Goal: Task Accomplishment & Management: Complete application form

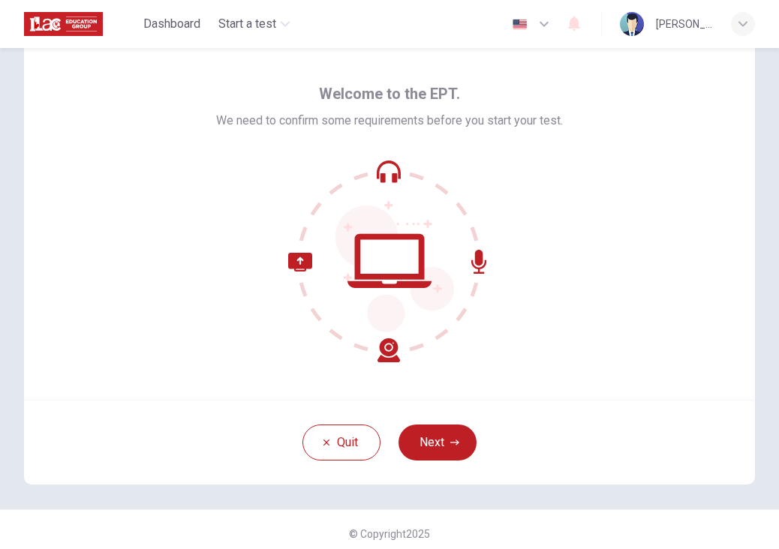
scroll to position [47, 0]
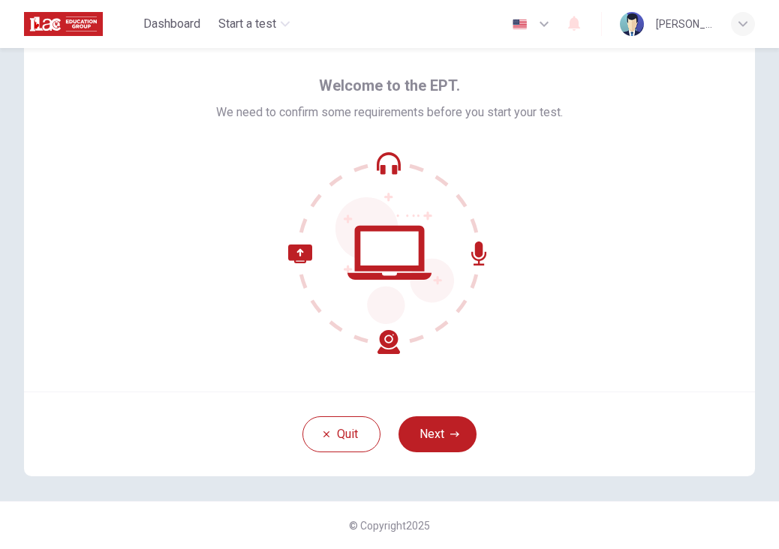
click at [450, 431] on icon "button" at bounding box center [454, 434] width 9 height 9
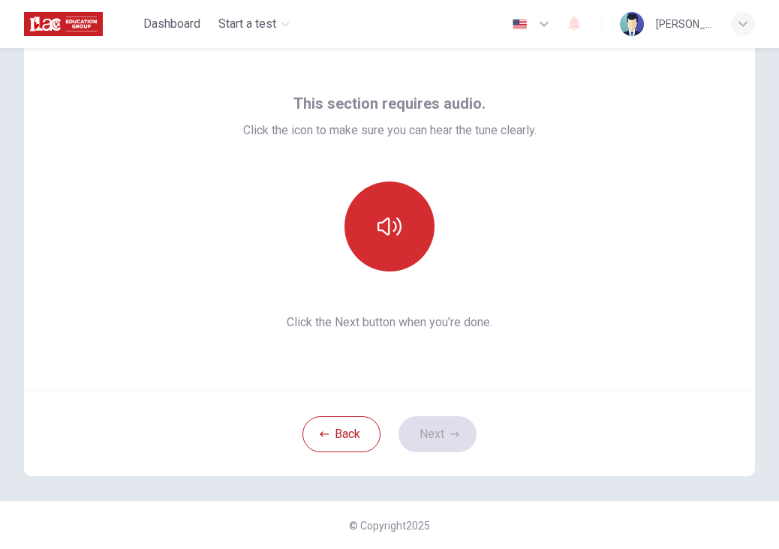
click at [407, 237] on button "button" at bounding box center [389, 227] width 90 height 90
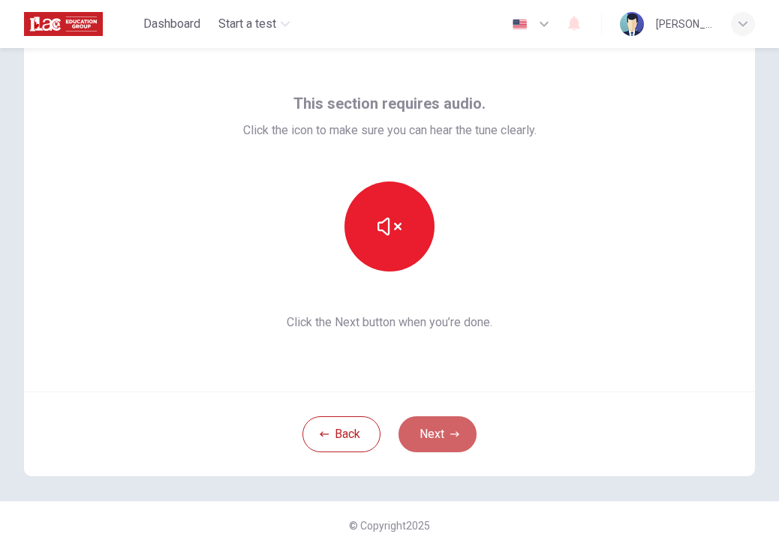
drag, startPoint x: 458, startPoint y: 437, endPoint x: 438, endPoint y: 419, distance: 26.5
click at [456, 437] on button "Next" at bounding box center [437, 434] width 78 height 36
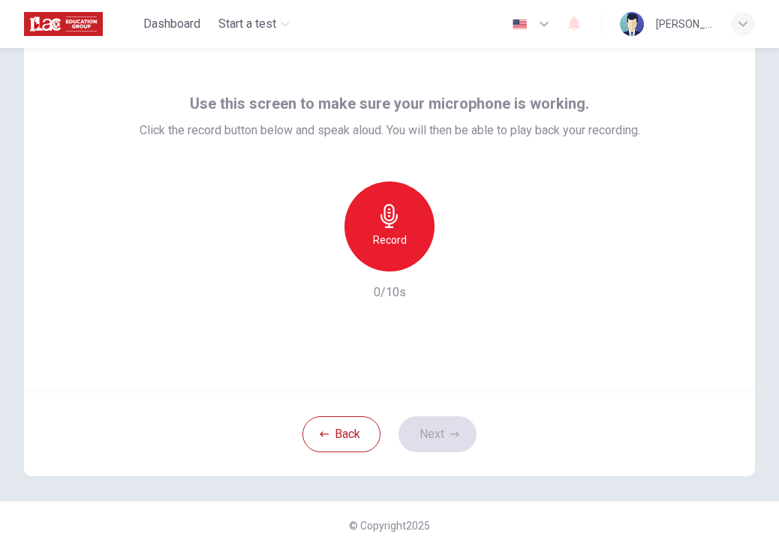
click at [411, 236] on div "Record" at bounding box center [389, 227] width 90 height 90
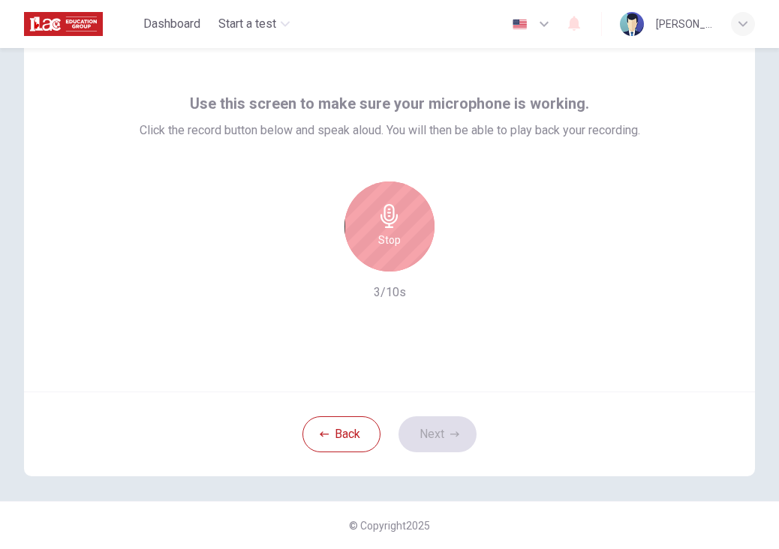
click at [368, 226] on div "Stop" at bounding box center [389, 227] width 90 height 90
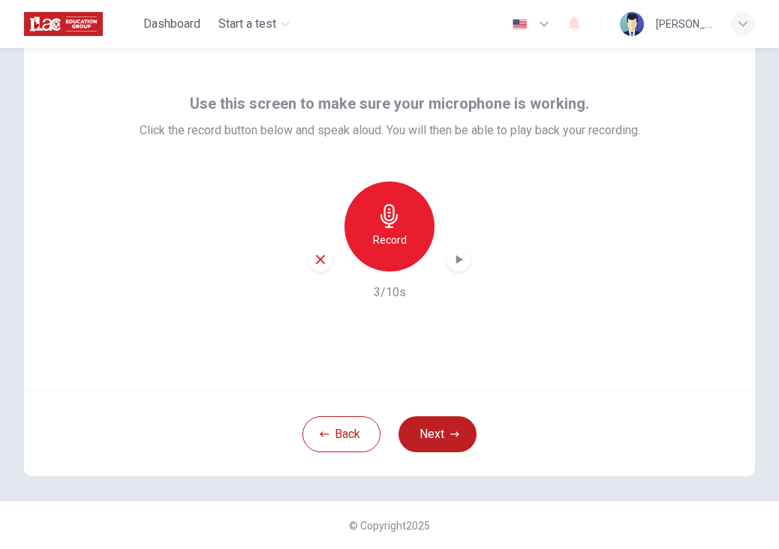
click at [451, 263] on icon "button" at bounding box center [458, 259] width 15 height 15
click at [446, 262] on div "button" at bounding box center [458, 260] width 24 height 24
click at [444, 418] on button "Next" at bounding box center [437, 434] width 78 height 36
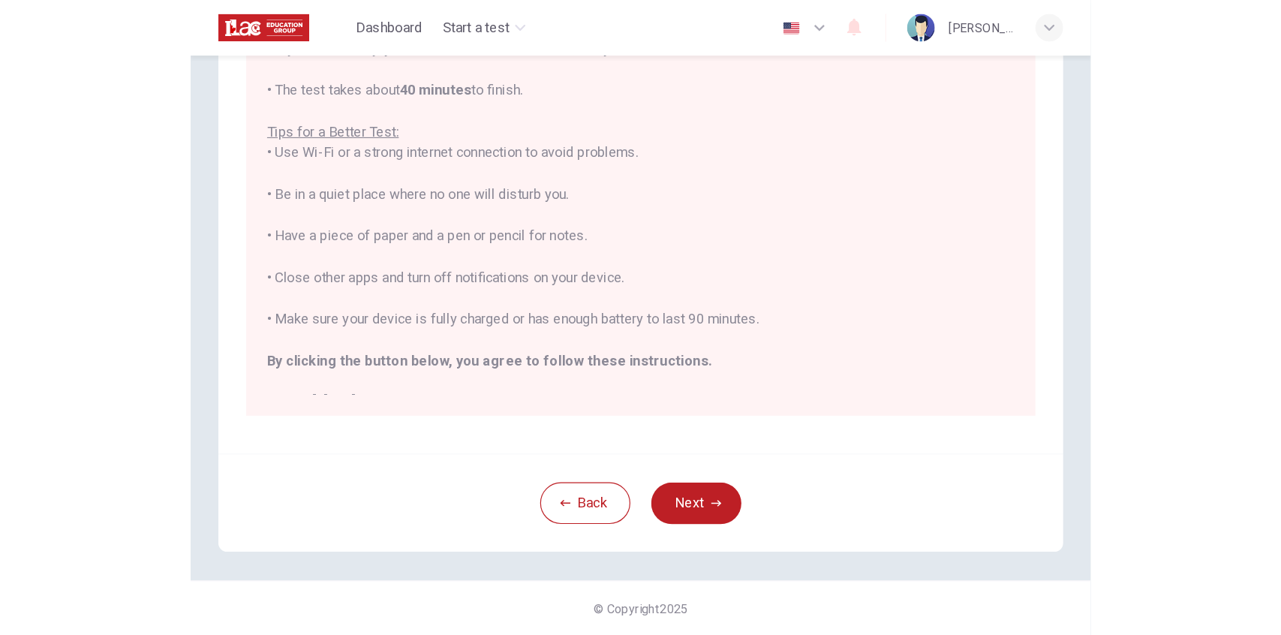
scroll to position [200, 0]
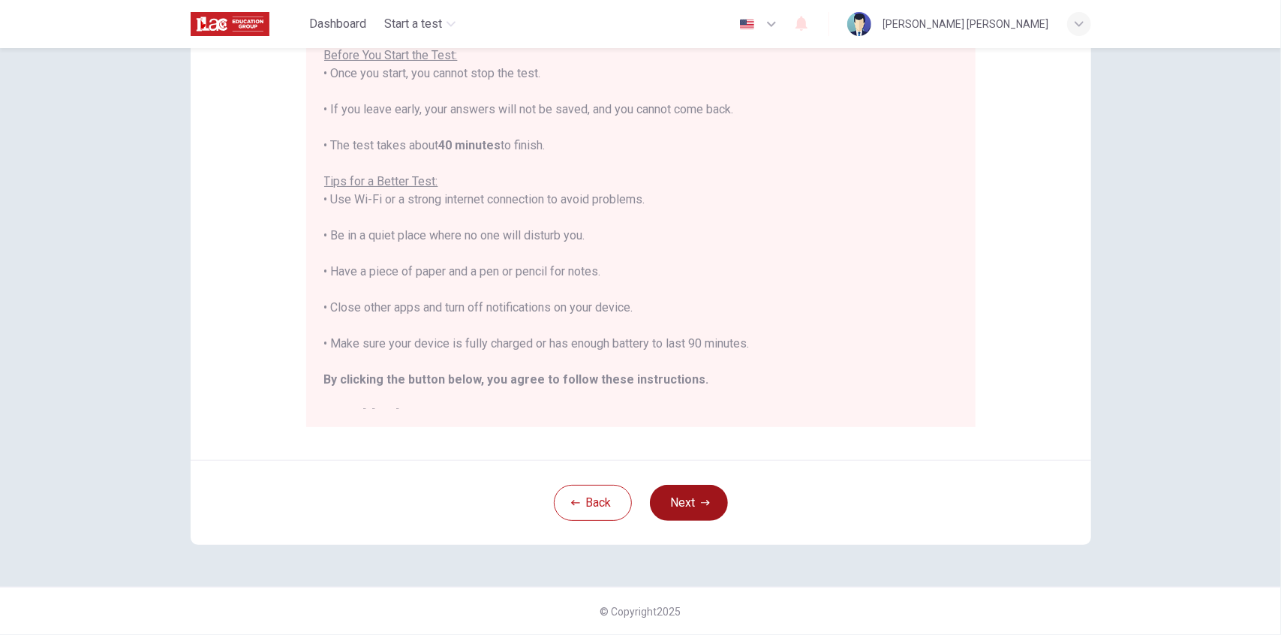
click at [699, 497] on button "Next" at bounding box center [689, 503] width 78 height 36
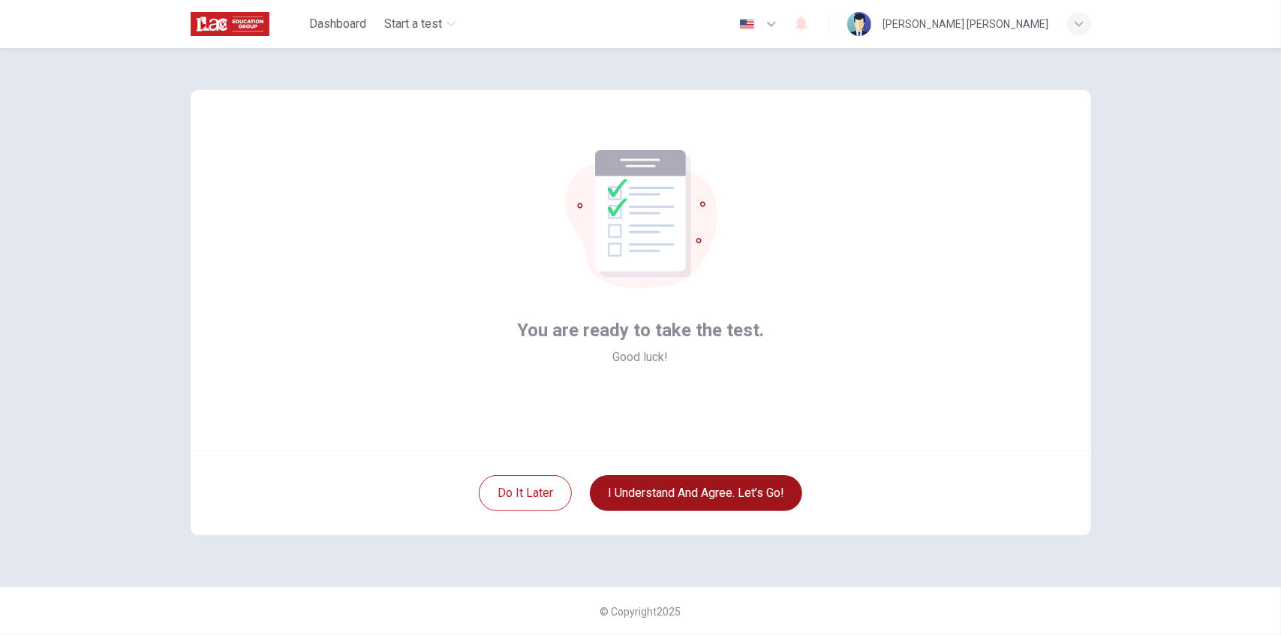
scroll to position [0, 0]
click at [731, 496] on button "I understand and agree. Let’s go!" at bounding box center [696, 493] width 212 height 36
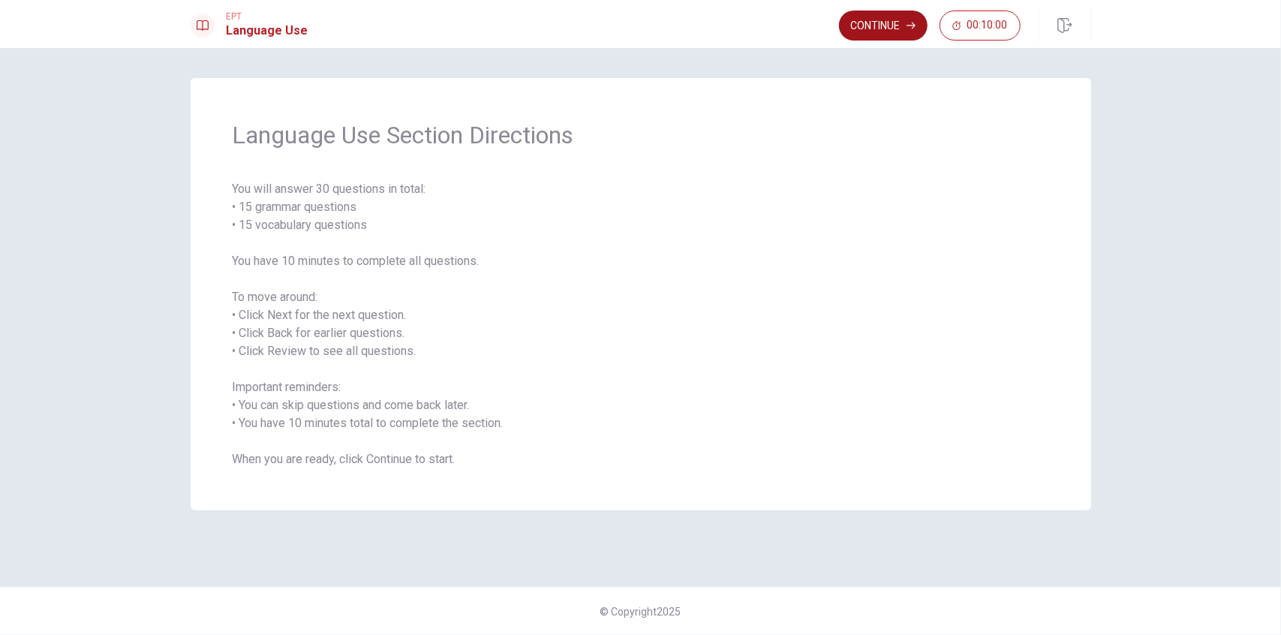
click at [778, 29] on button "Continue" at bounding box center [883, 26] width 89 height 30
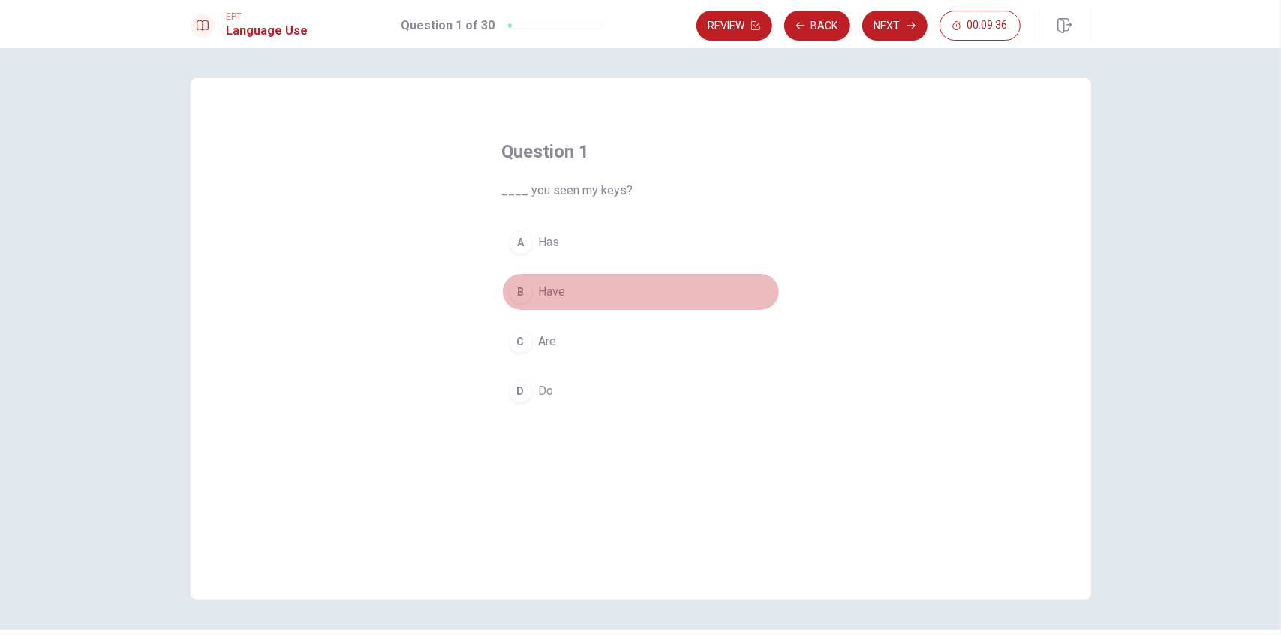
click at [519, 289] on div "B" at bounding box center [521, 292] width 24 height 24
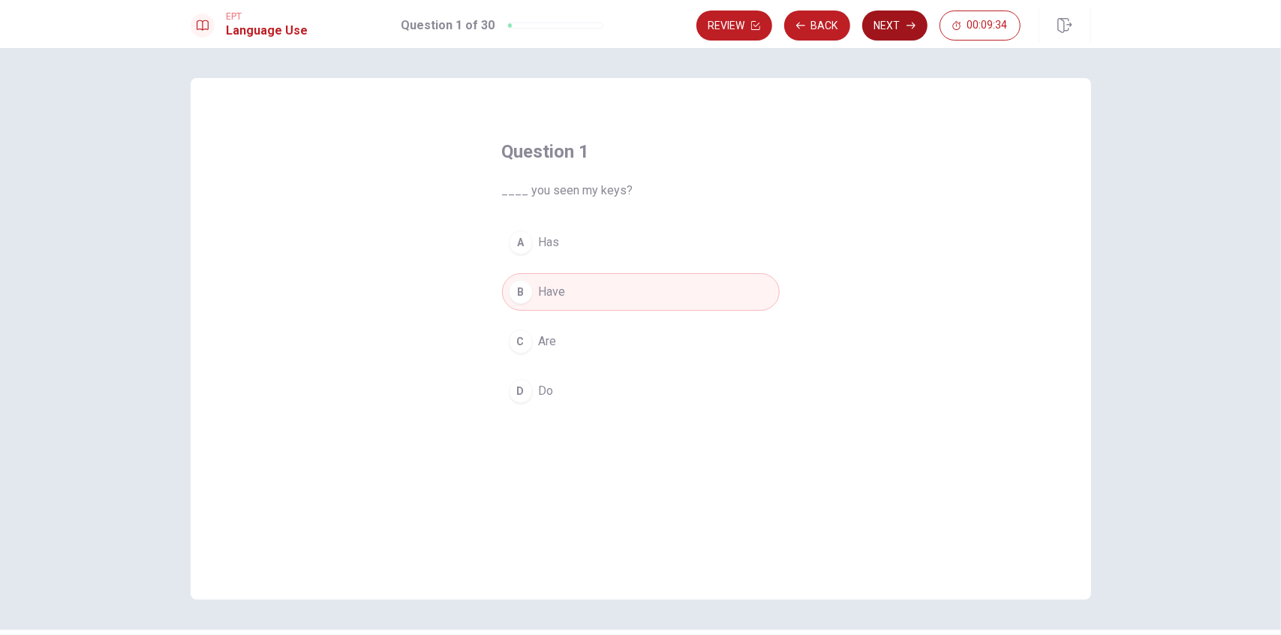
click at [778, 37] on button "Next" at bounding box center [894, 26] width 65 height 30
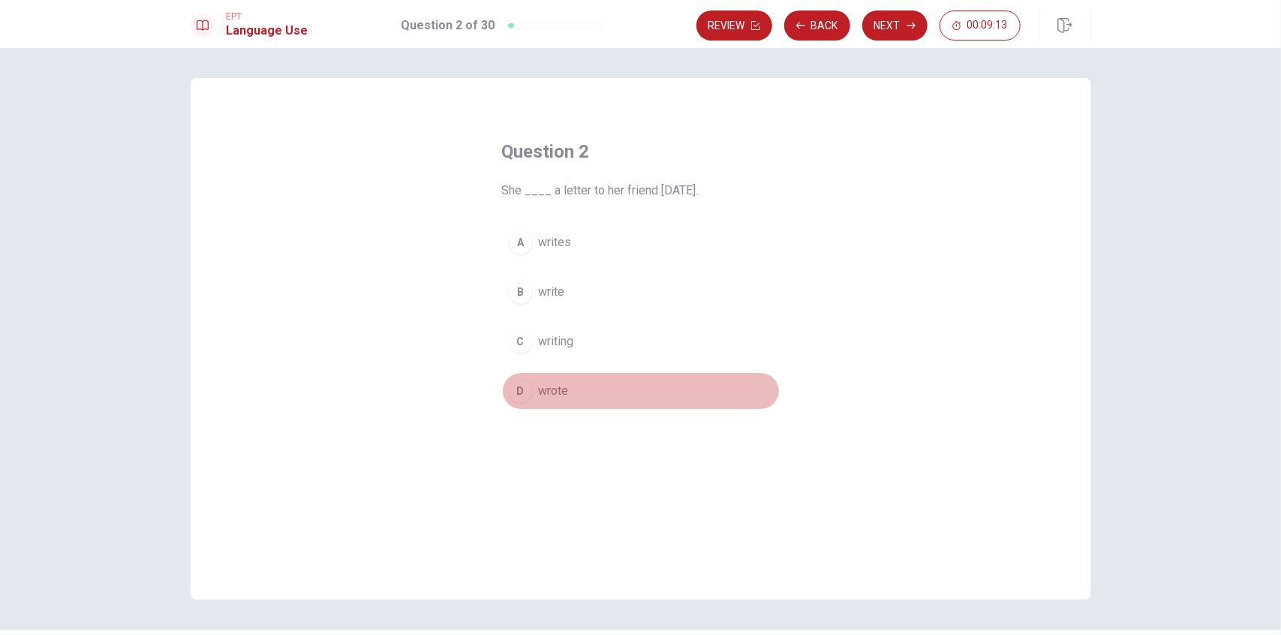
click at [543, 385] on span "wrote" at bounding box center [554, 391] width 30 height 18
click at [778, 28] on button "Next" at bounding box center [894, 26] width 65 height 30
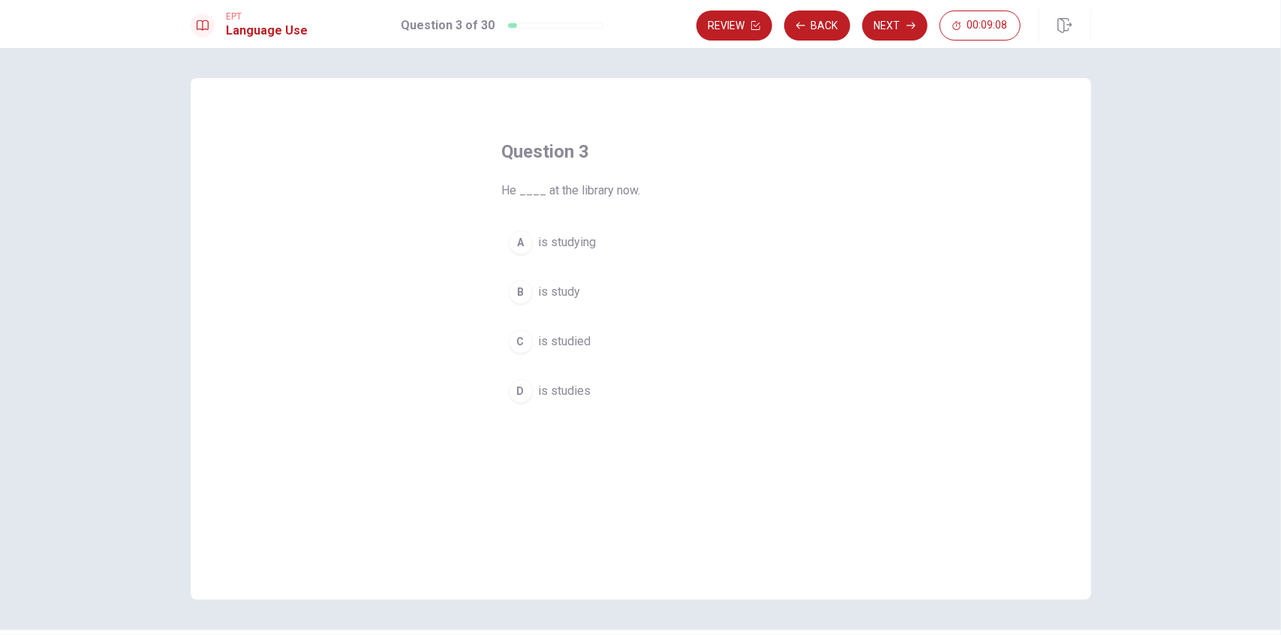
click at [581, 239] on span "is studying" at bounding box center [568, 242] width 58 height 18
click at [778, 17] on button "Next" at bounding box center [894, 26] width 65 height 30
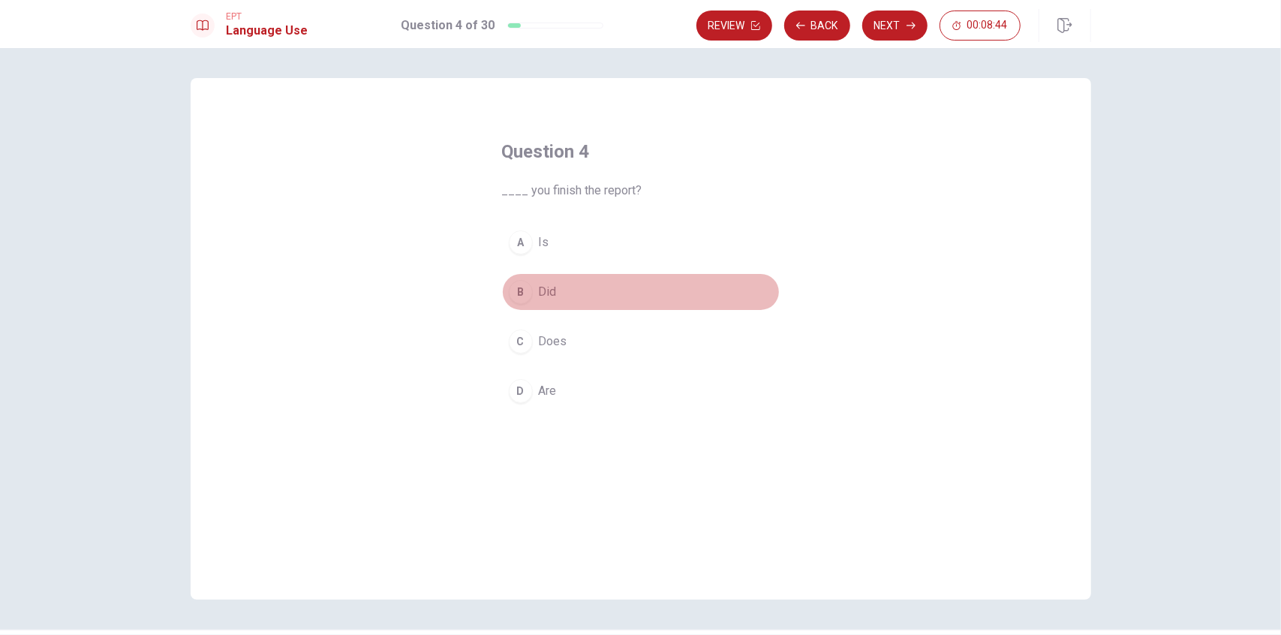
click at [533, 284] on button "B Did" at bounding box center [641, 292] width 278 height 38
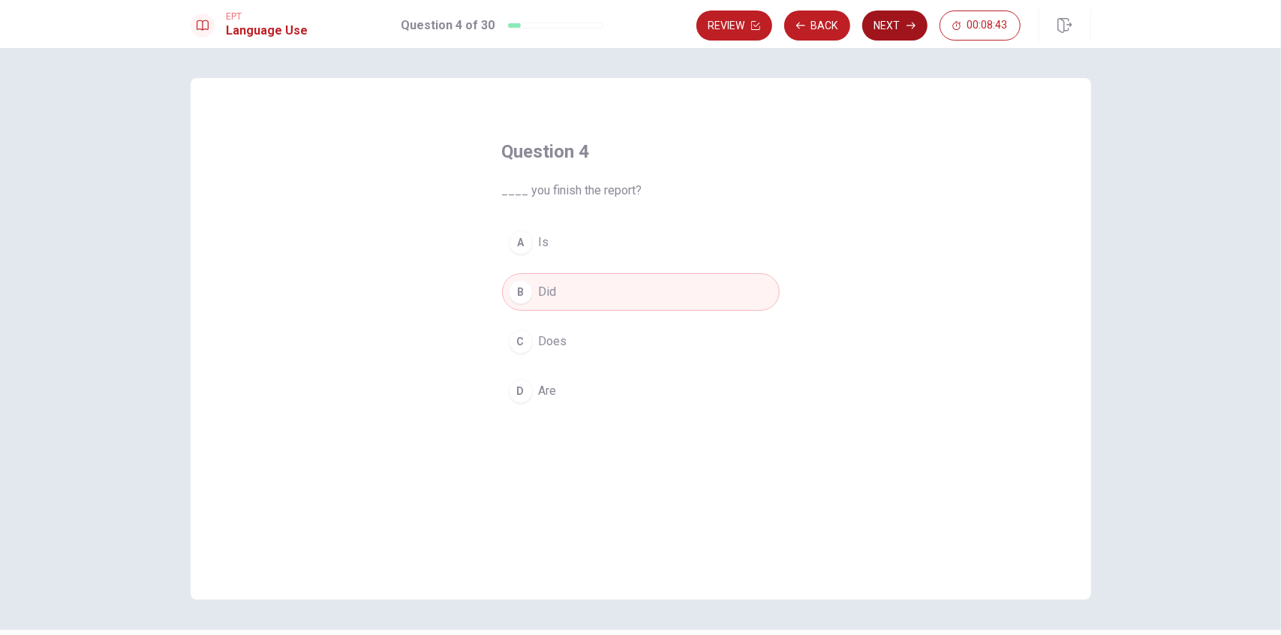
click at [778, 22] on button "Next" at bounding box center [894, 26] width 65 height 30
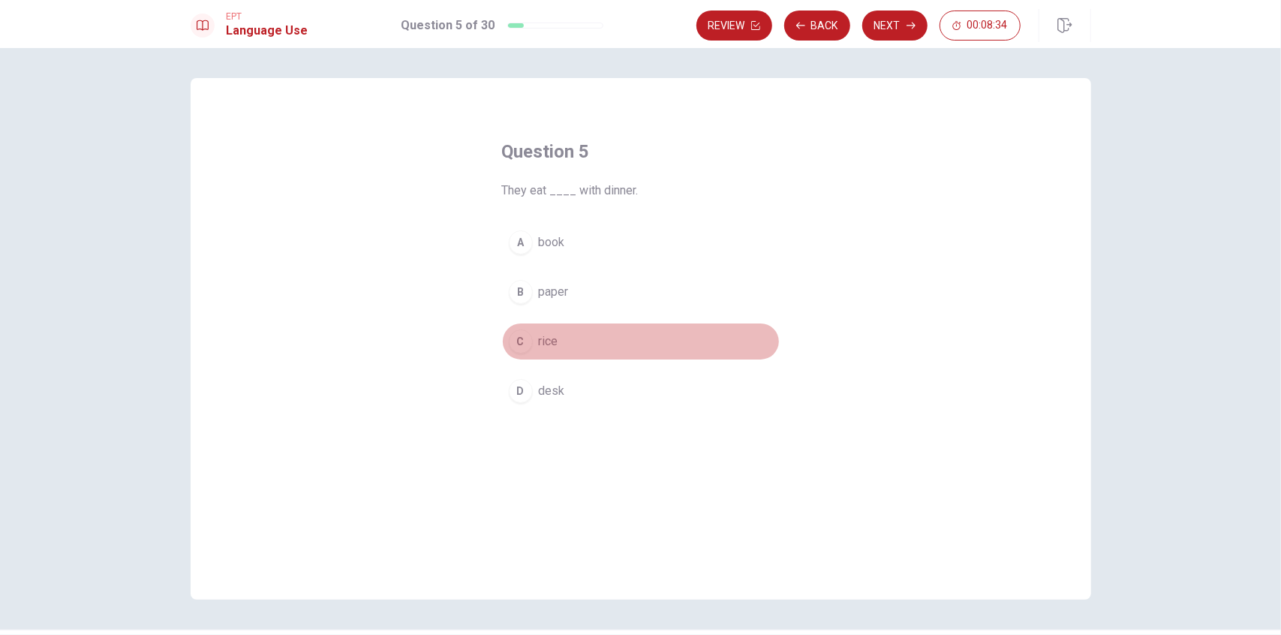
click at [542, 335] on span "rice" at bounding box center [549, 341] width 20 height 18
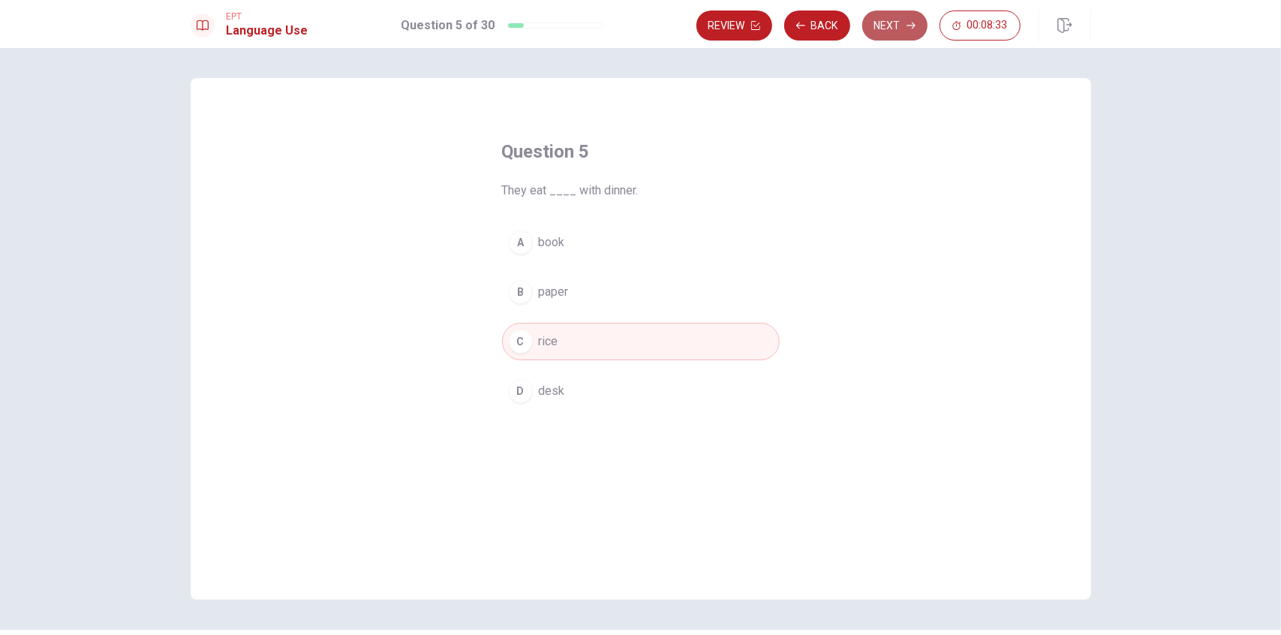
click at [778, 26] on button "Next" at bounding box center [894, 26] width 65 height 30
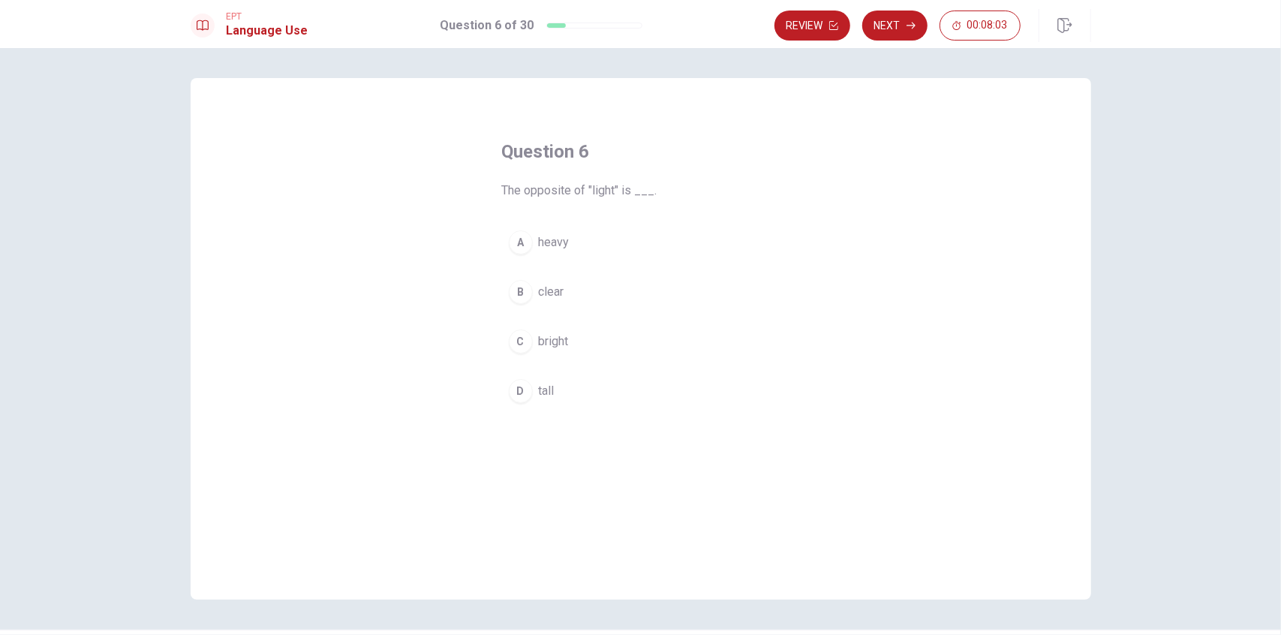
click at [543, 241] on span "heavy" at bounding box center [554, 242] width 31 height 18
click at [778, 27] on icon "button" at bounding box center [910, 25] width 9 height 9
click at [539, 391] on span "rings" at bounding box center [552, 391] width 26 height 18
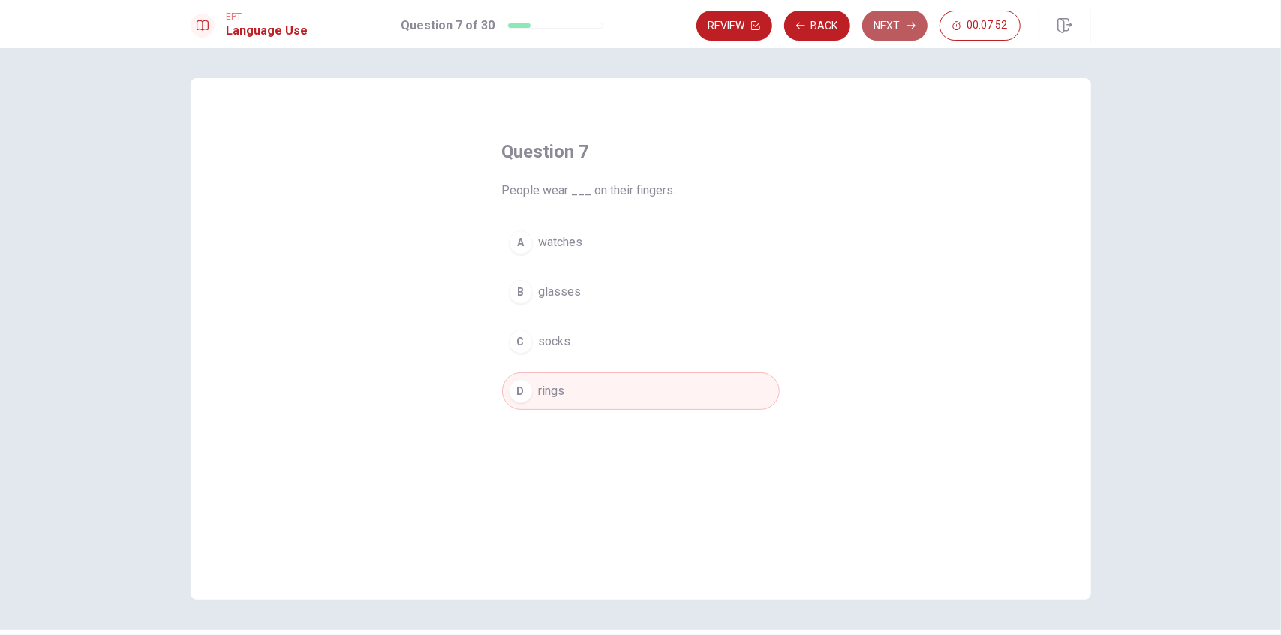
click at [778, 29] on button "Next" at bounding box center [894, 26] width 65 height 30
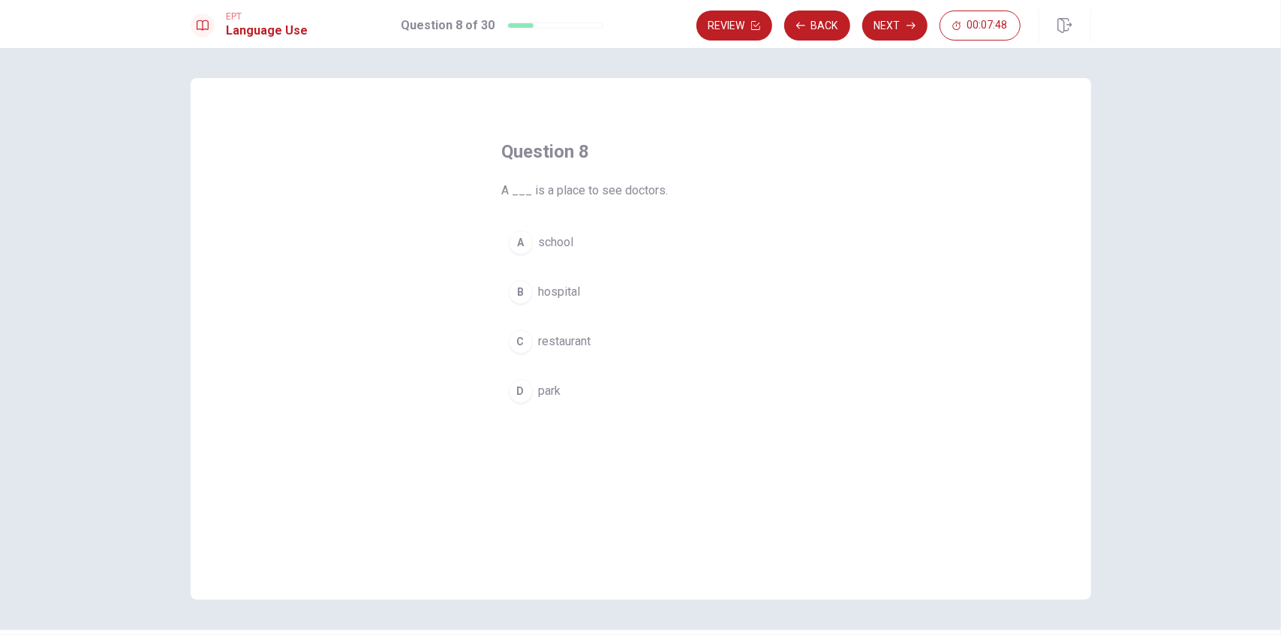
click at [564, 291] on span "hospital" at bounding box center [560, 292] width 42 height 18
click at [778, 26] on button "Next" at bounding box center [894, 26] width 65 height 30
click at [551, 382] on span "pencil" at bounding box center [555, 391] width 32 height 18
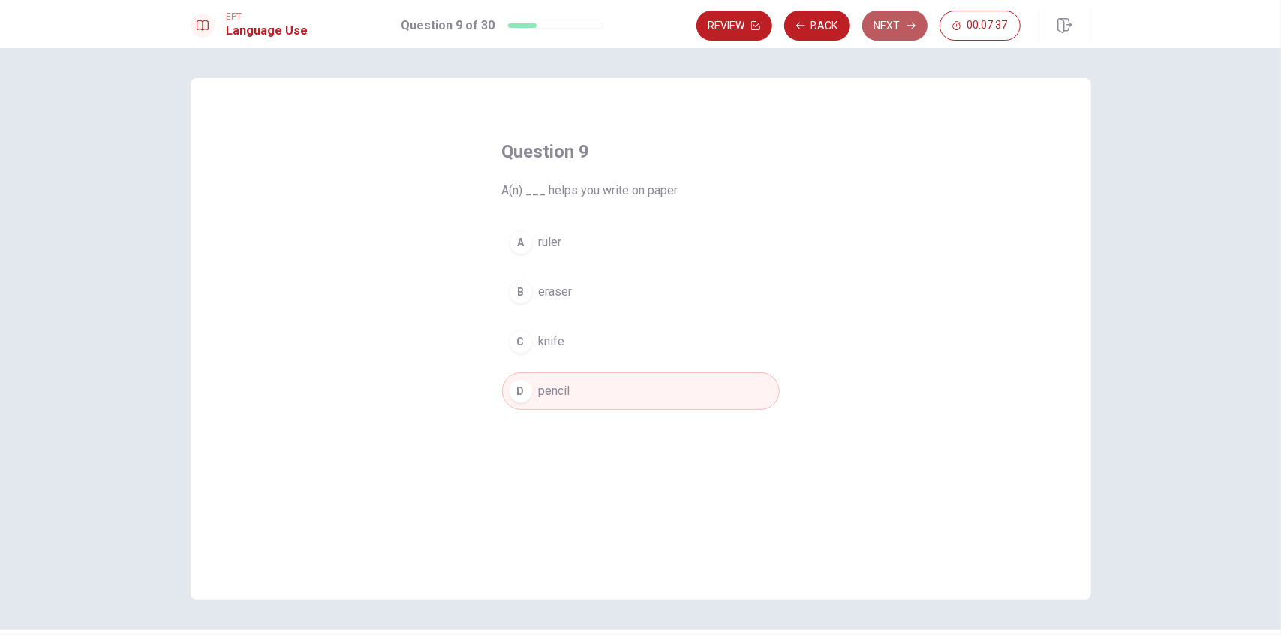
click at [778, 29] on button "Next" at bounding box center [894, 26] width 65 height 30
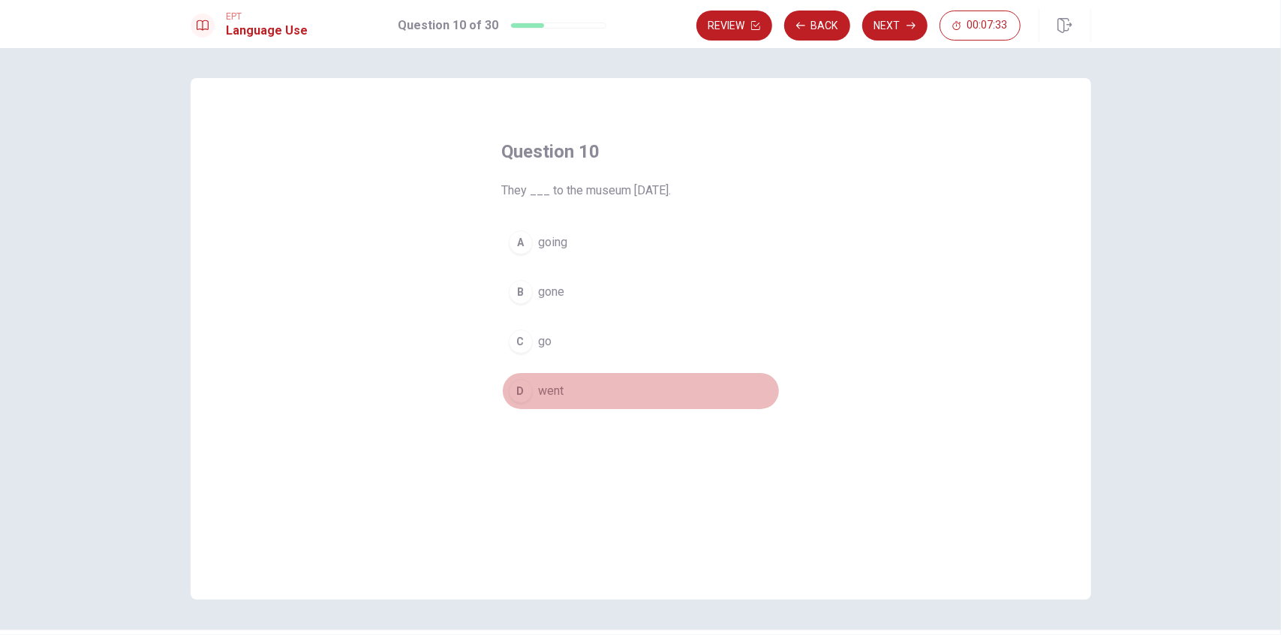
click at [550, 379] on button "D went" at bounding box center [641, 391] width 278 height 38
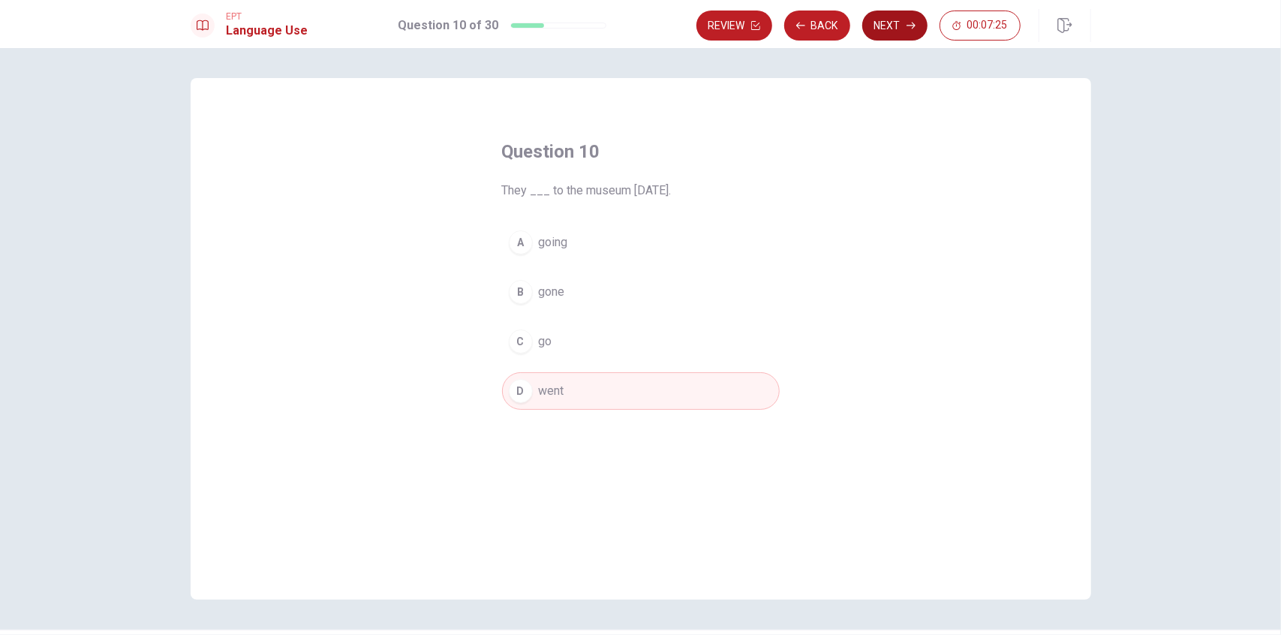
click at [502, 372] on button "D went" at bounding box center [641, 391] width 278 height 38
click at [778, 28] on button "Next" at bounding box center [894, 26] width 65 height 30
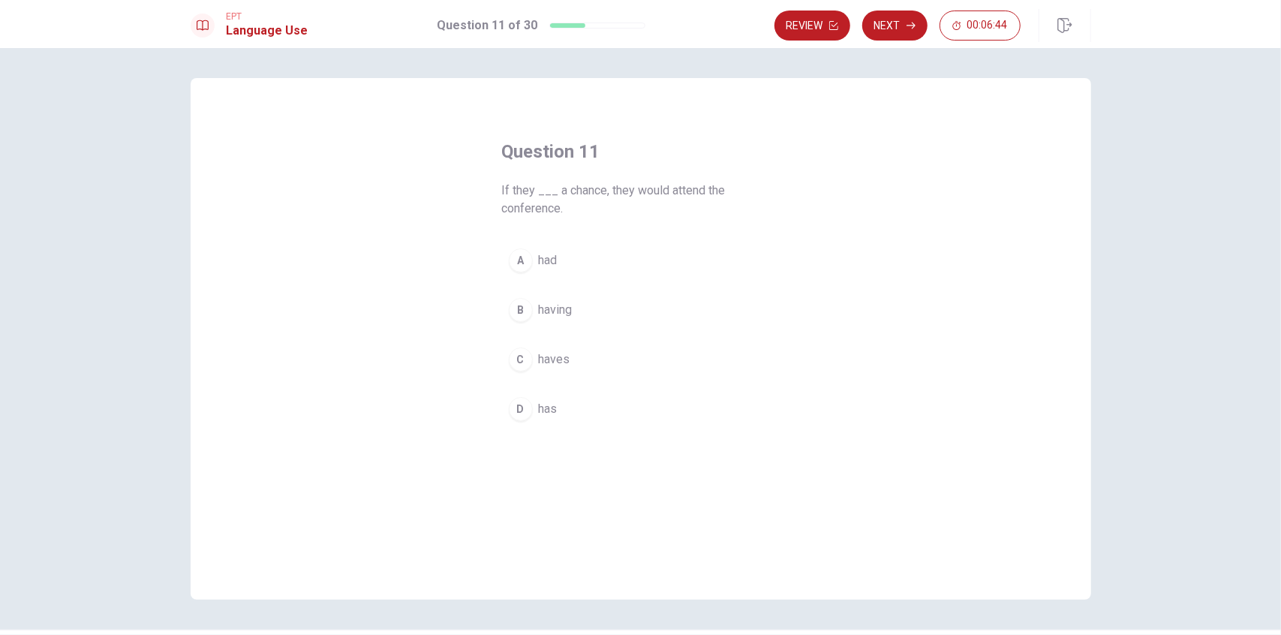
click at [522, 259] on div "A" at bounding box center [521, 260] width 24 height 24
click at [778, 23] on icon "button" at bounding box center [910, 25] width 9 height 9
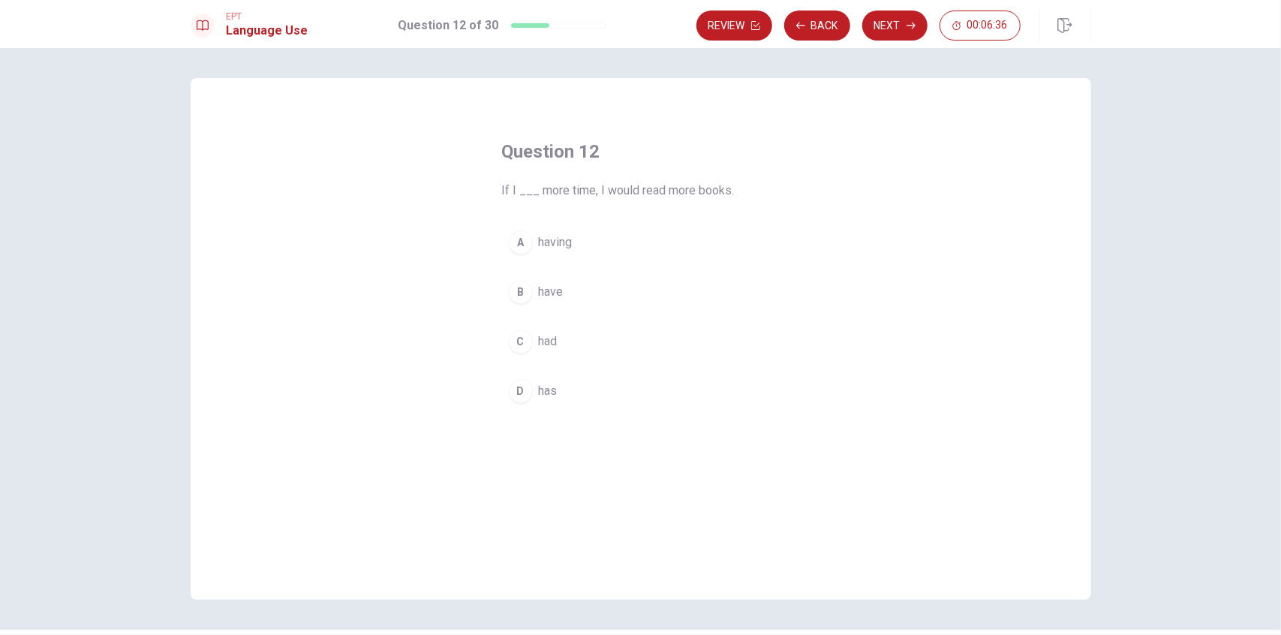
click at [539, 411] on div "Question 12 If I ___ more time, I would read more books. A having B have C had …" at bounding box center [641, 275] width 338 height 318
click at [542, 390] on span "has" at bounding box center [548, 391] width 19 height 18
click at [778, 11] on button "Next" at bounding box center [894, 26] width 65 height 30
click at [557, 238] on span "have been working" at bounding box center [588, 242] width 98 height 18
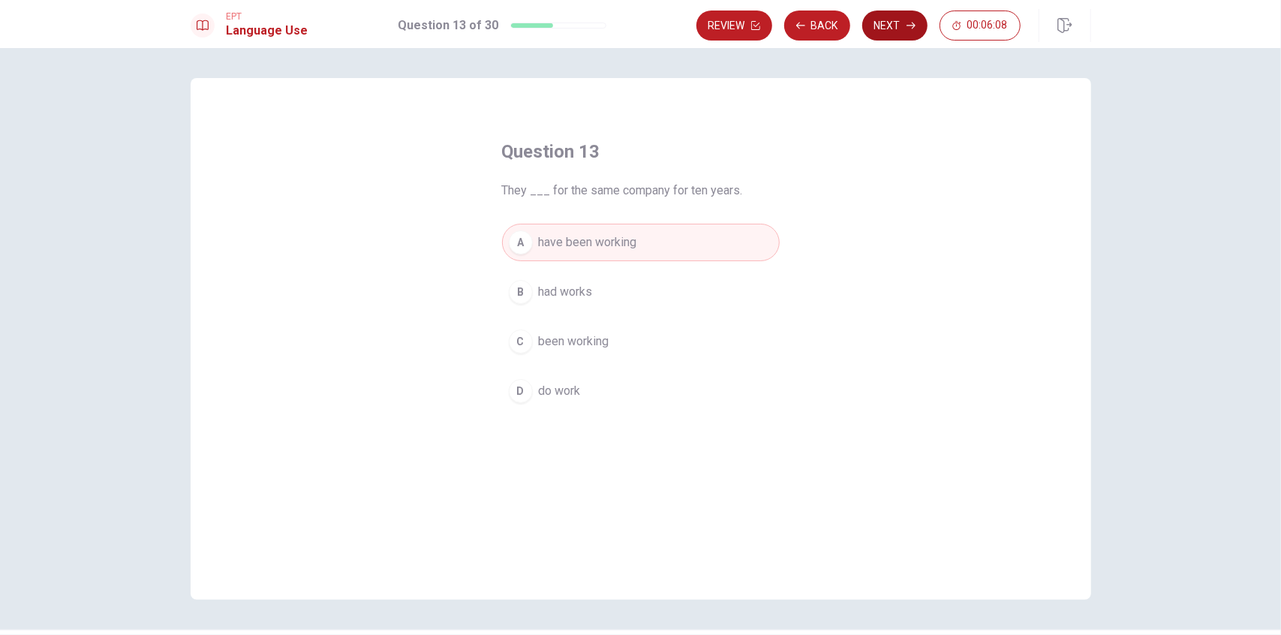
click at [778, 31] on button "Next" at bounding box center [894, 26] width 65 height 30
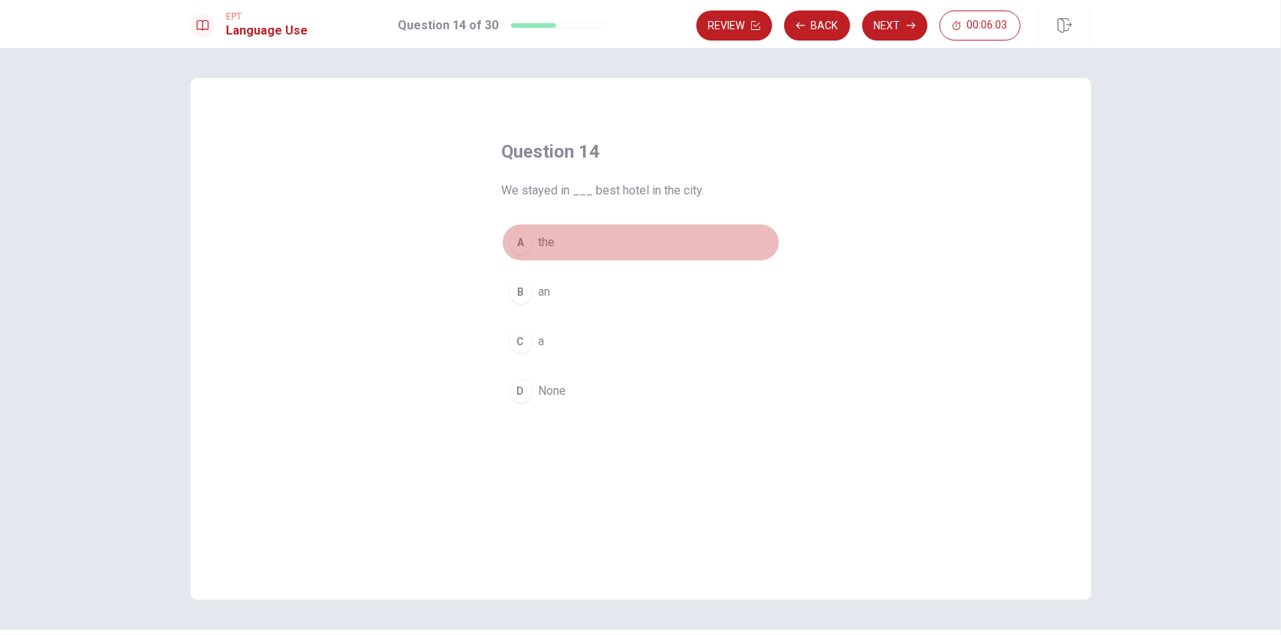
click at [521, 247] on div "A" at bounding box center [521, 242] width 24 height 24
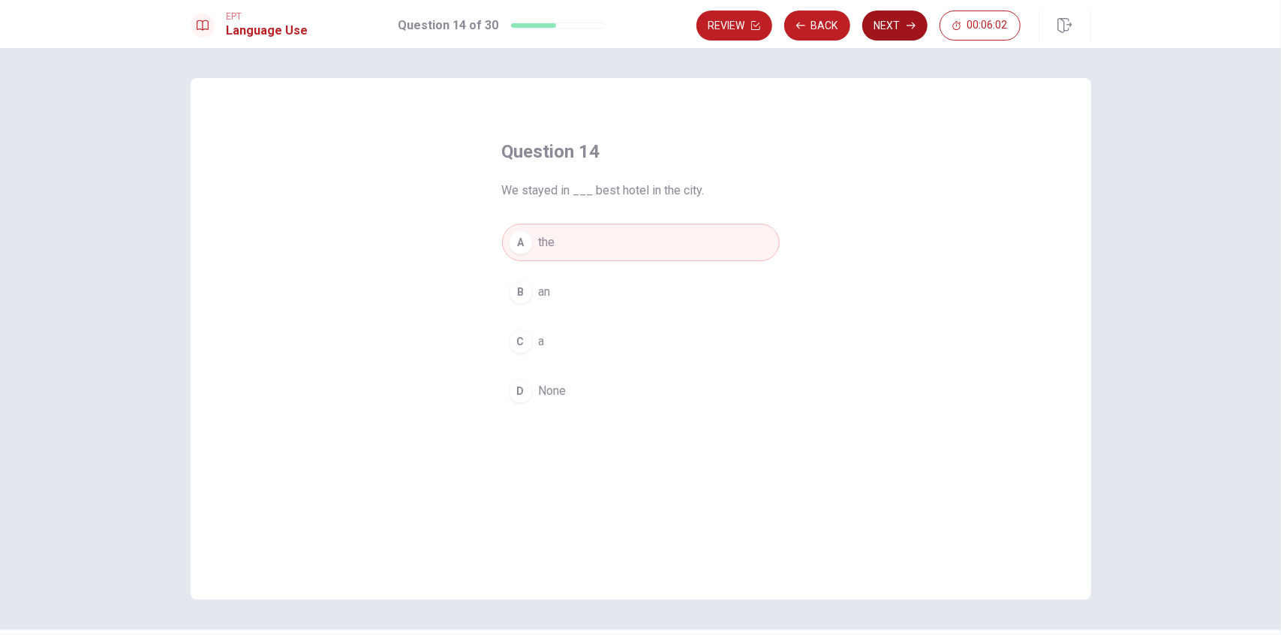
click at [778, 29] on button "Next" at bounding box center [894, 26] width 65 height 30
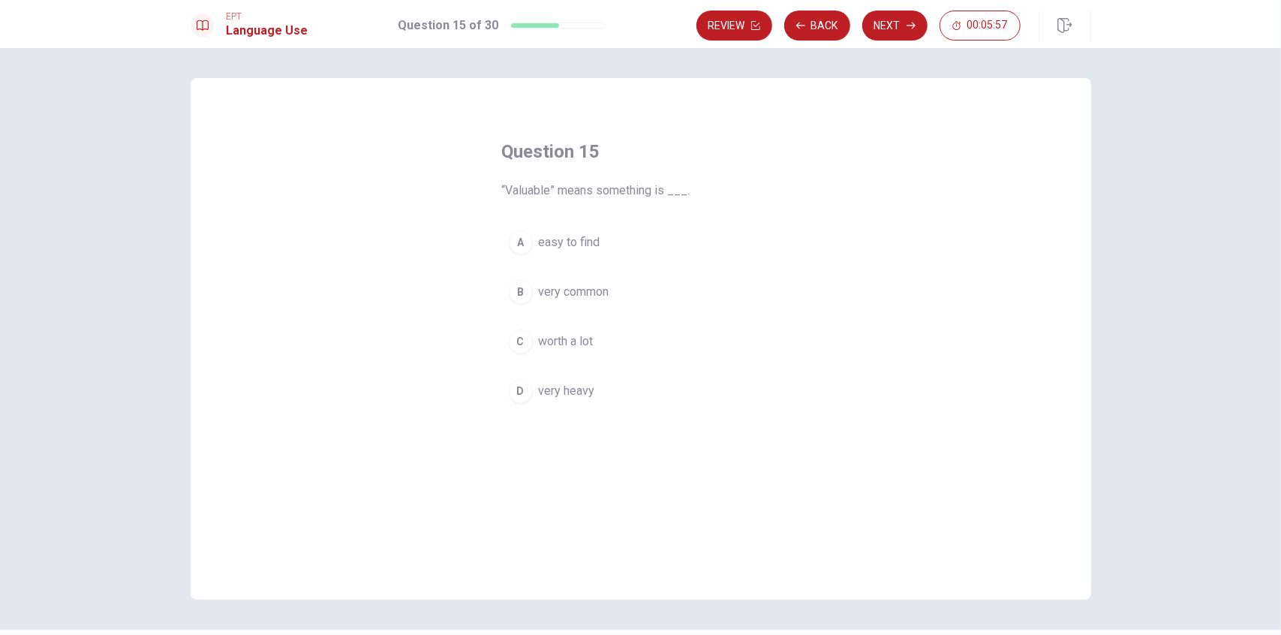
click at [591, 341] on button "C worth a lot" at bounding box center [641, 342] width 278 height 38
click at [778, 17] on button "Next" at bounding box center [894, 26] width 65 height 30
click at [558, 248] on span "listen to" at bounding box center [560, 242] width 43 height 18
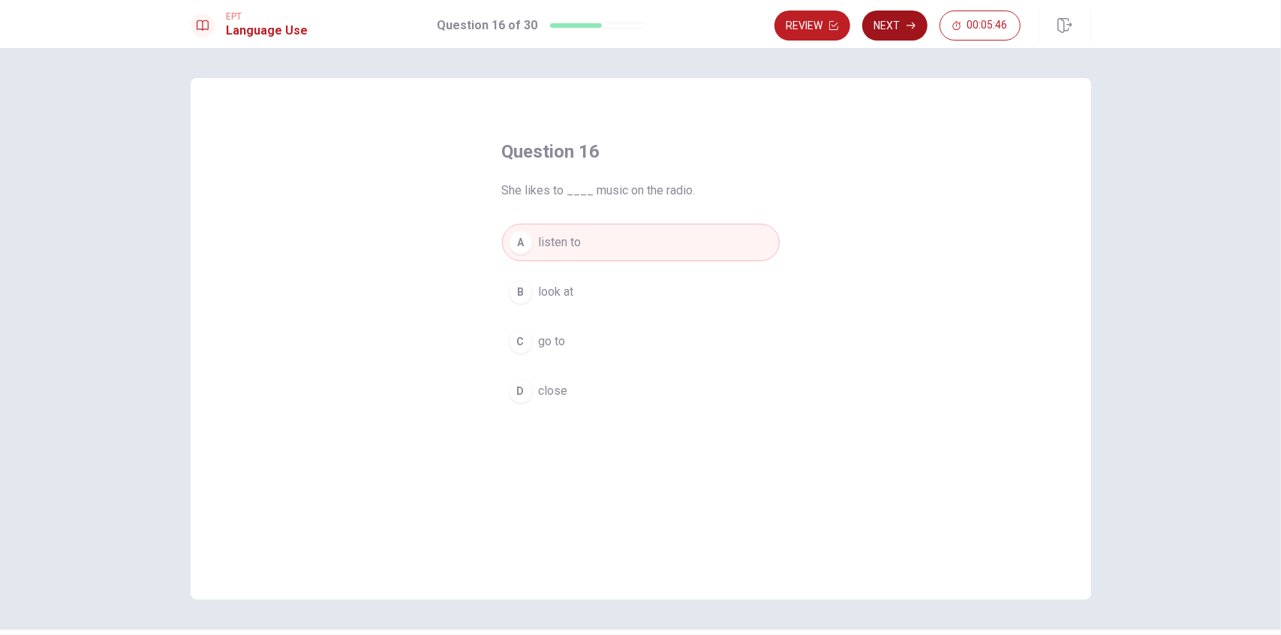
click at [778, 22] on button "Next" at bounding box center [894, 26] width 65 height 30
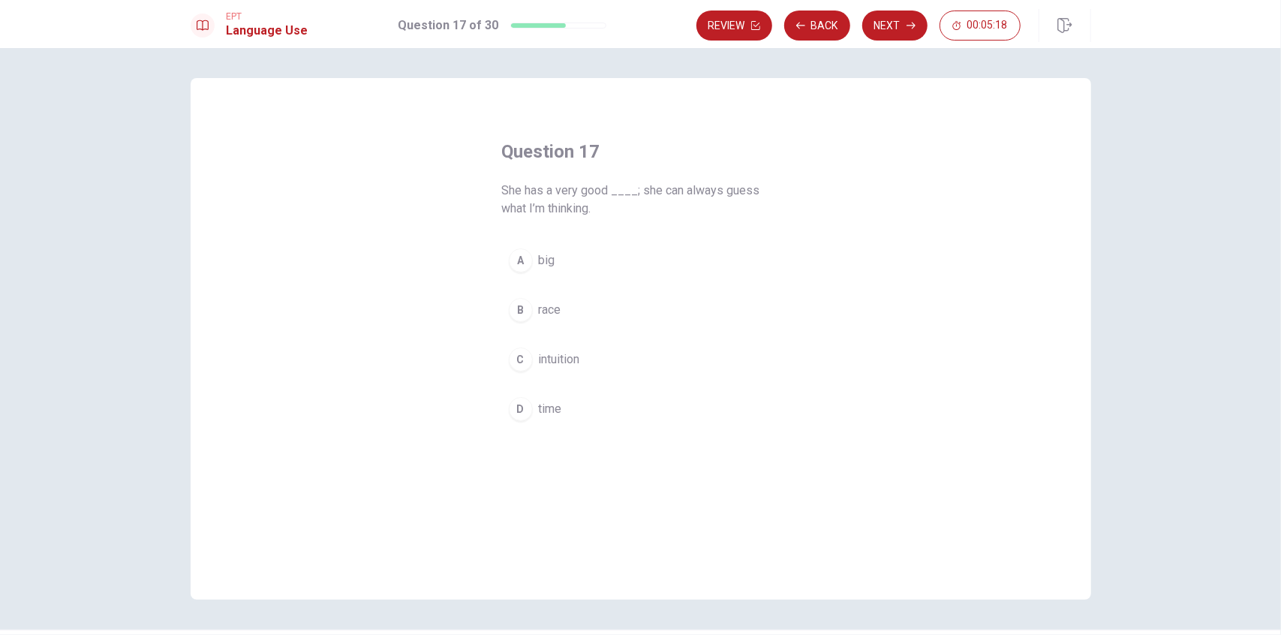
click at [549, 348] on button "C intuition" at bounding box center [641, 360] width 278 height 38
click at [778, 28] on button "Next" at bounding box center [894, 26] width 65 height 30
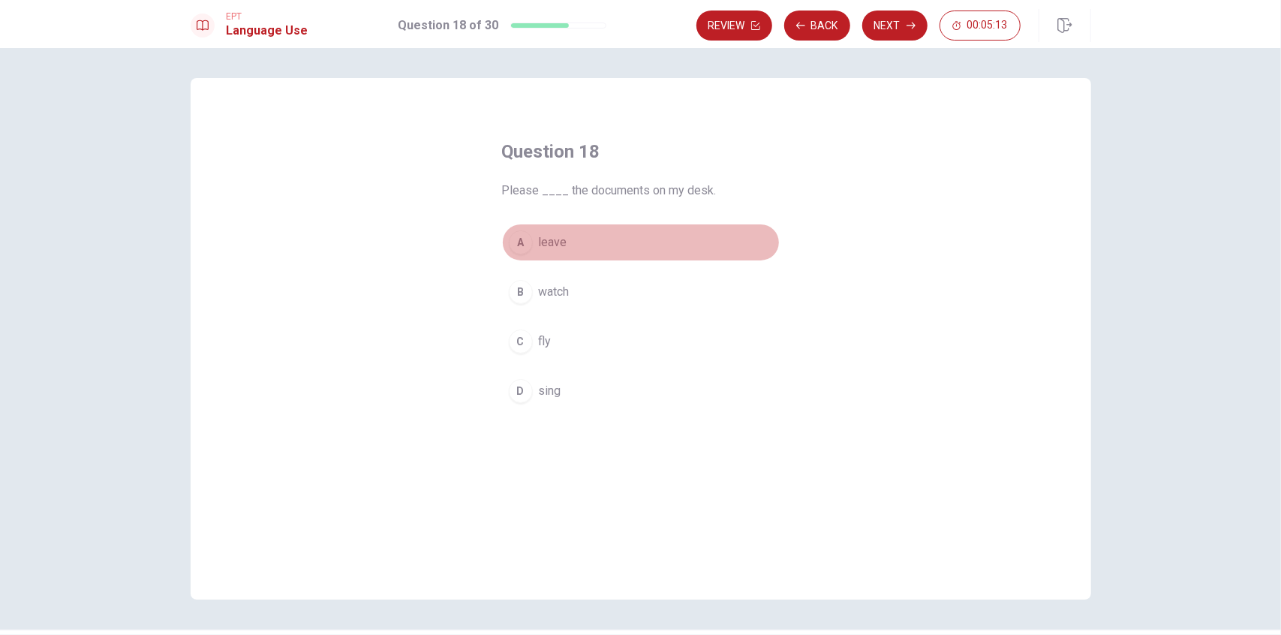
click at [558, 248] on span "leave" at bounding box center [553, 242] width 29 height 18
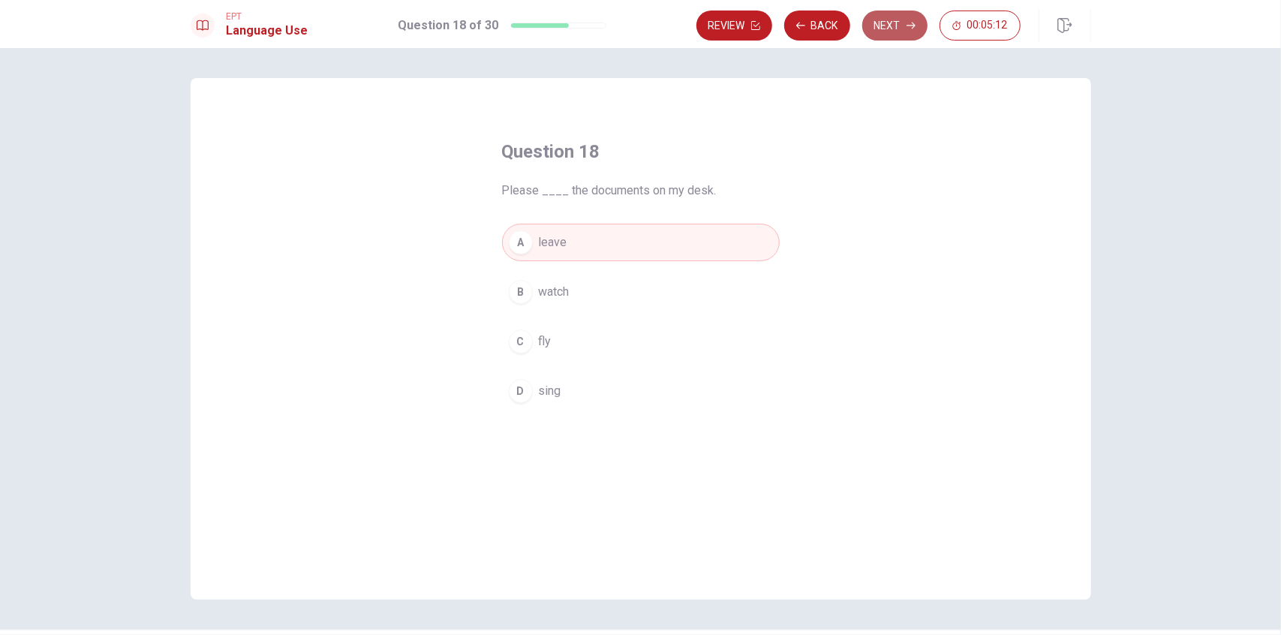
click at [778, 30] on button "Next" at bounding box center [894, 26] width 65 height 30
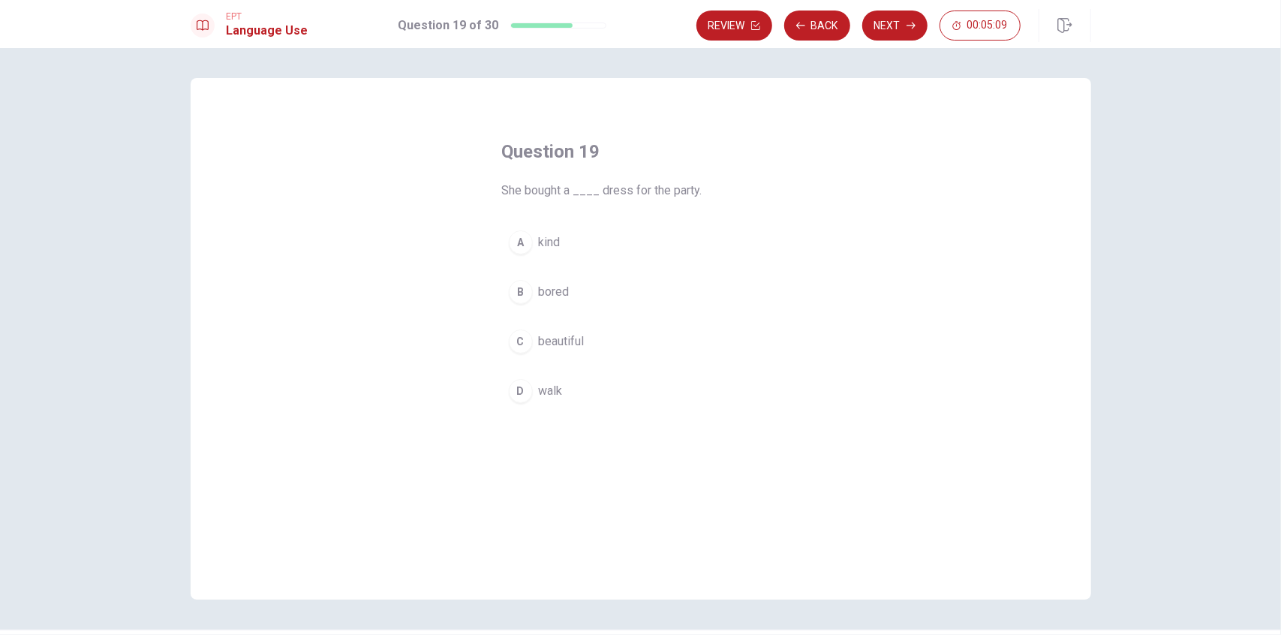
click at [563, 334] on span "beautiful" at bounding box center [562, 341] width 46 height 18
click at [778, 23] on button "Next" at bounding box center [894, 26] width 65 height 30
drag, startPoint x: 543, startPoint y: 398, endPoint x: 591, endPoint y: 328, distance: 85.3
click at [543, 398] on button "D Have" at bounding box center [641, 391] width 278 height 38
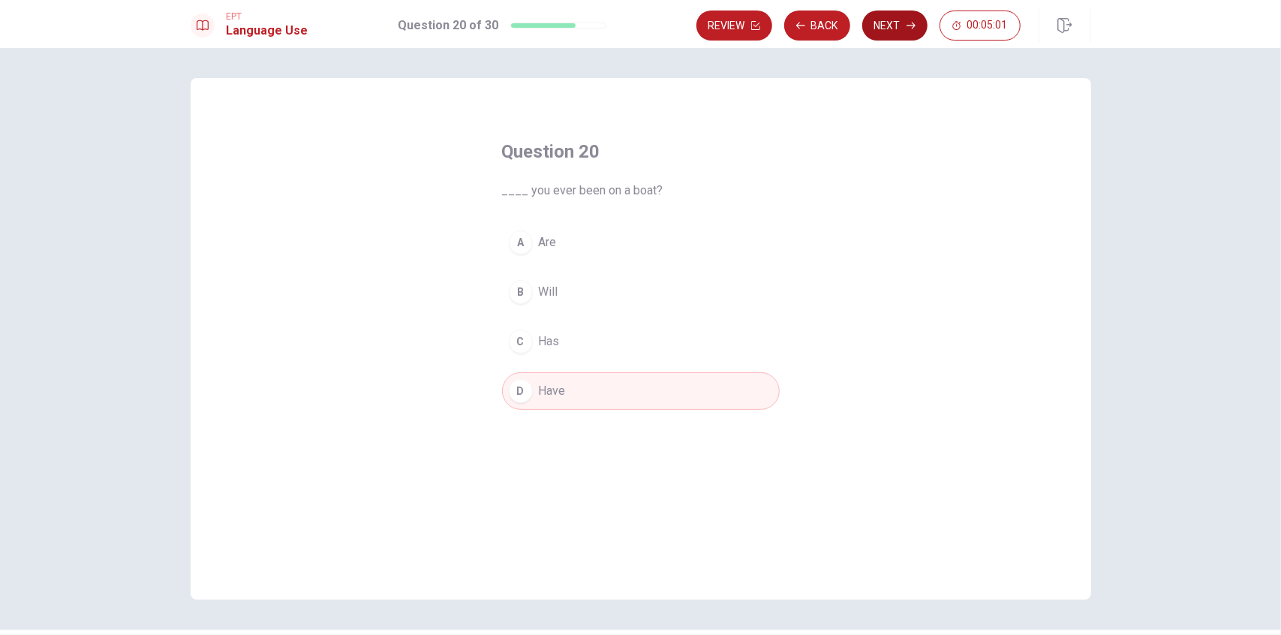
click at [778, 30] on button "Next" at bounding box center [894, 26] width 65 height 30
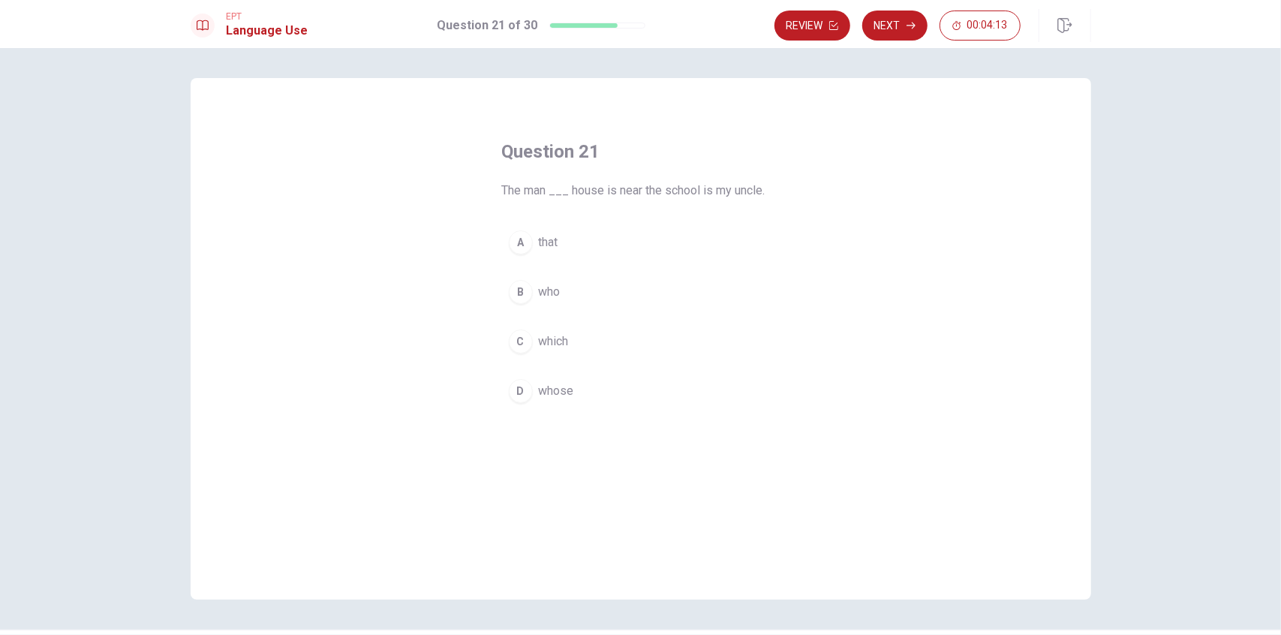
click at [558, 383] on span "whose" at bounding box center [556, 391] width 35 height 18
click at [778, 26] on button "Next" at bounding box center [894, 26] width 65 height 30
click at [557, 287] on span "will call" at bounding box center [558, 292] width 39 height 18
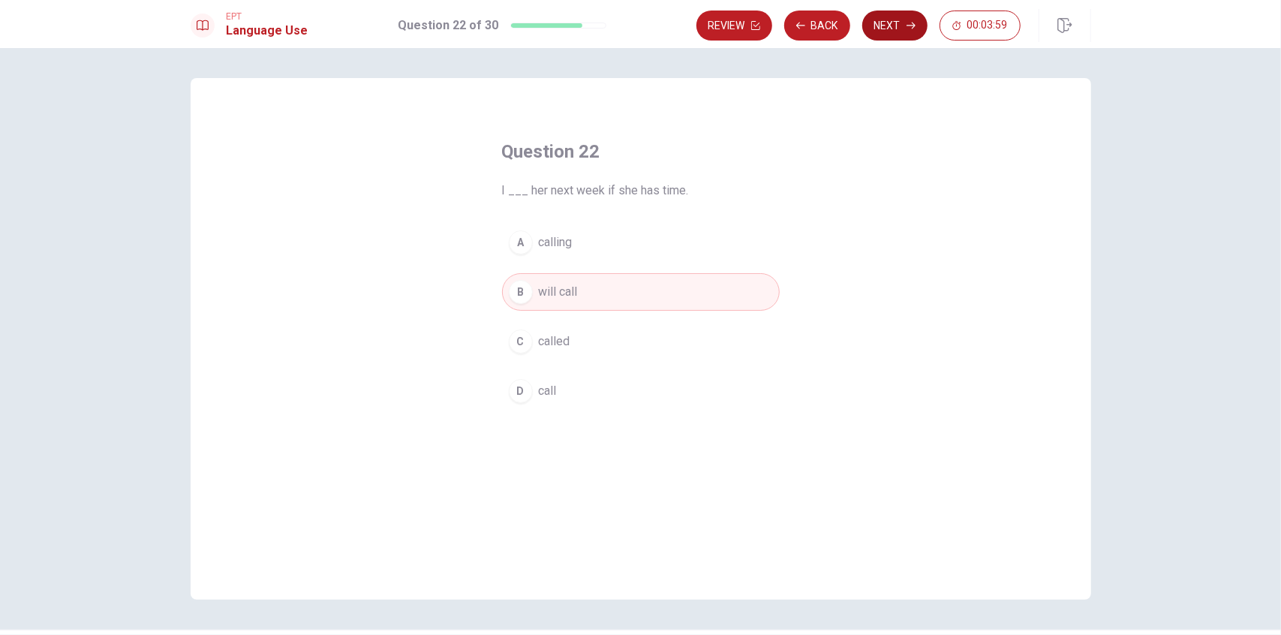
click at [778, 22] on button "Next" at bounding box center [894, 26] width 65 height 30
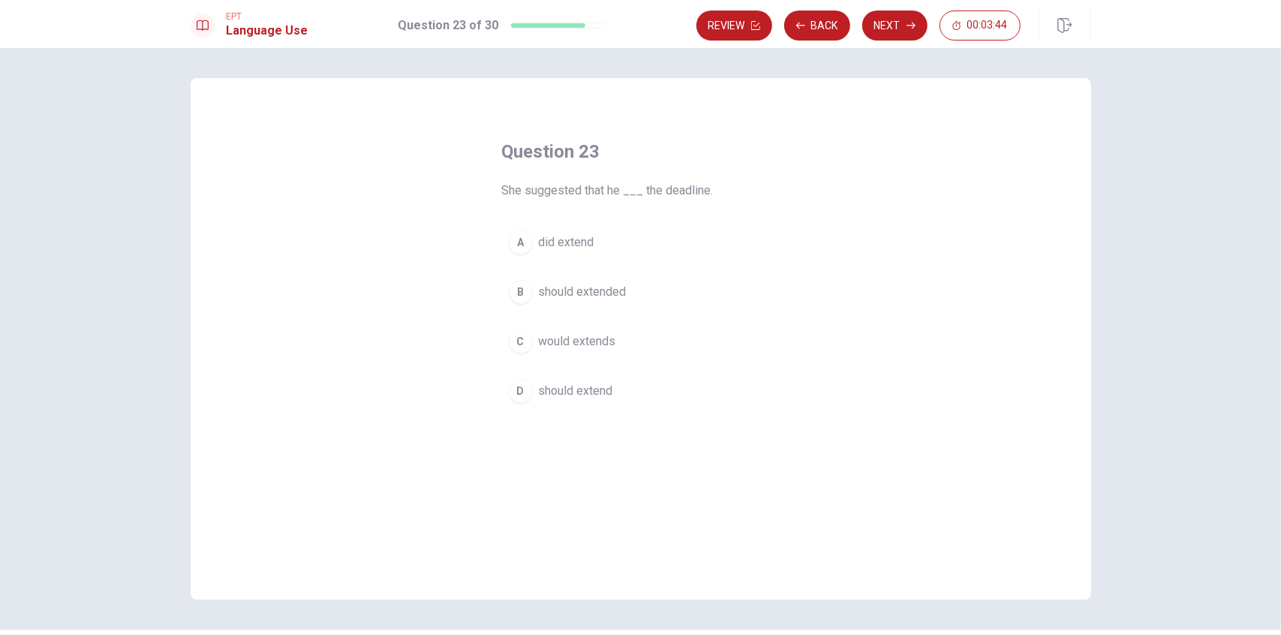
click at [582, 378] on button "D should extend" at bounding box center [641, 391] width 278 height 38
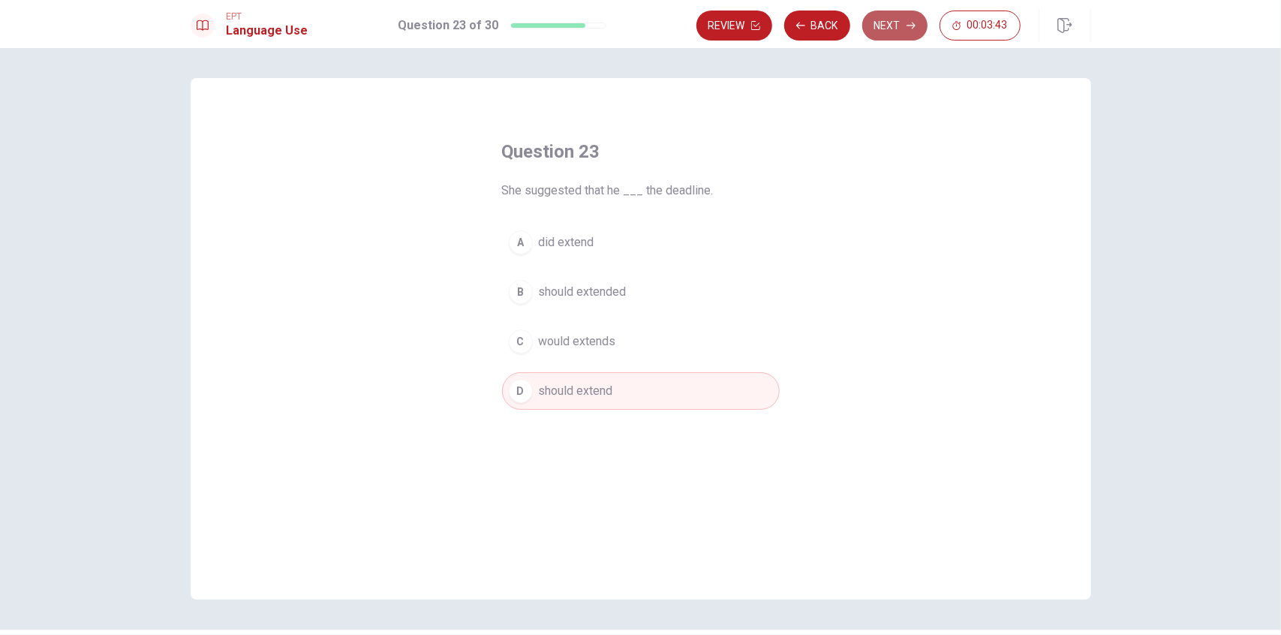
click at [778, 16] on button "Next" at bounding box center [894, 26] width 65 height 30
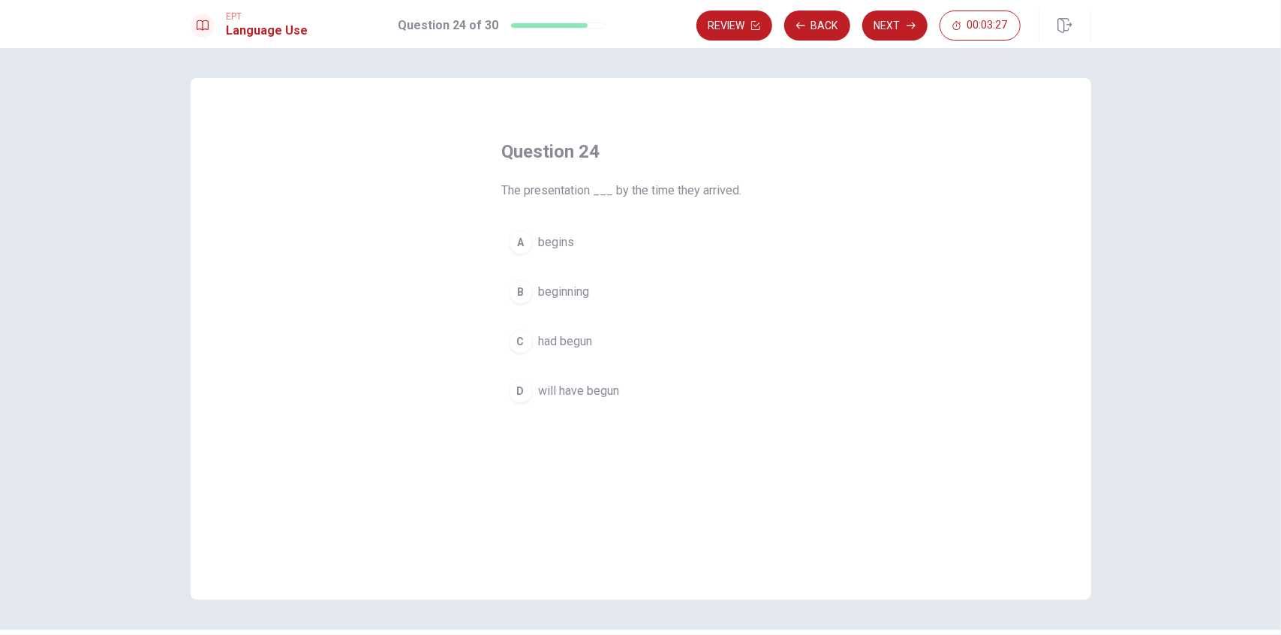
click at [570, 359] on div "A begins B beginning C had begun D will have begun" at bounding box center [641, 317] width 278 height 186
click at [570, 344] on span "had begun" at bounding box center [566, 341] width 54 height 18
click at [778, 20] on button "Next" at bounding box center [894, 26] width 65 height 30
click at [565, 293] on span "limit it" at bounding box center [555, 292] width 32 height 18
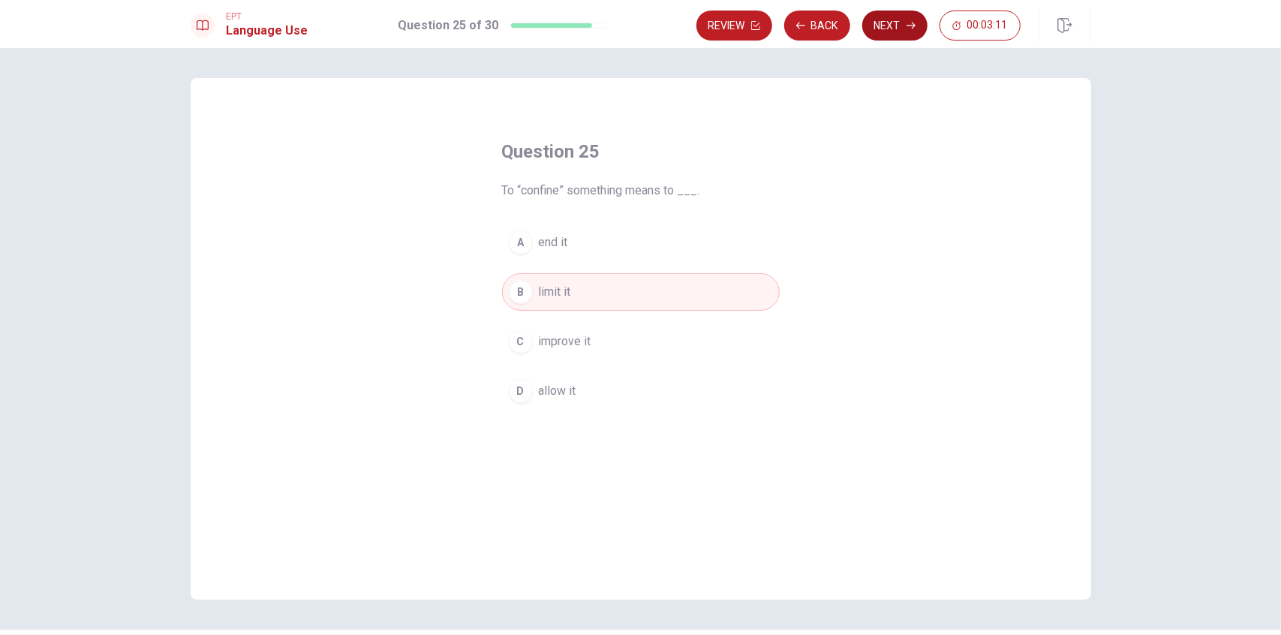
click at [778, 22] on button "Next" at bounding box center [894, 26] width 65 height 30
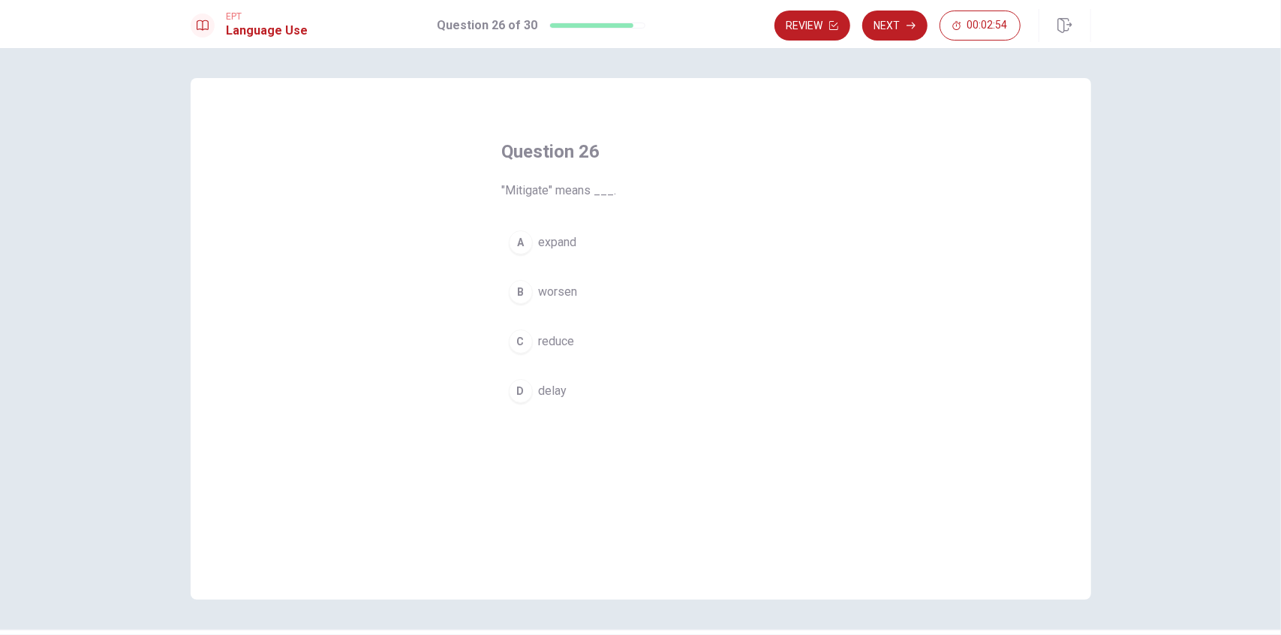
click at [546, 334] on span "reduce" at bounding box center [557, 341] width 36 height 18
click at [778, 34] on button "Next" at bounding box center [894, 26] width 65 height 30
click at [572, 295] on span "far away" at bounding box center [561, 292] width 44 height 18
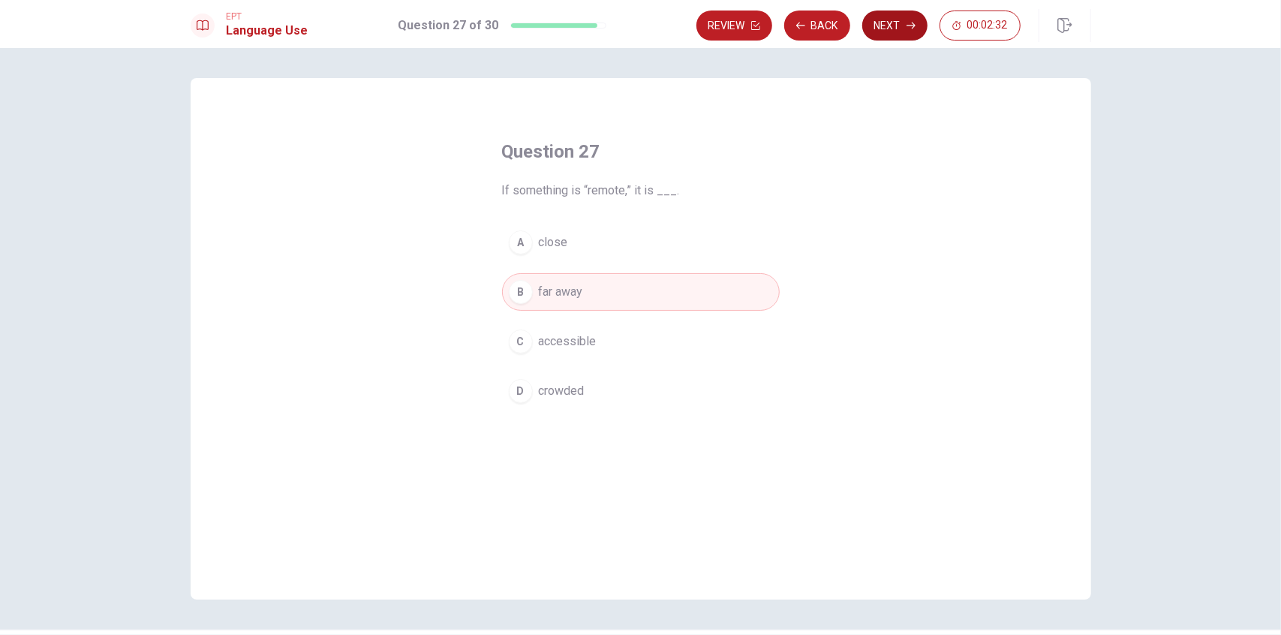
click at [778, 21] on button "Next" at bounding box center [894, 26] width 65 height 30
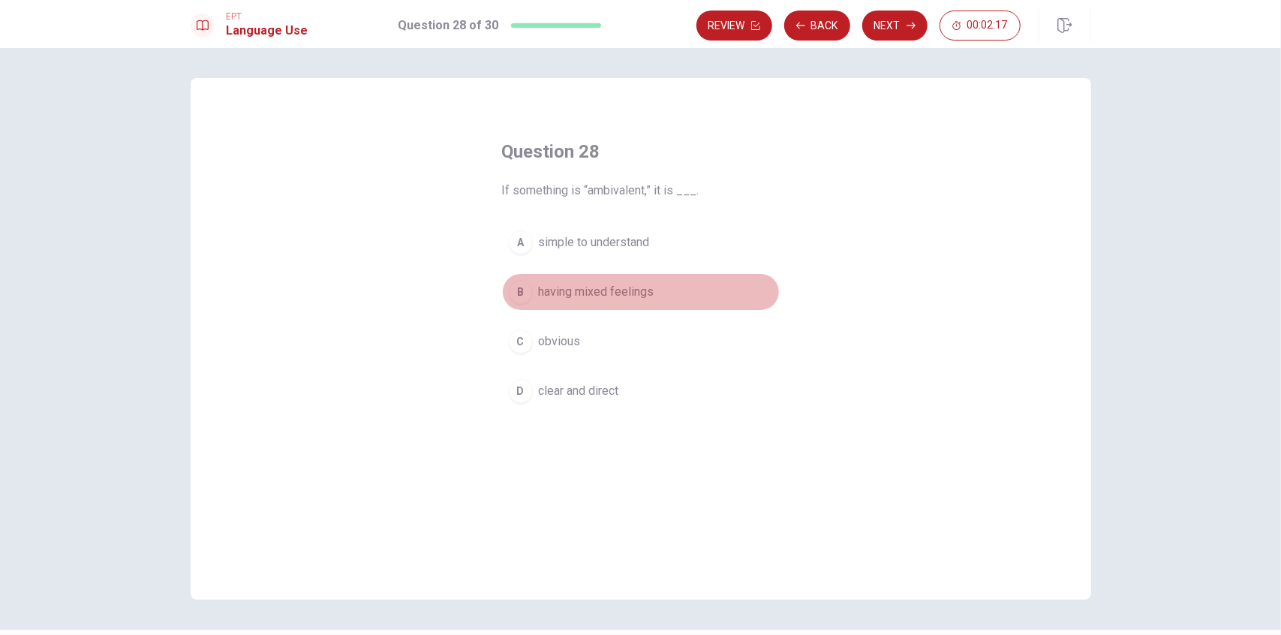
click at [629, 289] on span "having mixed feelings" at bounding box center [597, 292] width 116 height 18
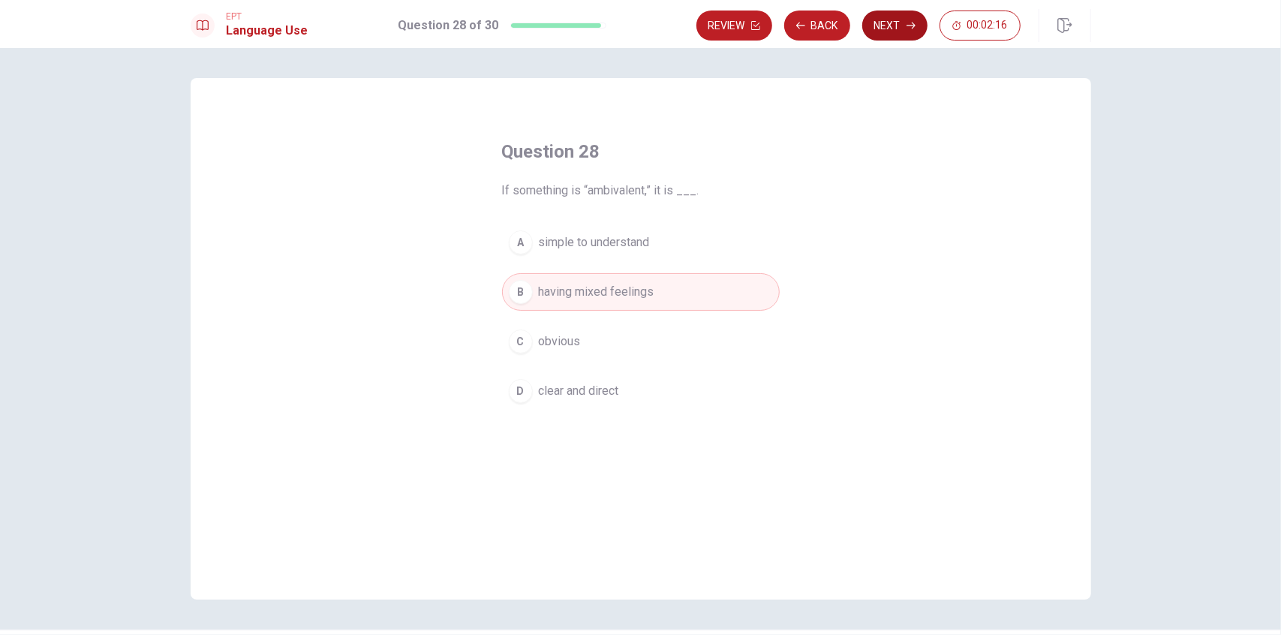
click at [778, 31] on button "Next" at bounding box center [894, 26] width 65 height 30
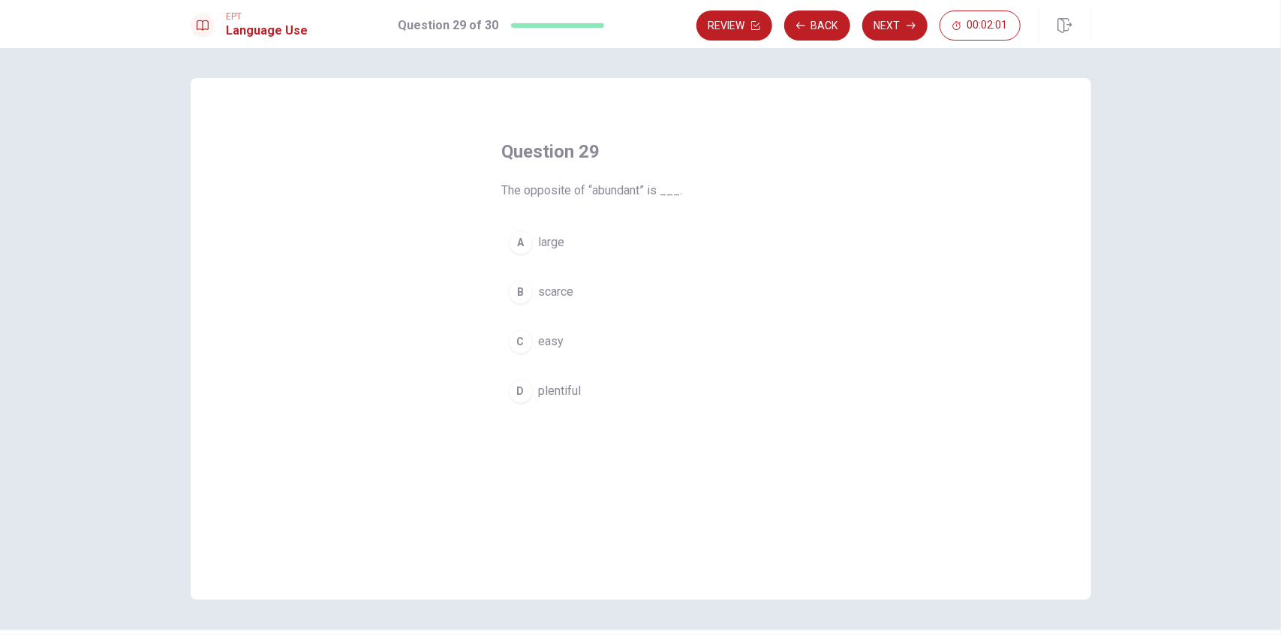
click at [531, 307] on button "B scarce" at bounding box center [641, 292] width 278 height 38
click at [778, 25] on button "Next" at bounding box center [894, 26] width 65 height 30
click at [611, 248] on span "would have come" at bounding box center [585, 242] width 92 height 18
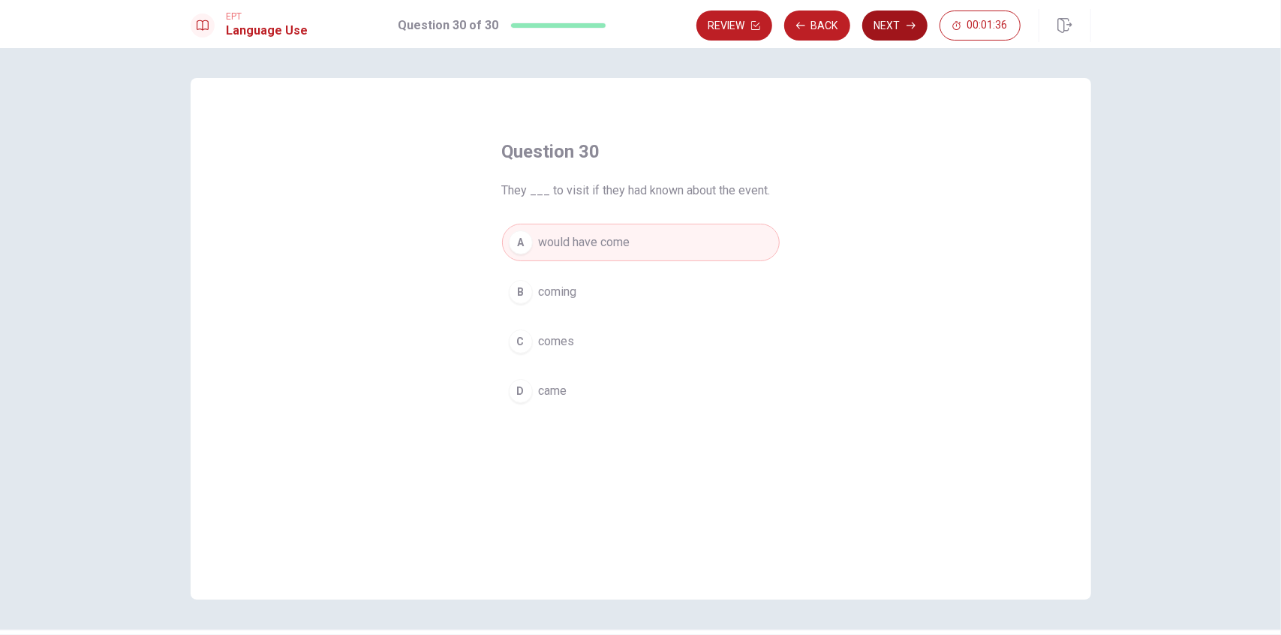
click at [778, 34] on button "Next" at bounding box center [894, 26] width 65 height 30
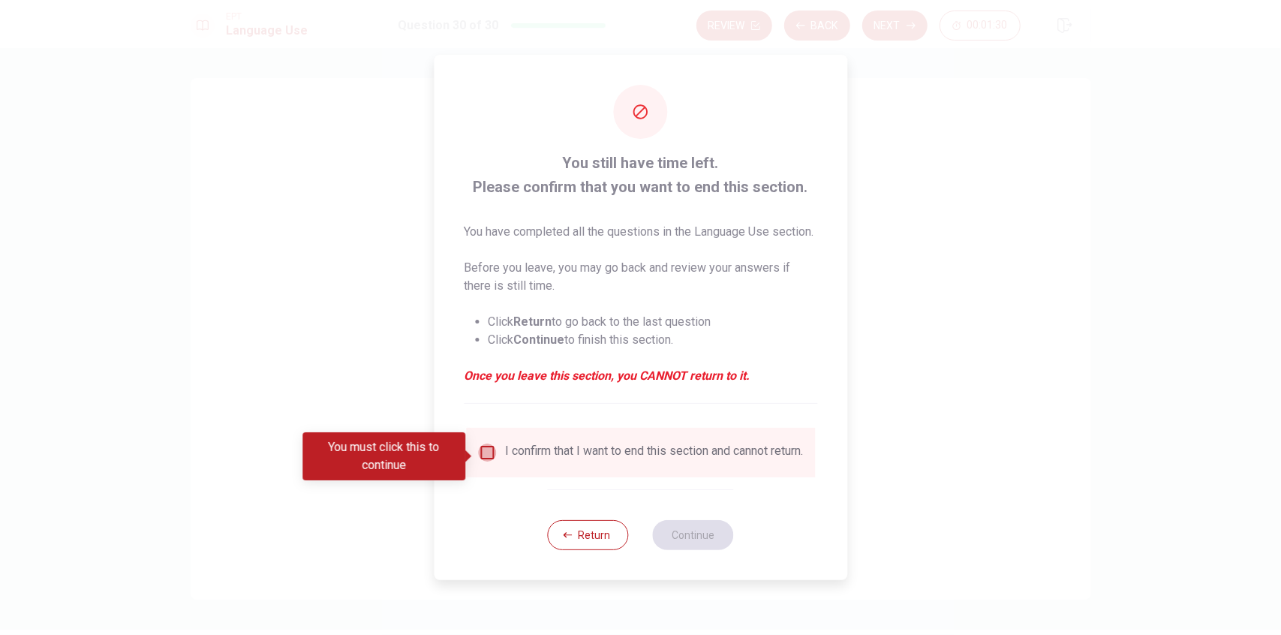
click at [486, 457] on input "You must click this to continue" at bounding box center [487, 452] width 18 height 18
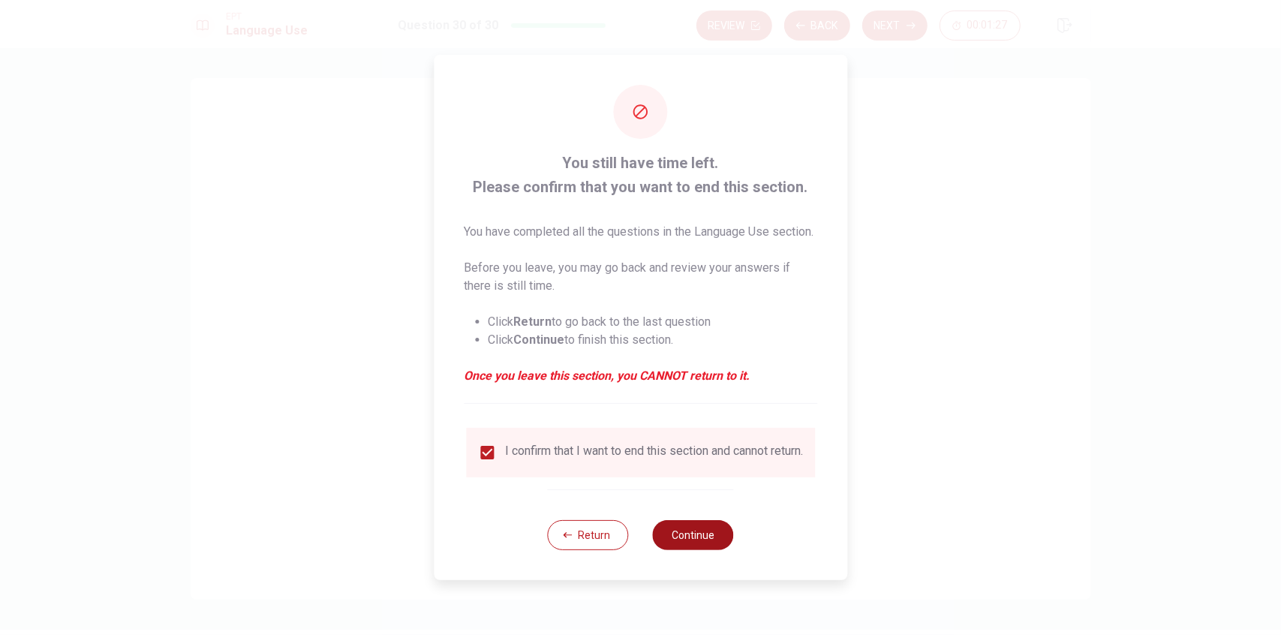
click at [690, 548] on button "Continue" at bounding box center [693, 535] width 81 height 30
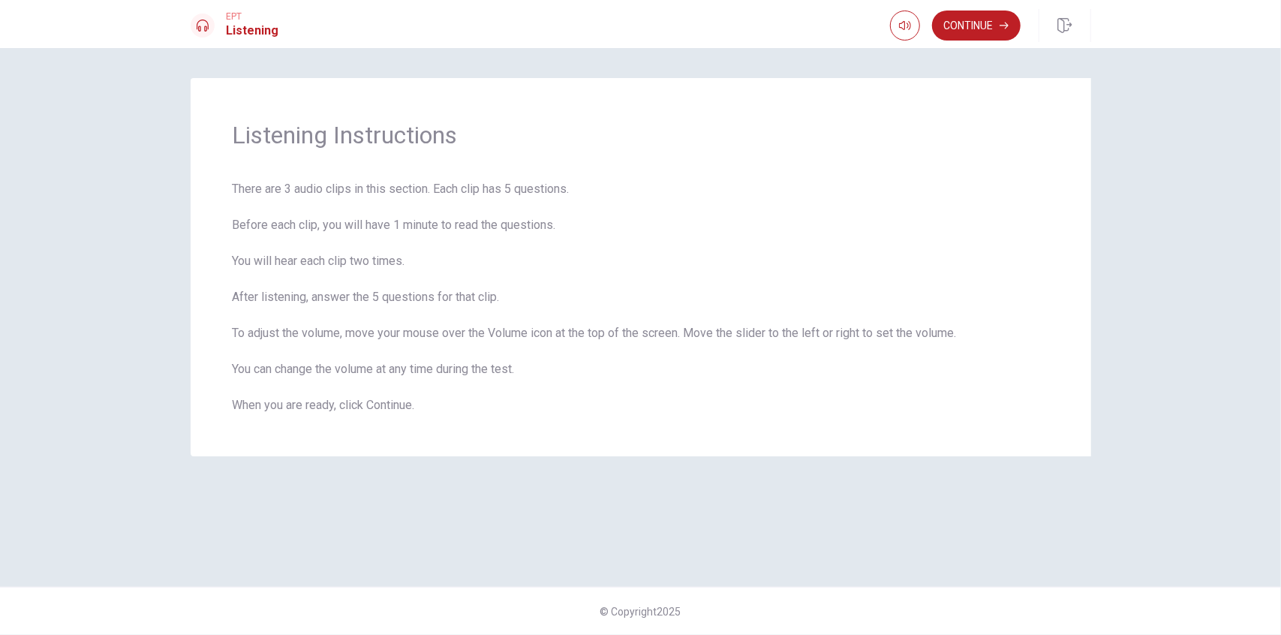
click at [778, 40] on button "Continue" at bounding box center [976, 26] width 89 height 30
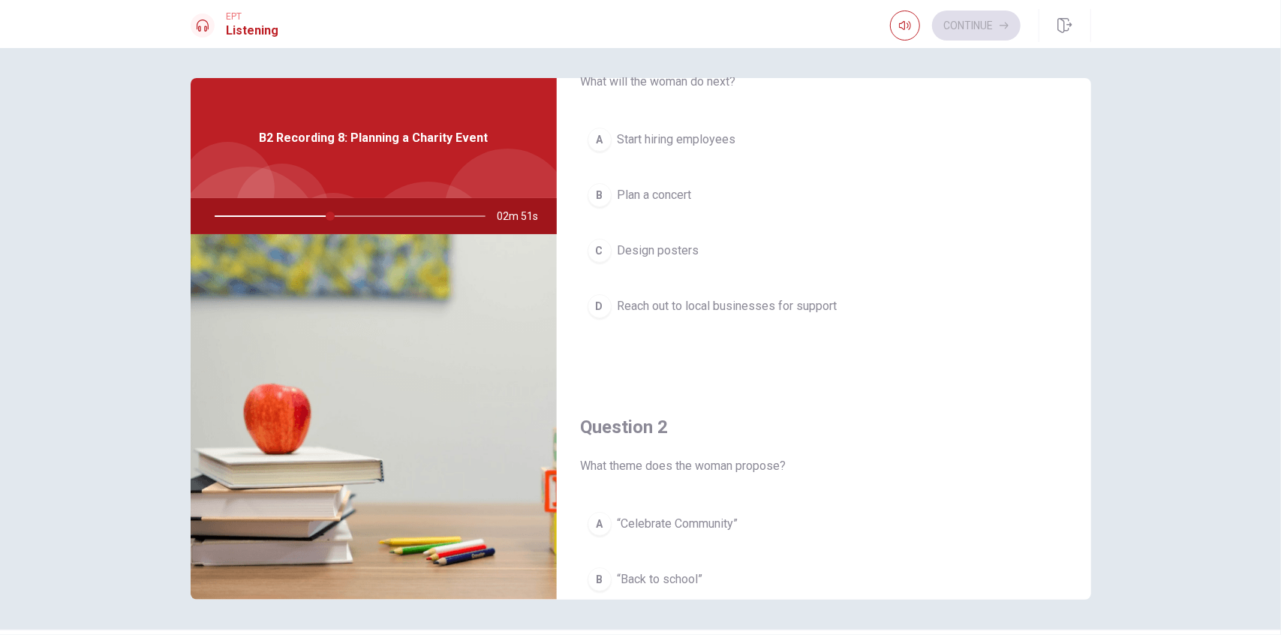
scroll to position [75, 0]
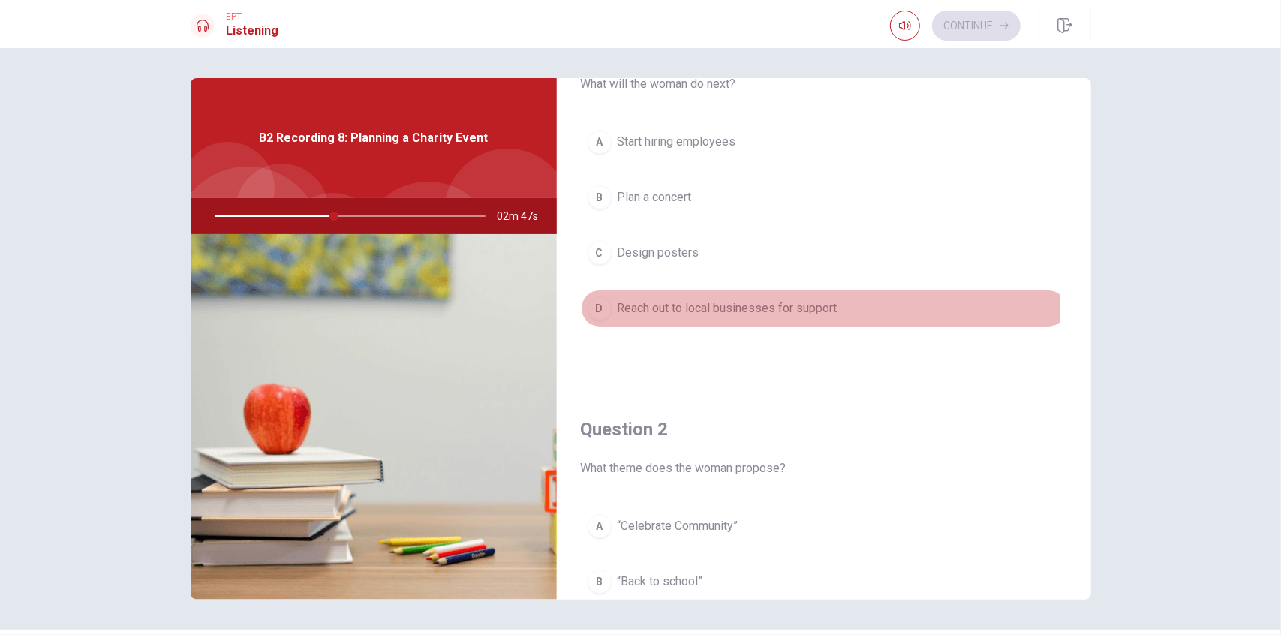
click at [603, 311] on div "D" at bounding box center [599, 308] width 24 height 24
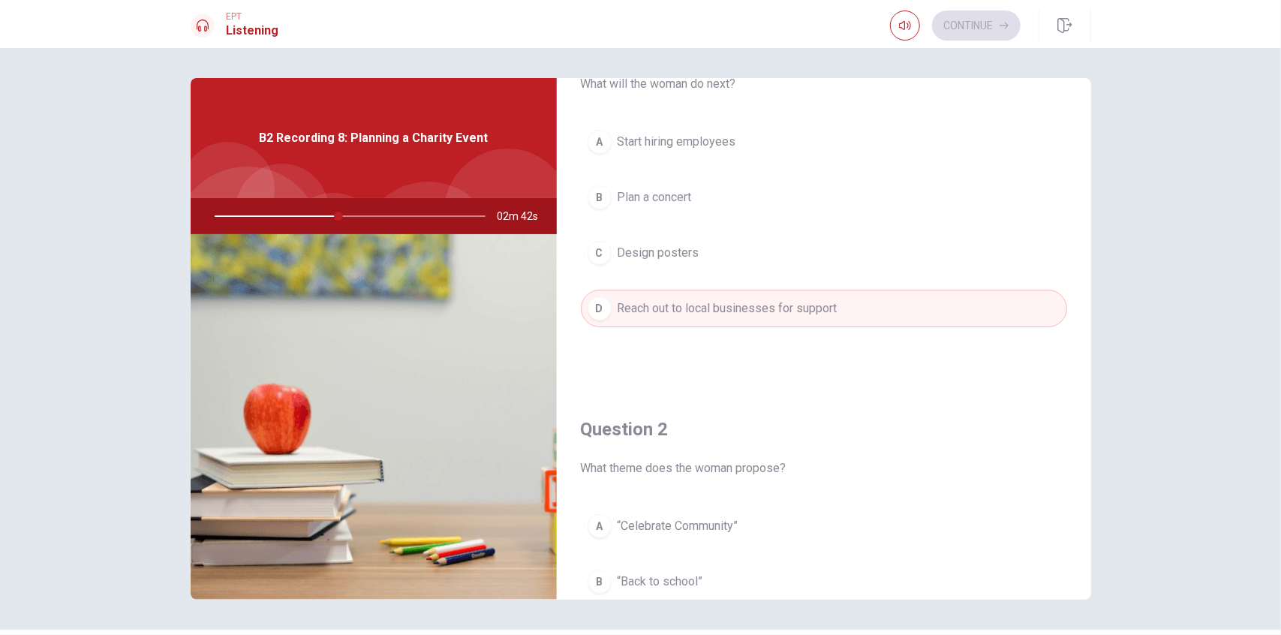
click at [748, 320] on button "D Reach out to local businesses for support" at bounding box center [824, 309] width 486 height 38
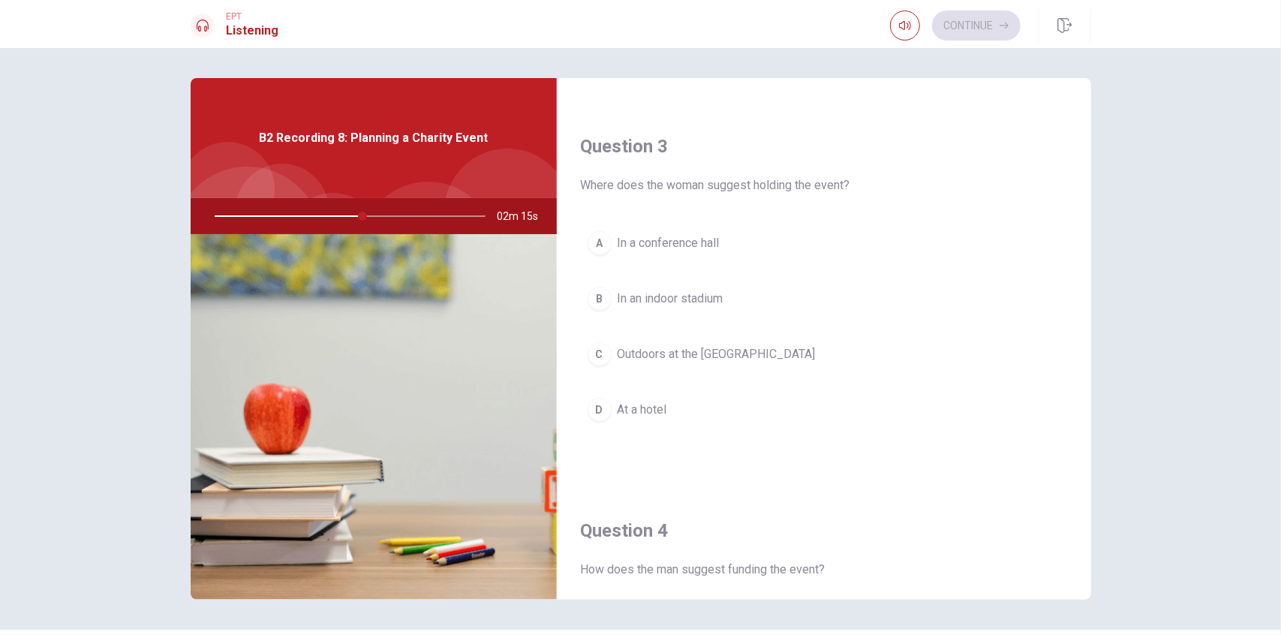
scroll to position [750, 0]
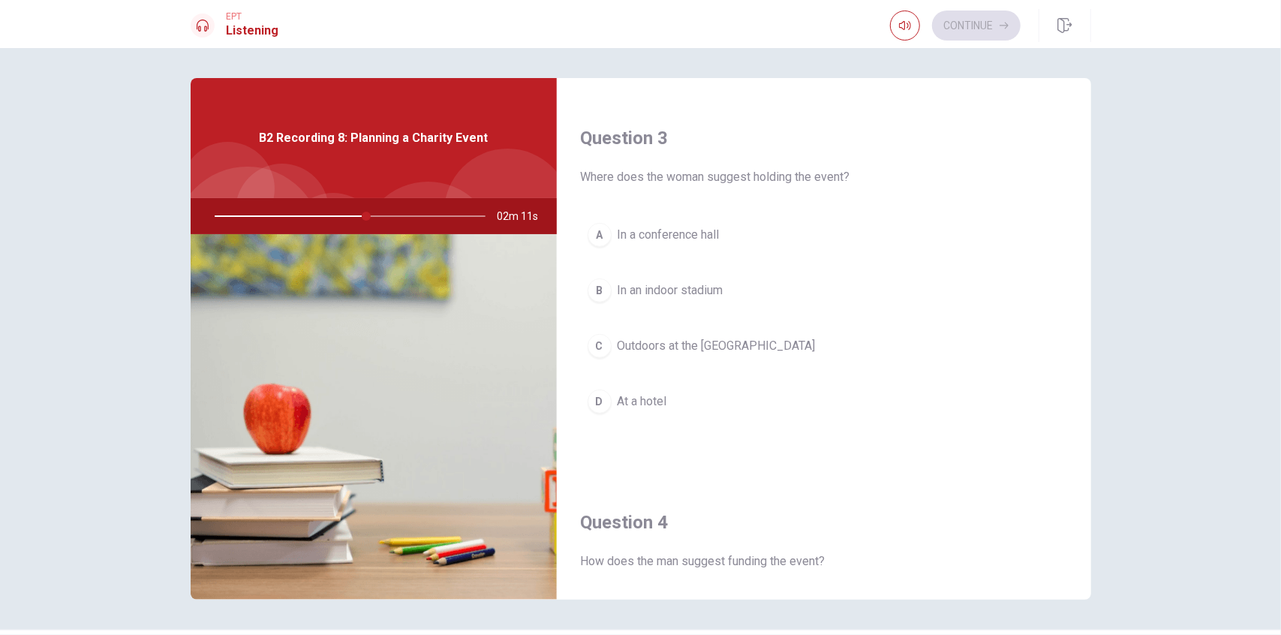
click at [677, 337] on span "Outdoors at the [GEOGRAPHIC_DATA]" at bounding box center [716, 346] width 198 height 18
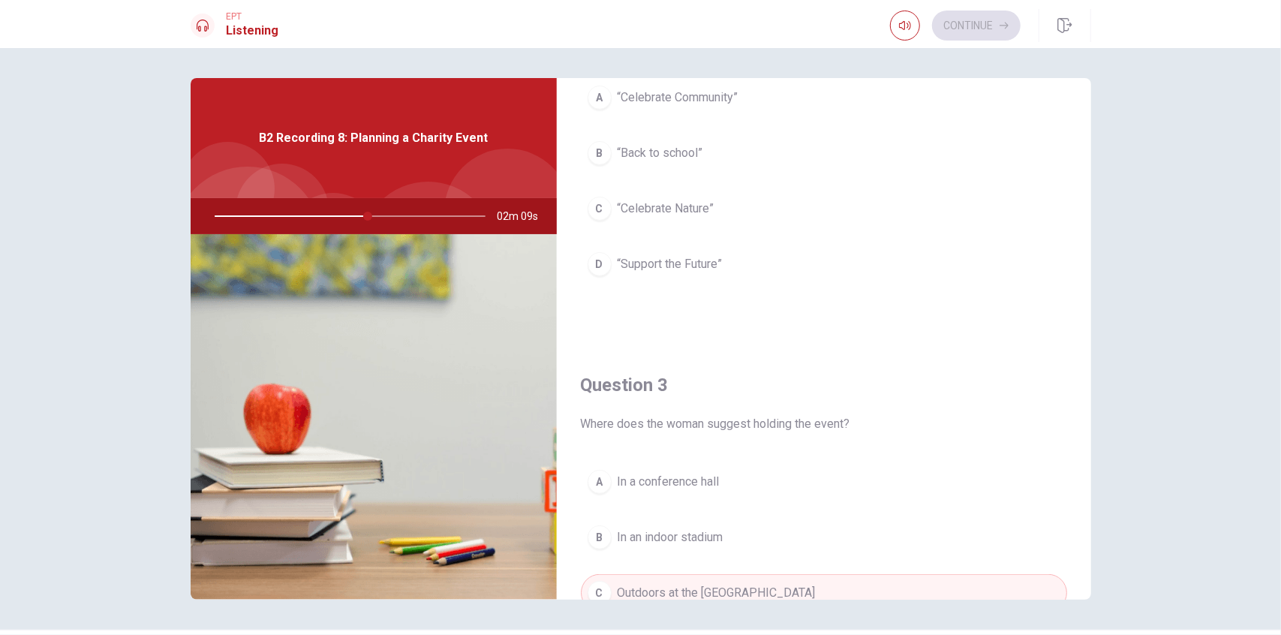
scroll to position [450, 0]
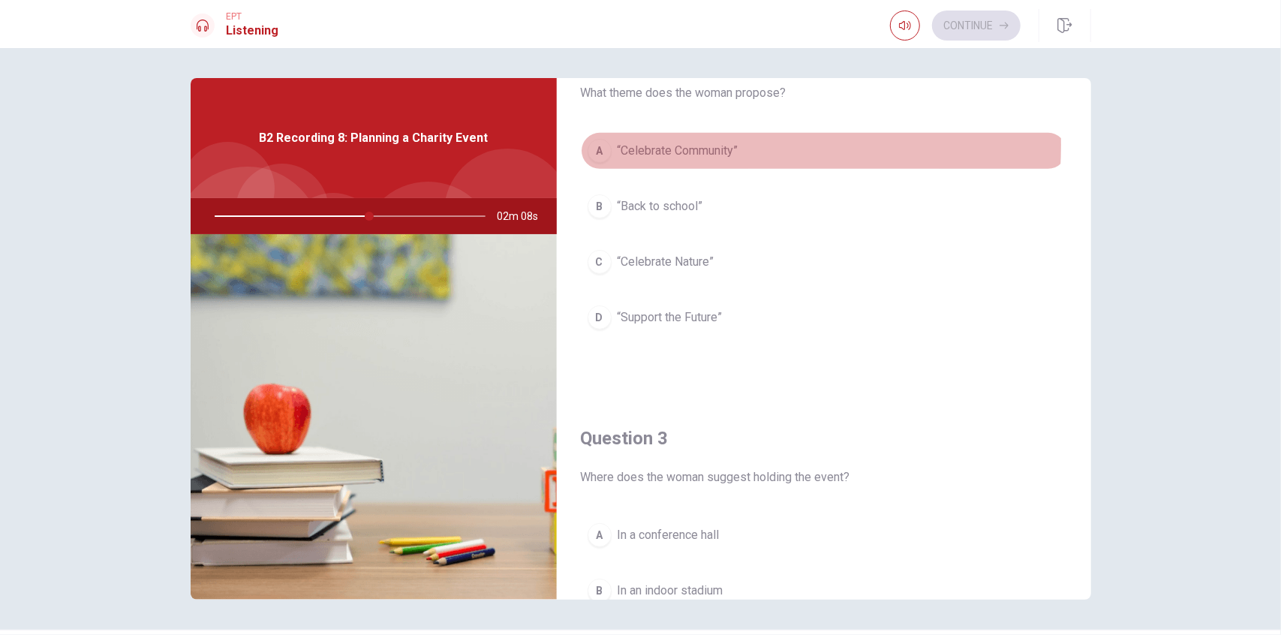
click at [650, 143] on span "“Celebrate Community”" at bounding box center [677, 151] width 121 height 18
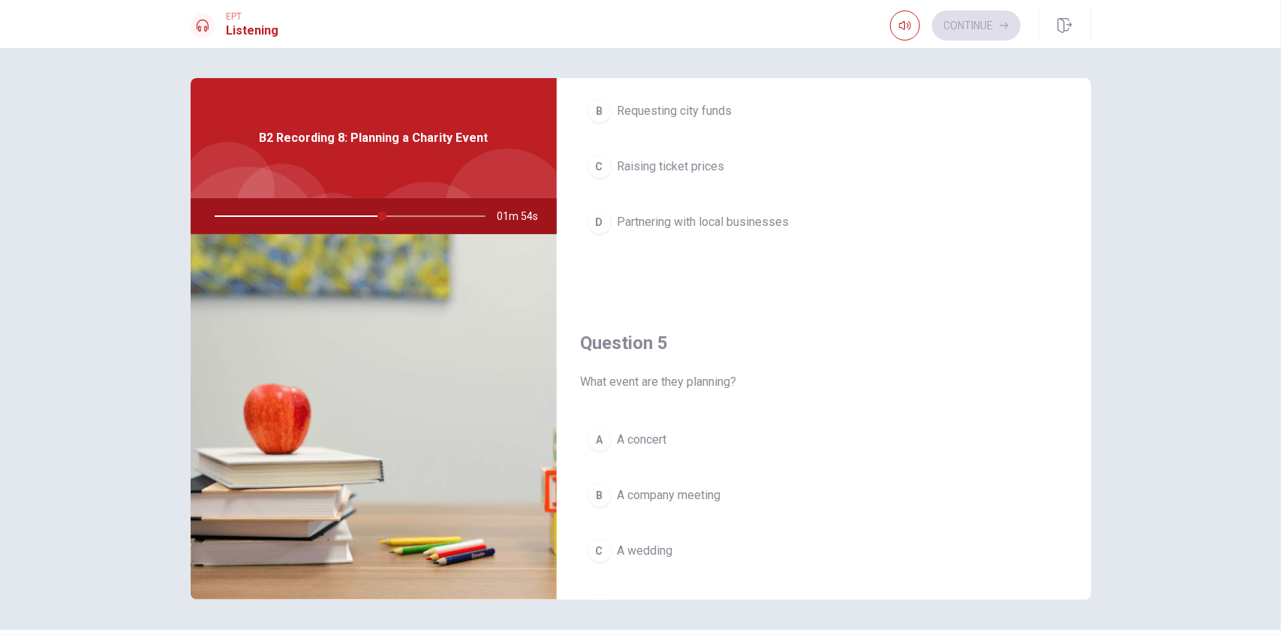
scroll to position [1239, 0]
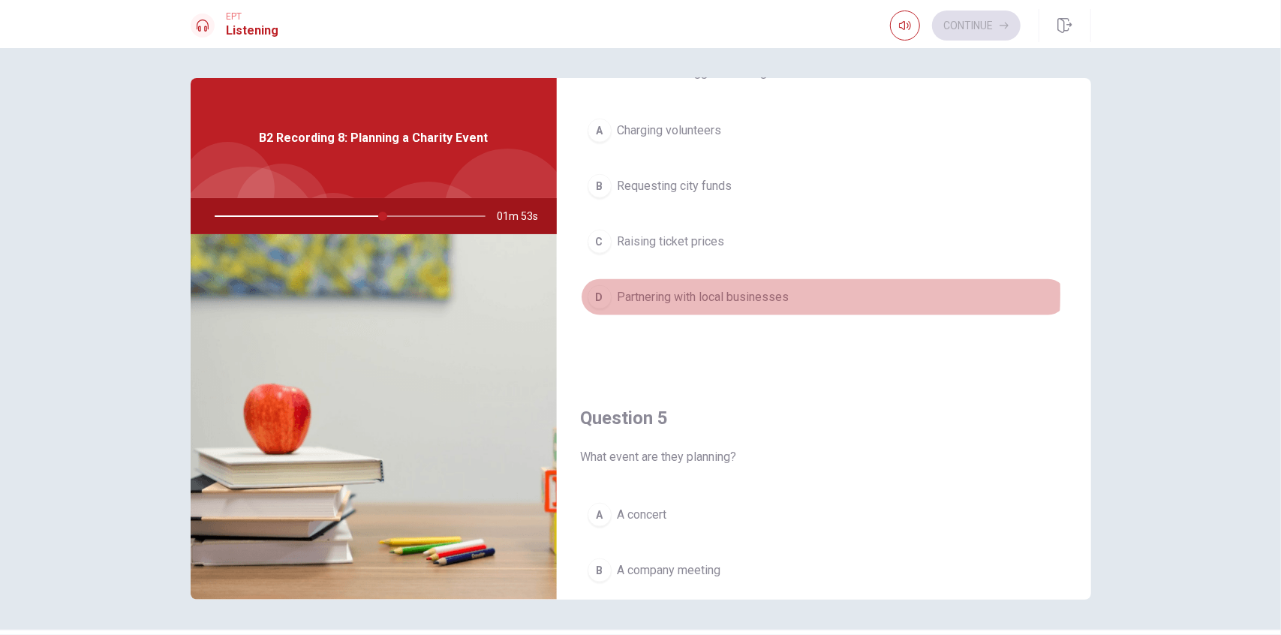
click at [728, 288] on span "Partnering with local businesses" at bounding box center [703, 297] width 172 height 18
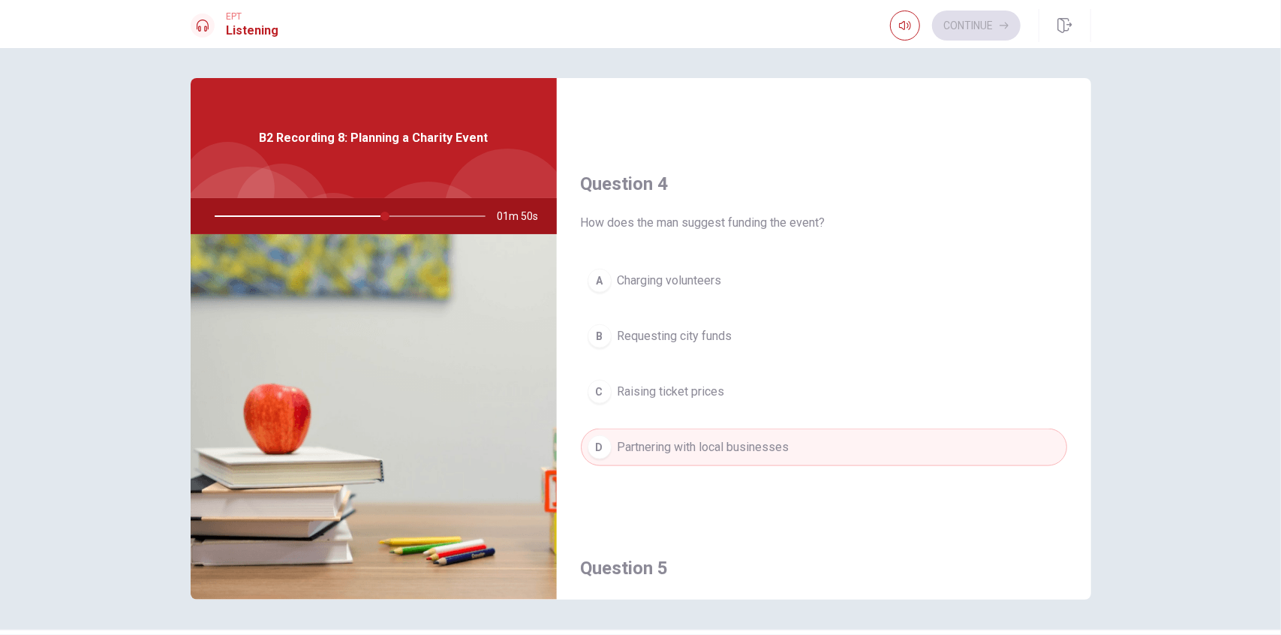
scroll to position [1389, 0]
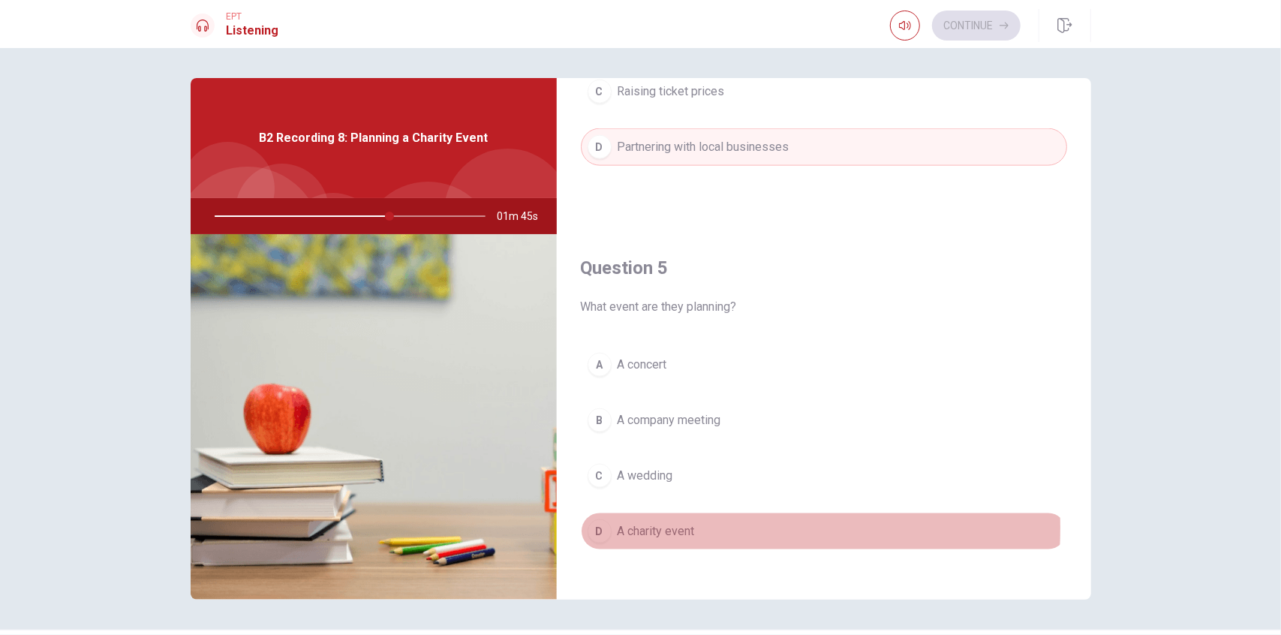
drag, startPoint x: 671, startPoint y: 518, endPoint x: 671, endPoint y: 511, distance: 7.5
click at [670, 522] on span "A charity event" at bounding box center [655, 531] width 77 height 18
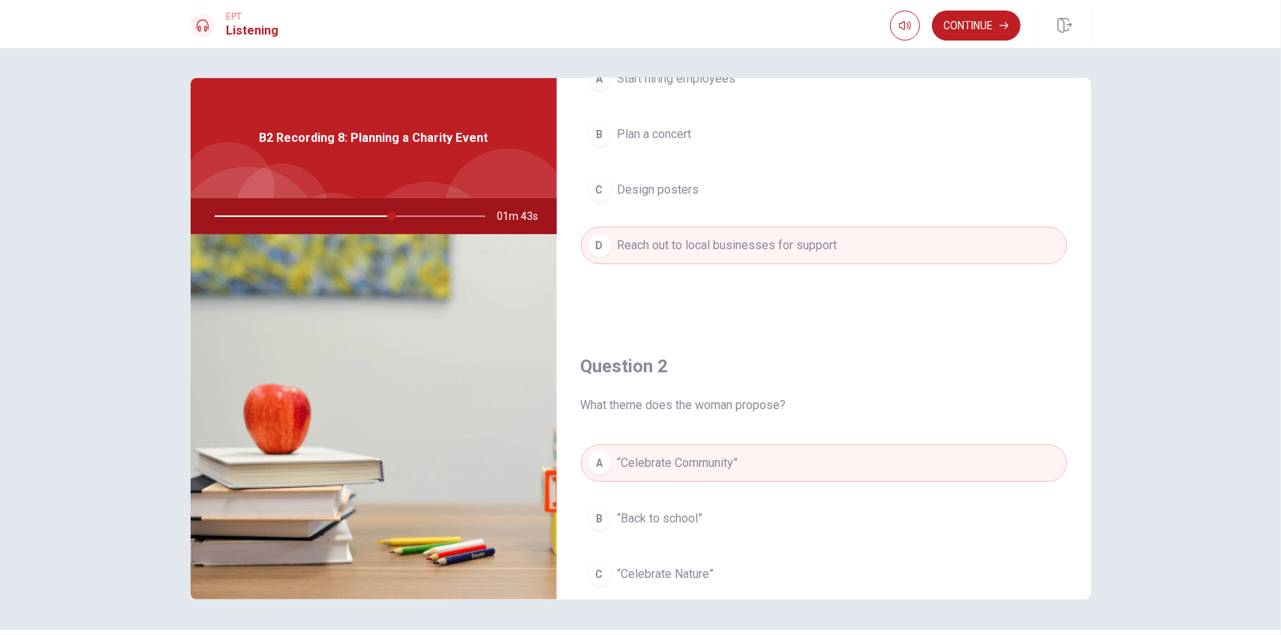
scroll to position [0, 0]
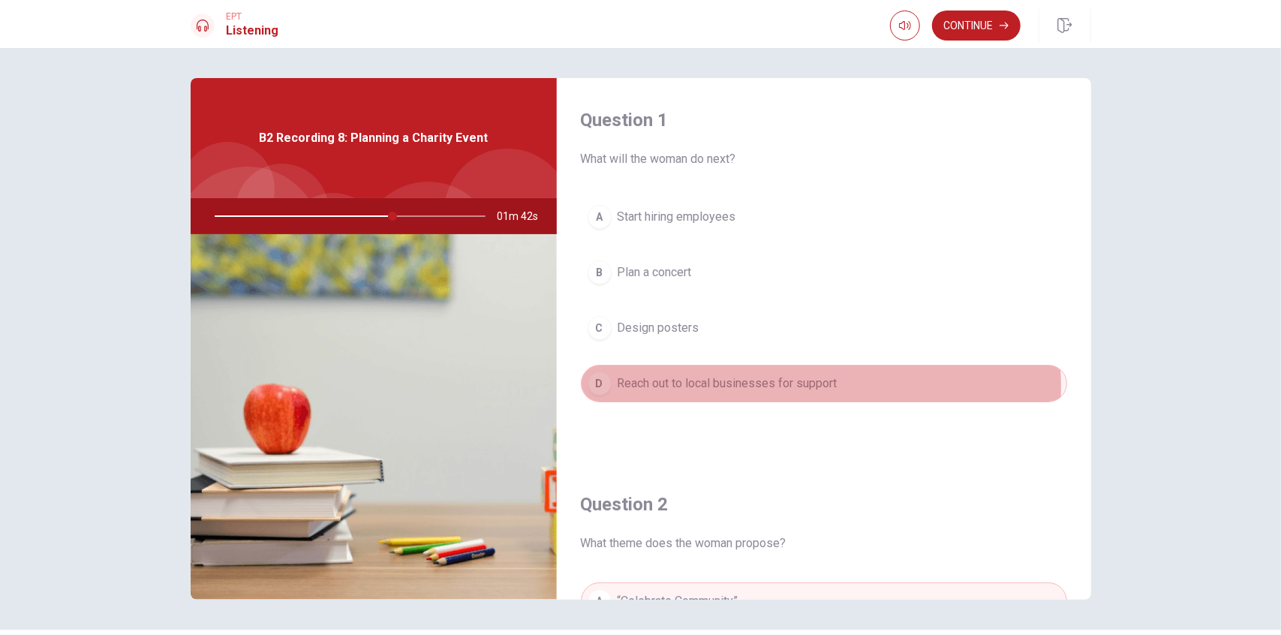
click at [778, 385] on span "Reach out to local businesses for support" at bounding box center [727, 383] width 220 height 18
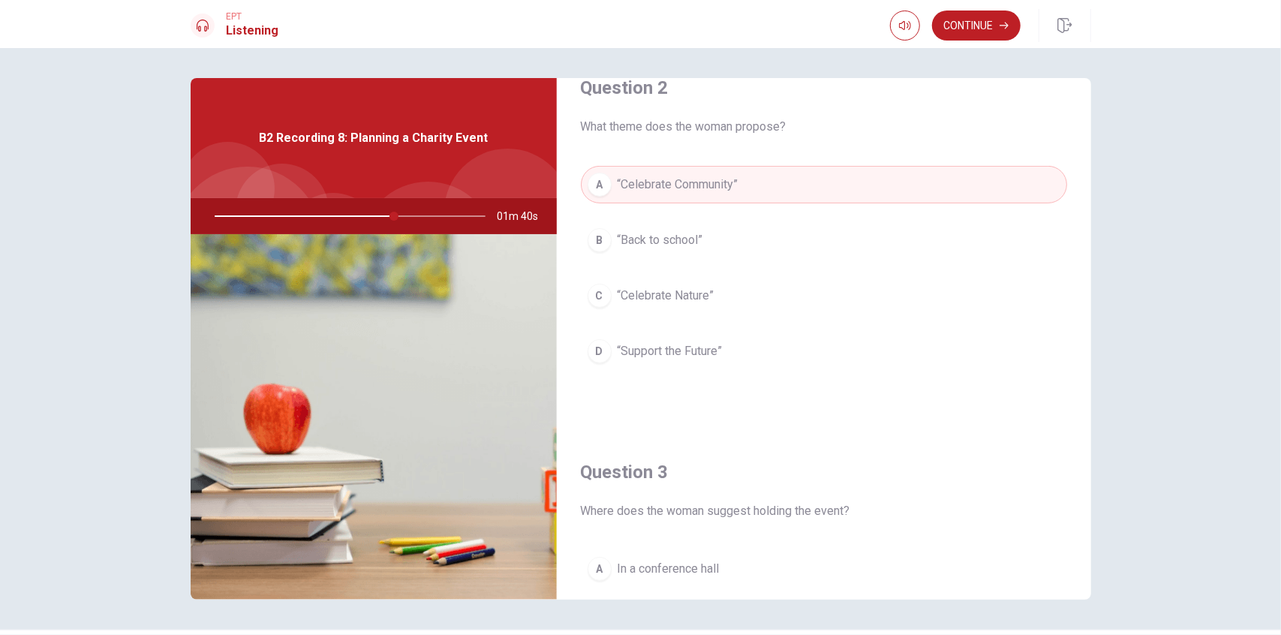
drag, startPoint x: 885, startPoint y: 238, endPoint x: 884, endPoint y: 256, distance: 18.1
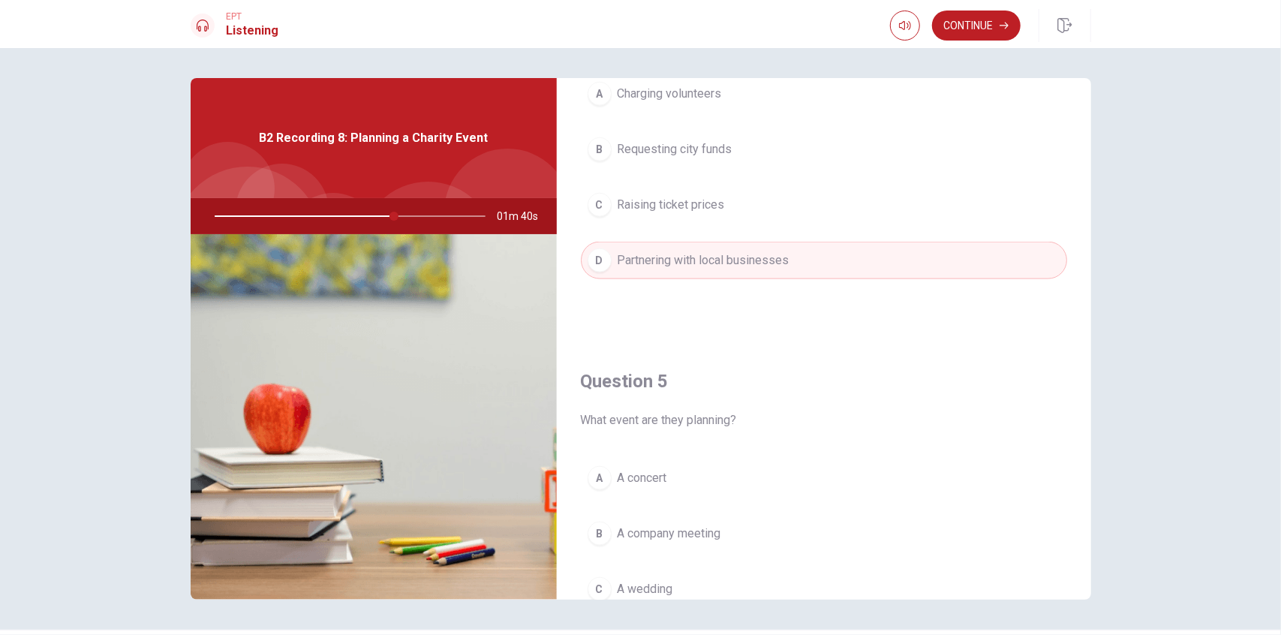
scroll to position [1389, 0]
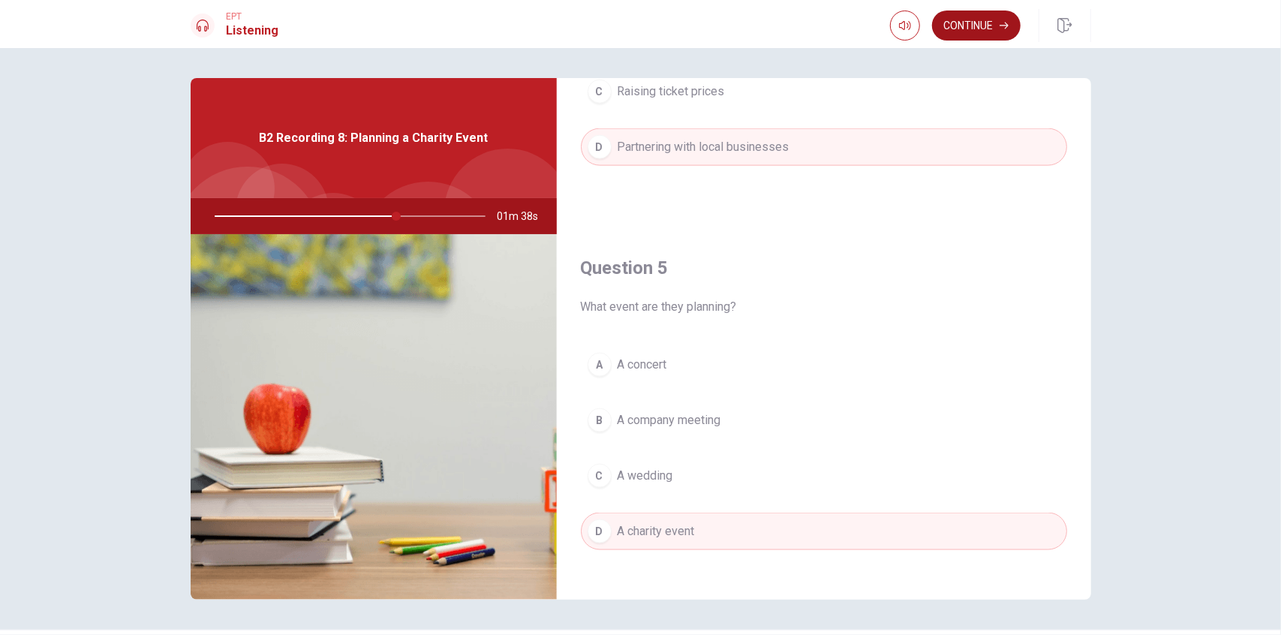
click at [778, 35] on button "Continue" at bounding box center [976, 26] width 89 height 30
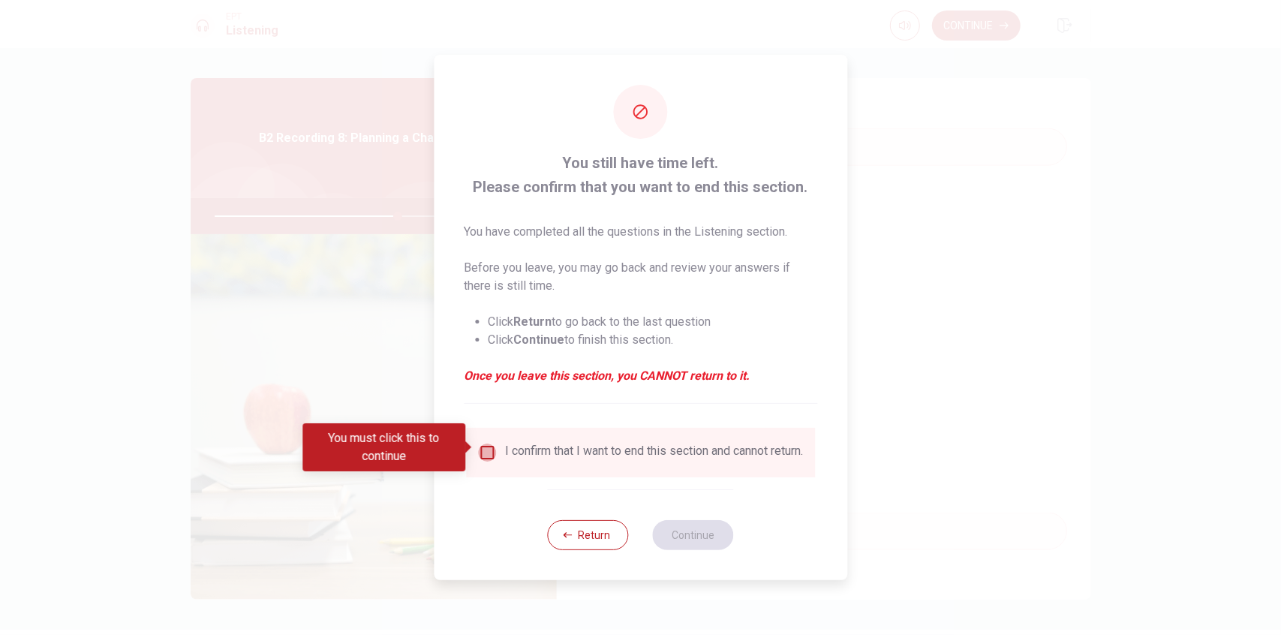
drag, startPoint x: 487, startPoint y: 451, endPoint x: 498, endPoint y: 452, distance: 11.4
click at [487, 450] on input "You must click this to continue" at bounding box center [487, 452] width 18 height 18
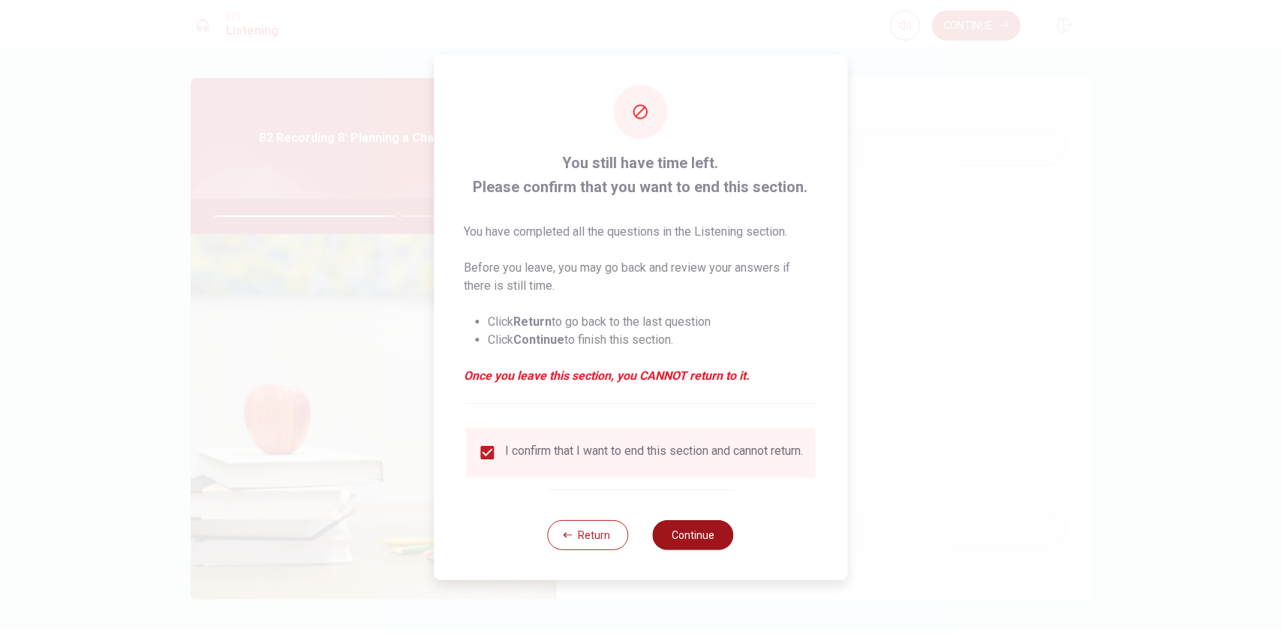
click at [677, 532] on button "Continue" at bounding box center [693, 535] width 81 height 30
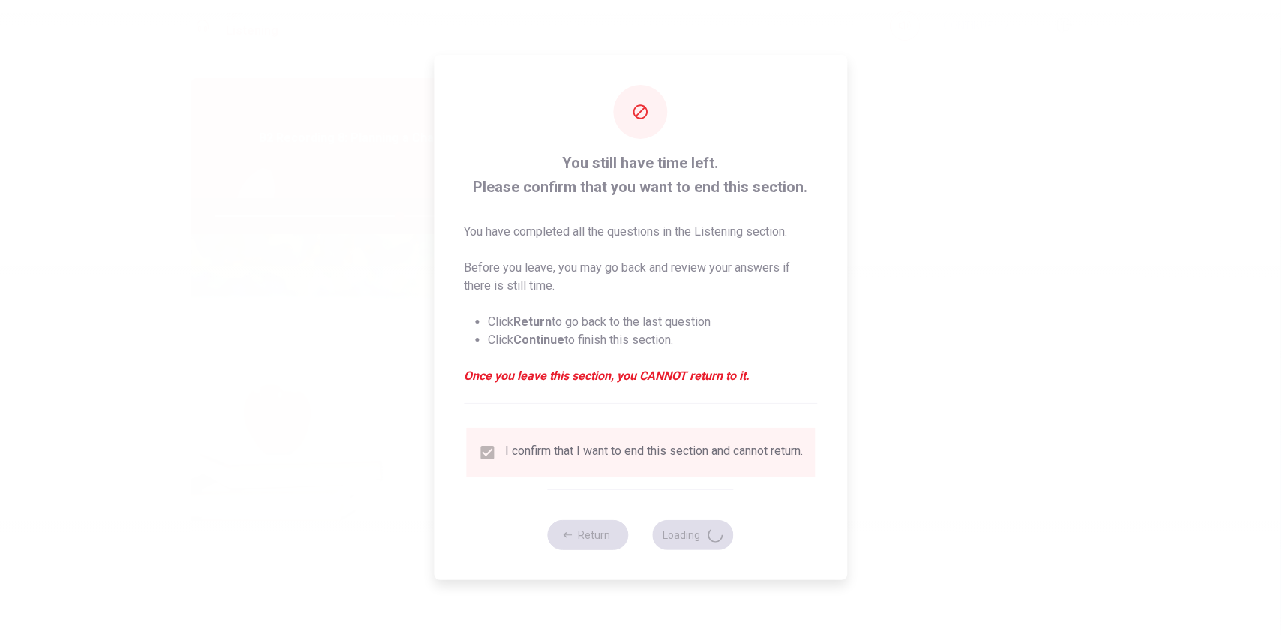
type input "69"
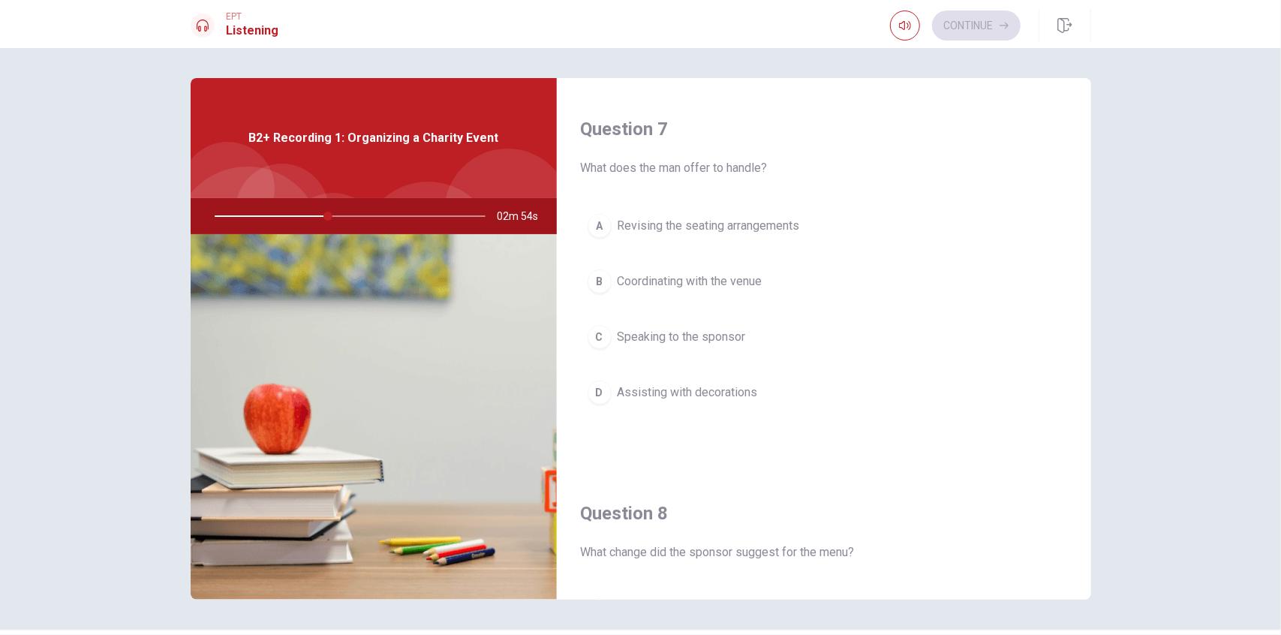
scroll to position [450, 0]
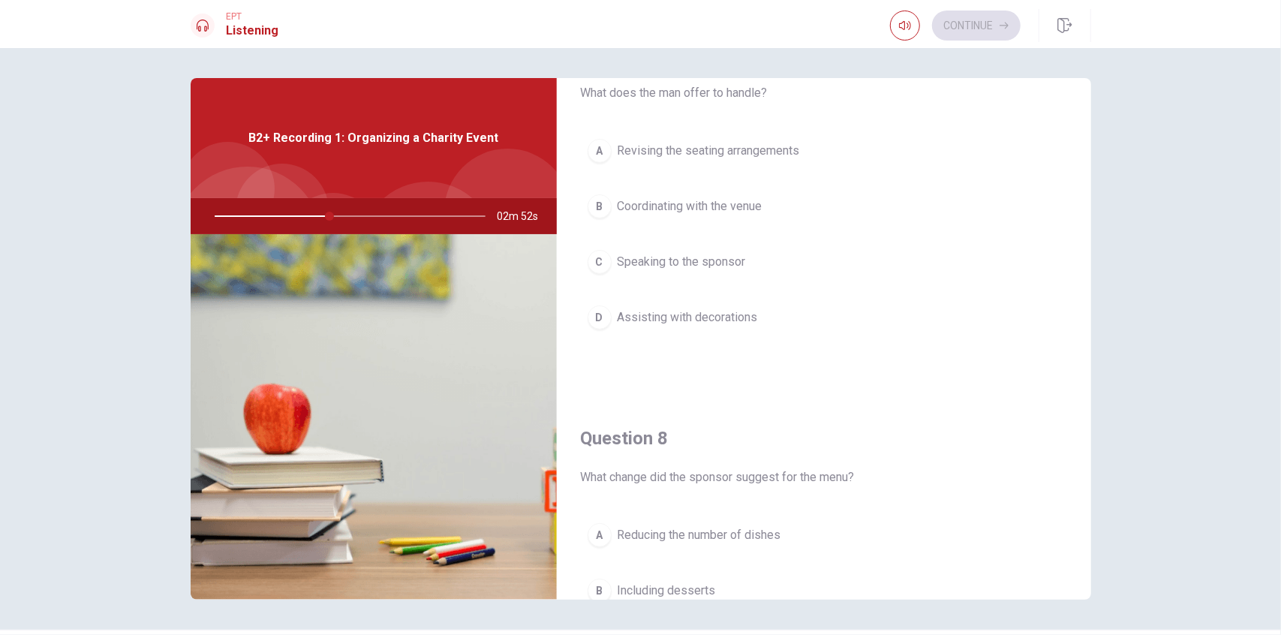
click at [690, 197] on span "Coordinating with the venue" at bounding box center [689, 206] width 145 height 18
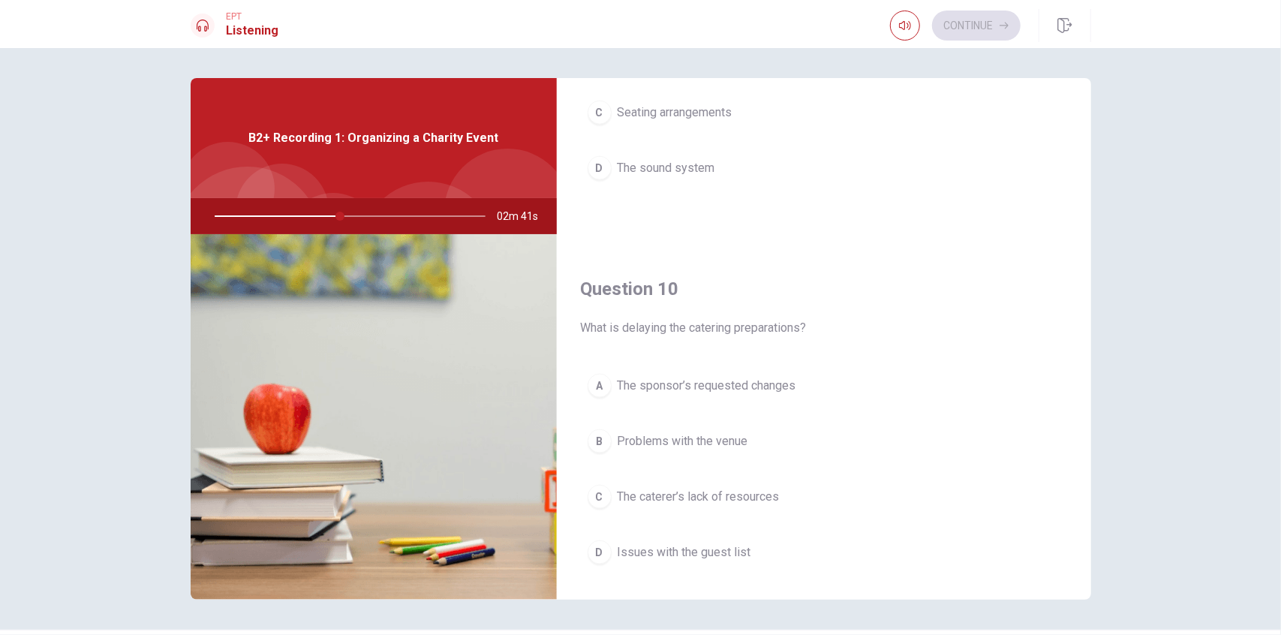
scroll to position [1389, 0]
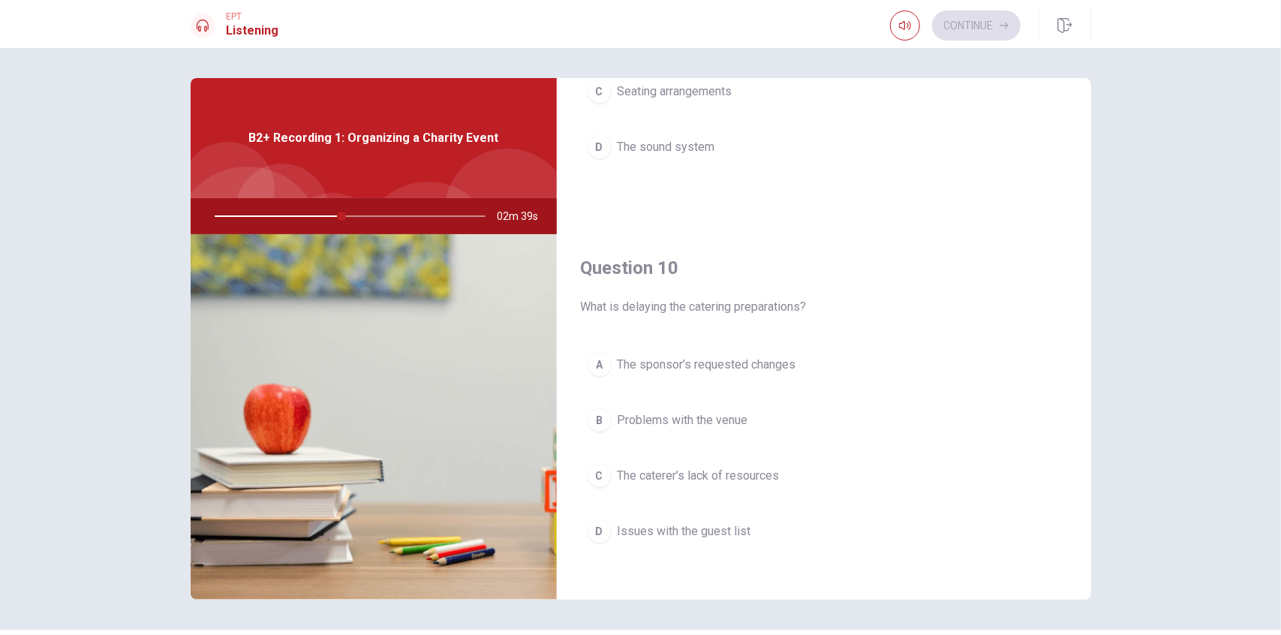
click at [686, 356] on span "The sponsor’s requested changes" at bounding box center [706, 365] width 179 height 18
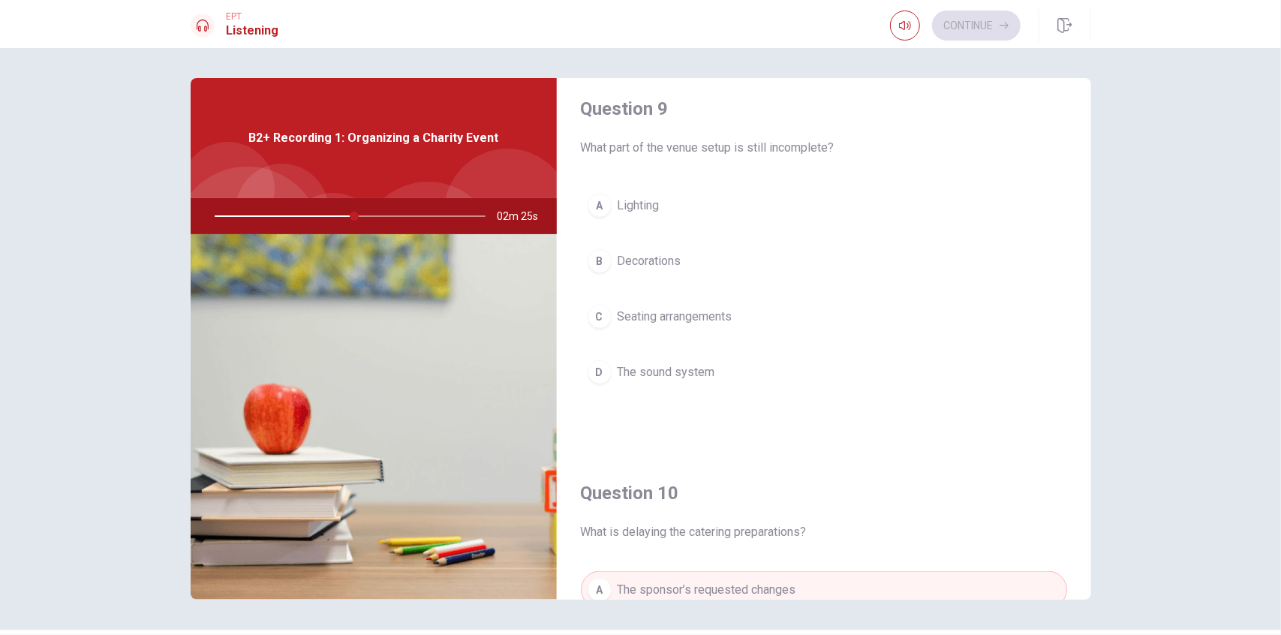
scroll to position [938, 0]
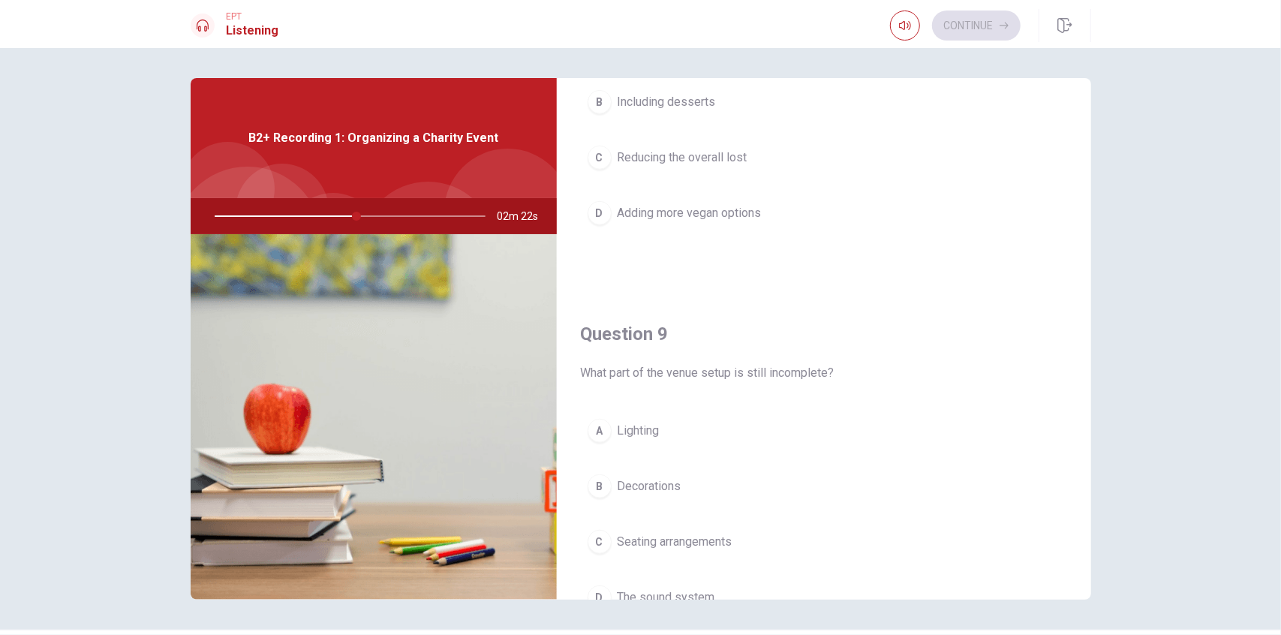
click at [631, 477] on span "Decorations" at bounding box center [649, 486] width 64 height 18
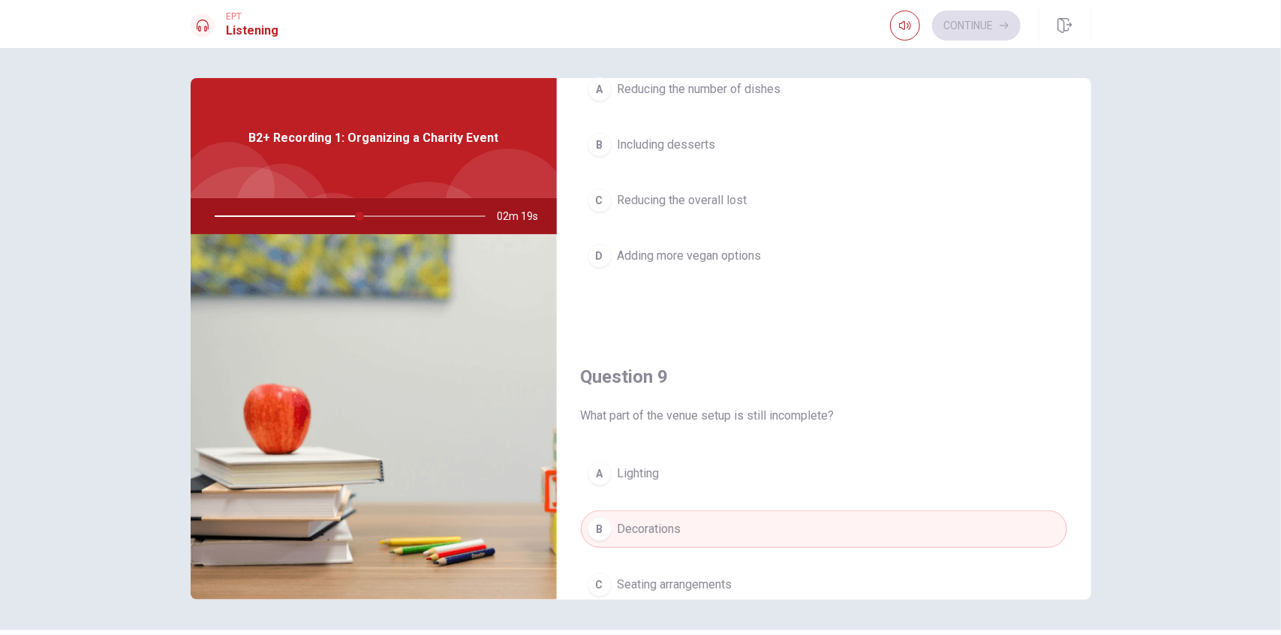
scroll to position [713, 0]
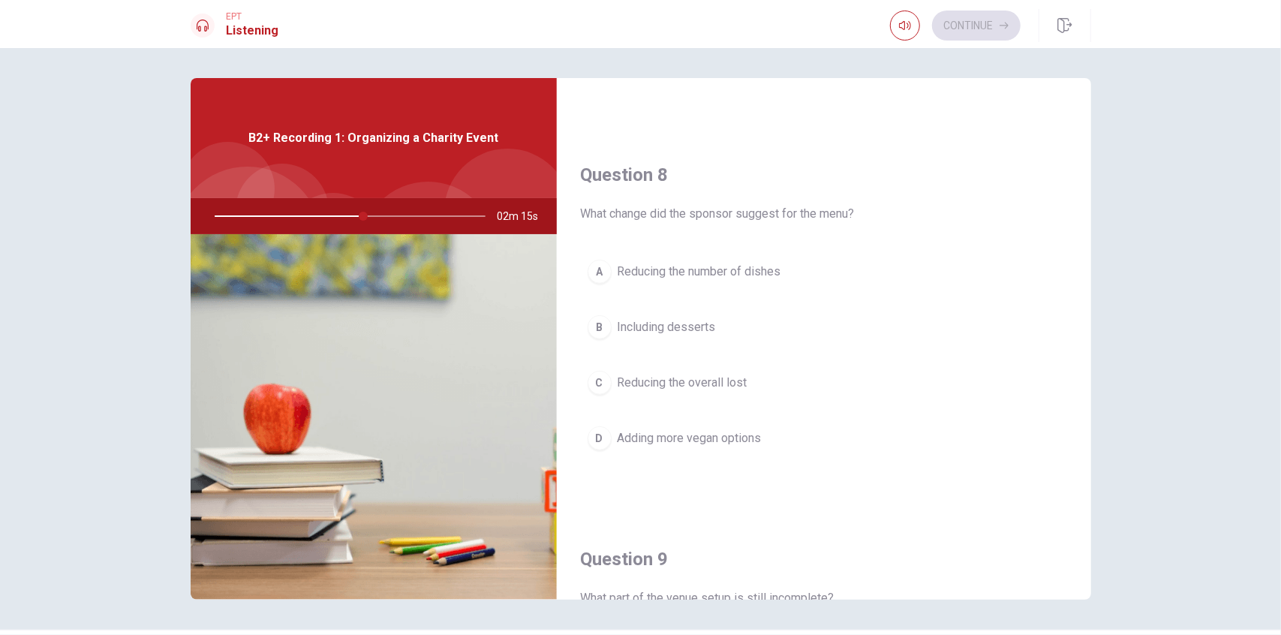
click at [670, 386] on button "C Reducing the overall lost" at bounding box center [824, 383] width 486 height 38
click at [672, 437] on span "Adding more vegan options" at bounding box center [689, 438] width 144 height 18
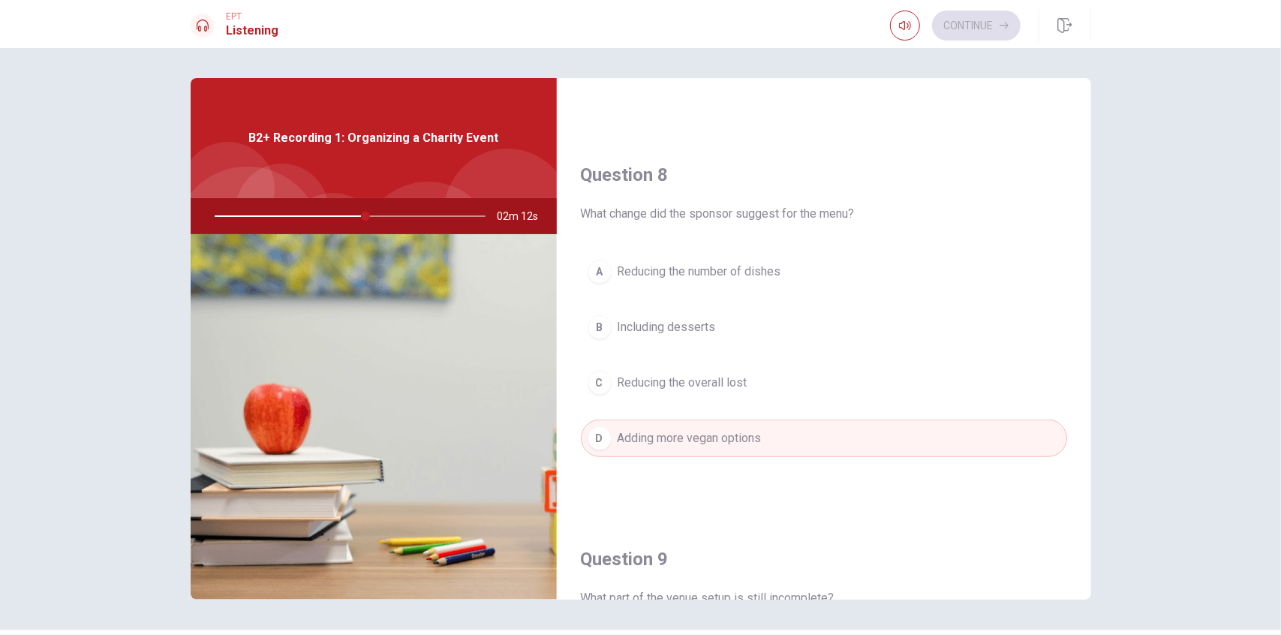
click at [678, 392] on button "C Reducing the overall lost" at bounding box center [824, 383] width 486 height 38
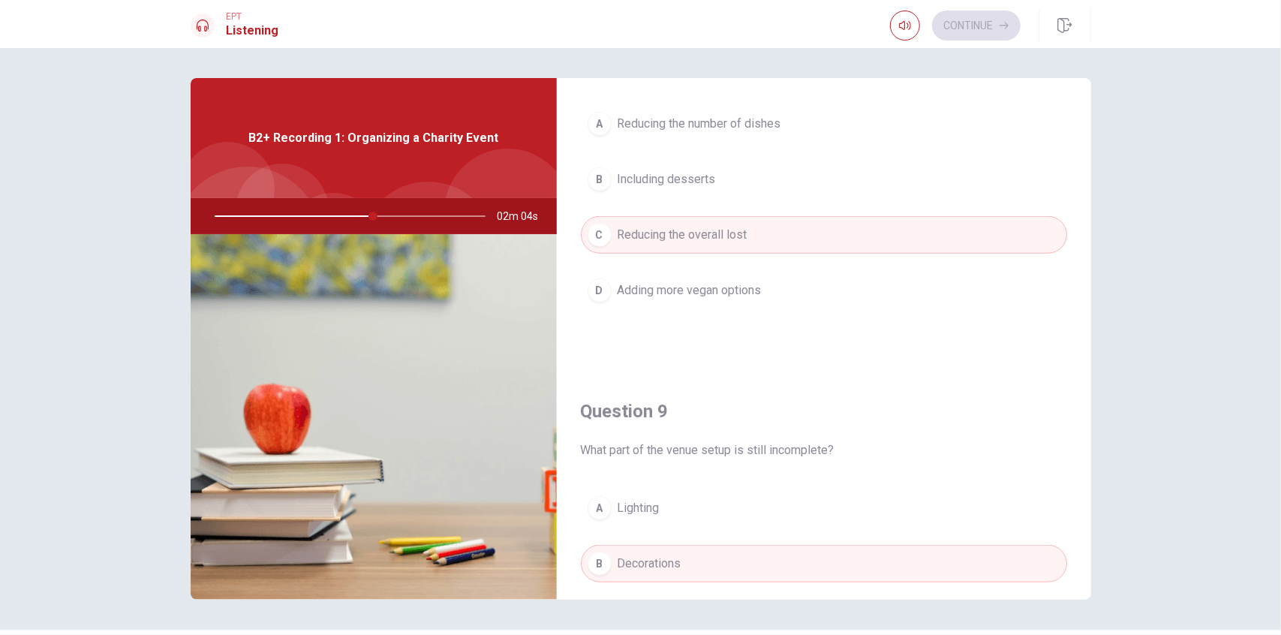
scroll to position [1050, 0]
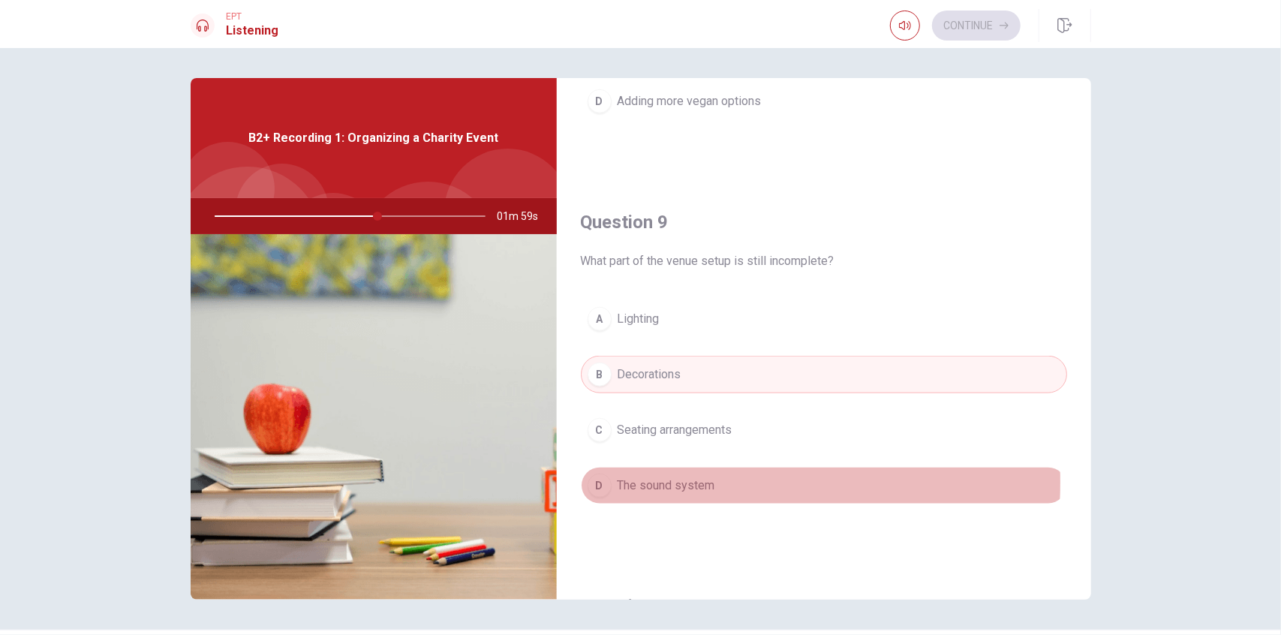
click at [644, 476] on span "The sound system" at bounding box center [666, 485] width 98 height 18
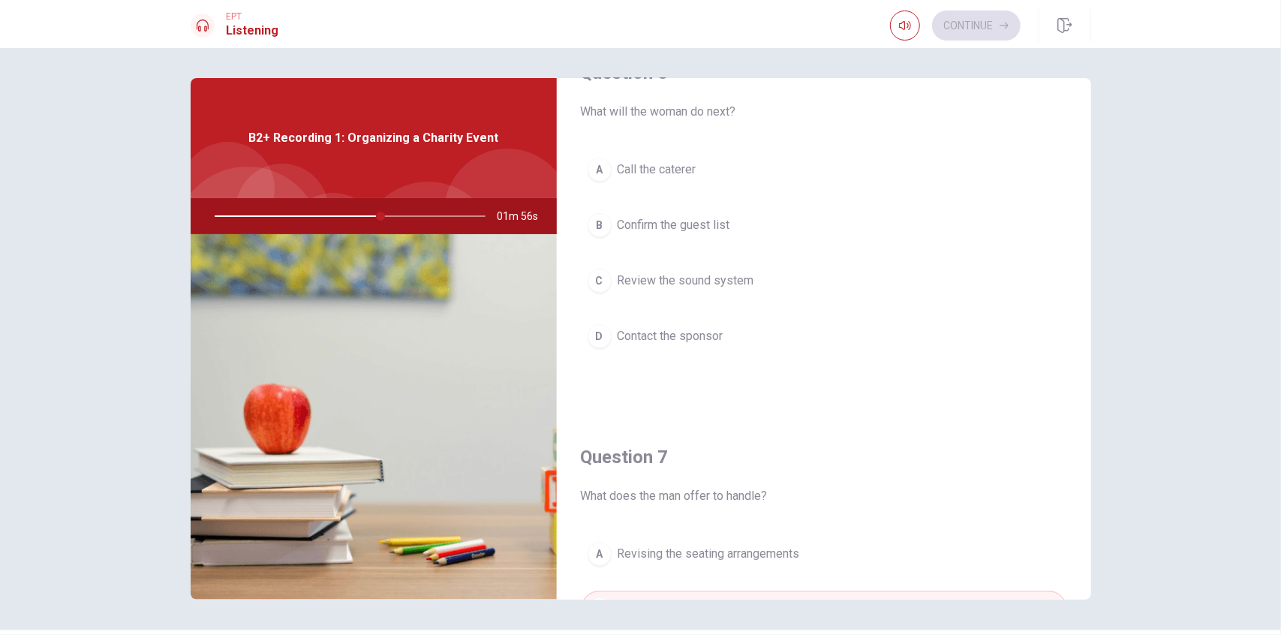
scroll to position [0, 0]
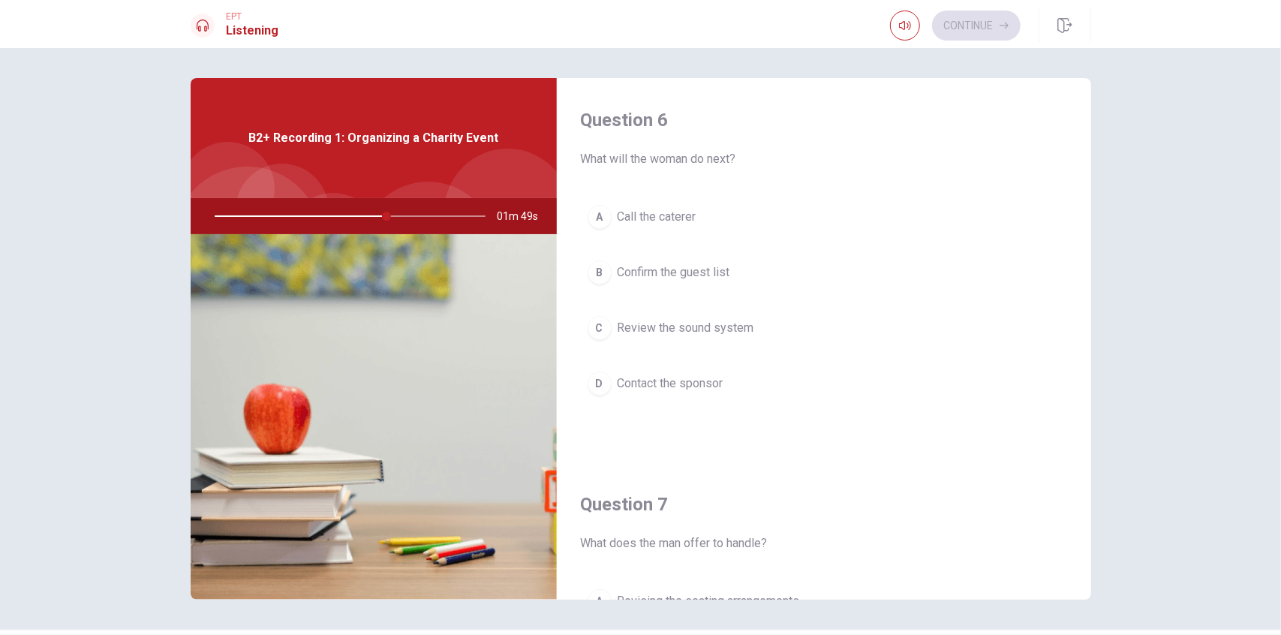
click at [632, 214] on span "Call the caterer" at bounding box center [656, 217] width 79 height 18
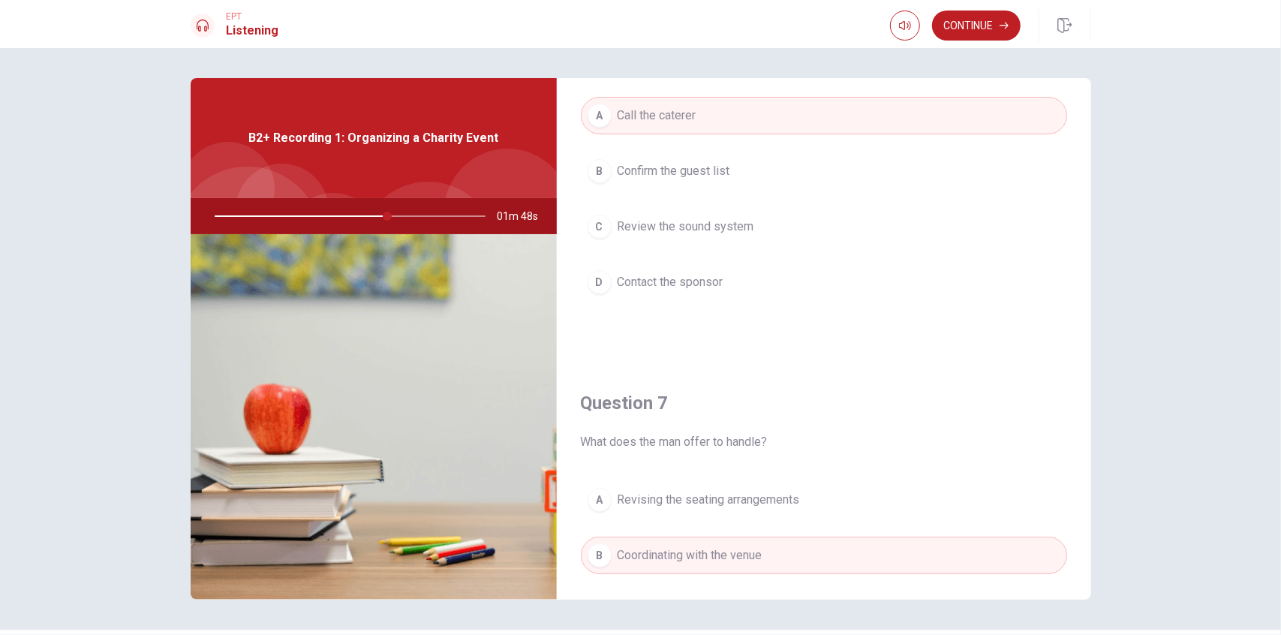
scroll to position [150, 0]
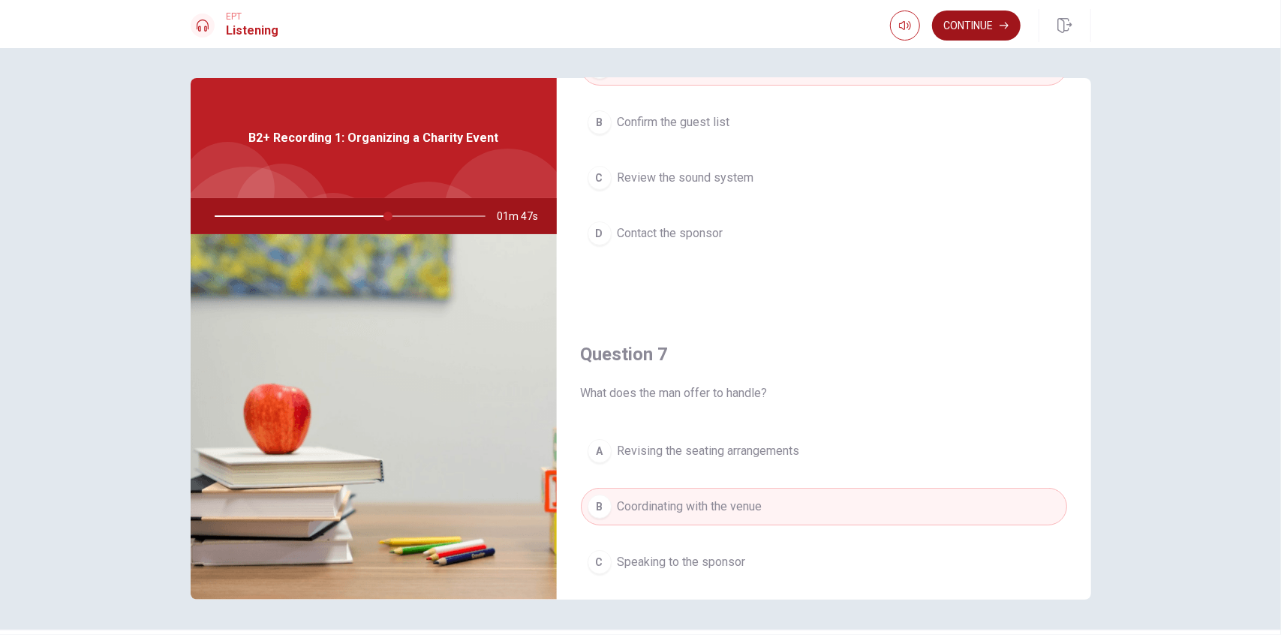
click at [778, 26] on button "Continue" at bounding box center [976, 26] width 89 height 30
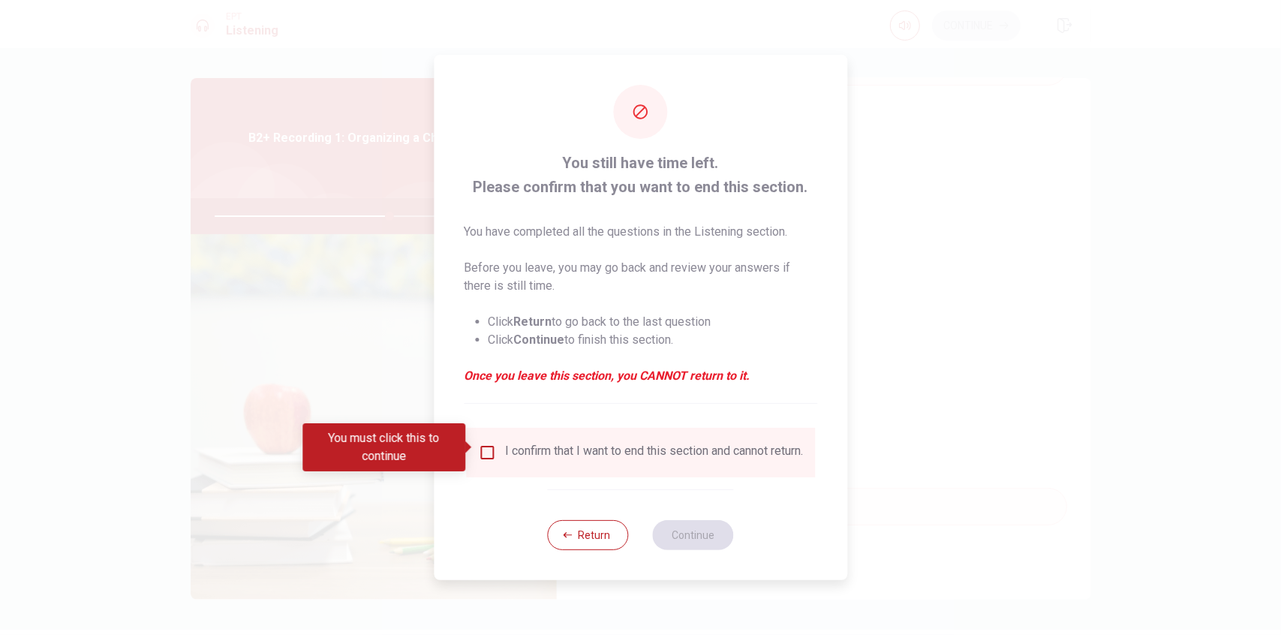
click at [509, 445] on div "I confirm that I want to end this section and cannot return." at bounding box center [654, 452] width 298 height 18
click at [498, 451] on div "I confirm that I want to end this section and cannot return." at bounding box center [640, 452] width 325 height 18
click at [496, 451] on div "I confirm that I want to end this section and cannot return." at bounding box center [640, 452] width 325 height 18
click at [490, 453] on input "You must click this to continue" at bounding box center [487, 452] width 18 height 18
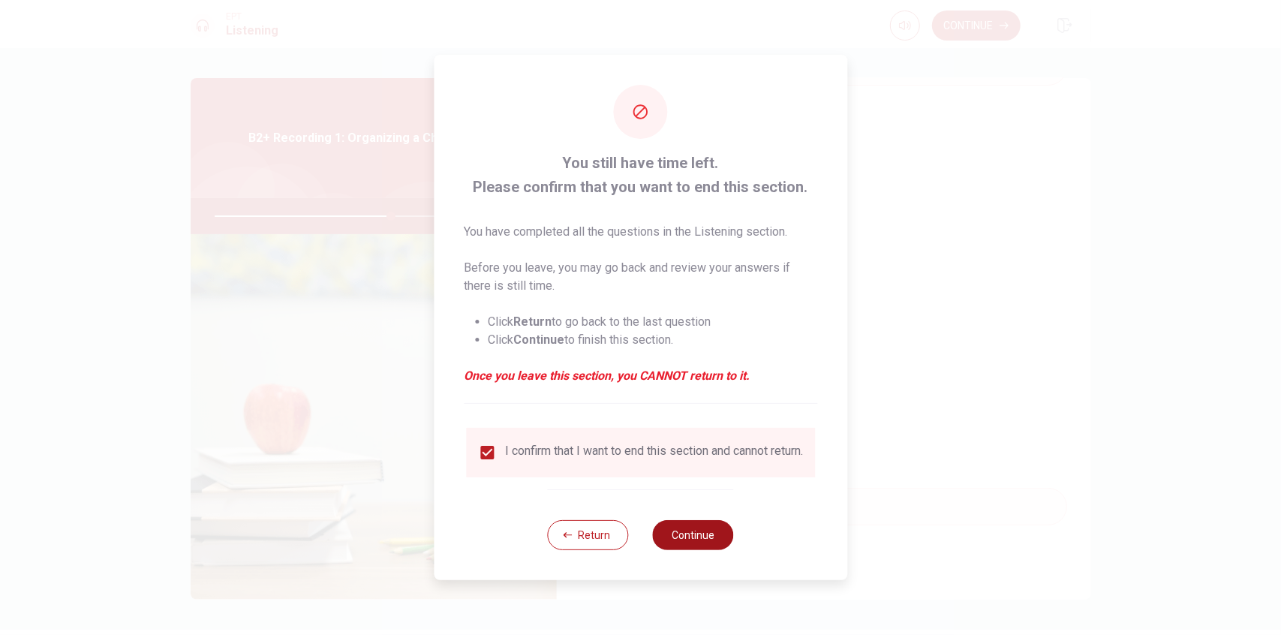
click at [690, 539] on button "Continue" at bounding box center [693, 535] width 81 height 30
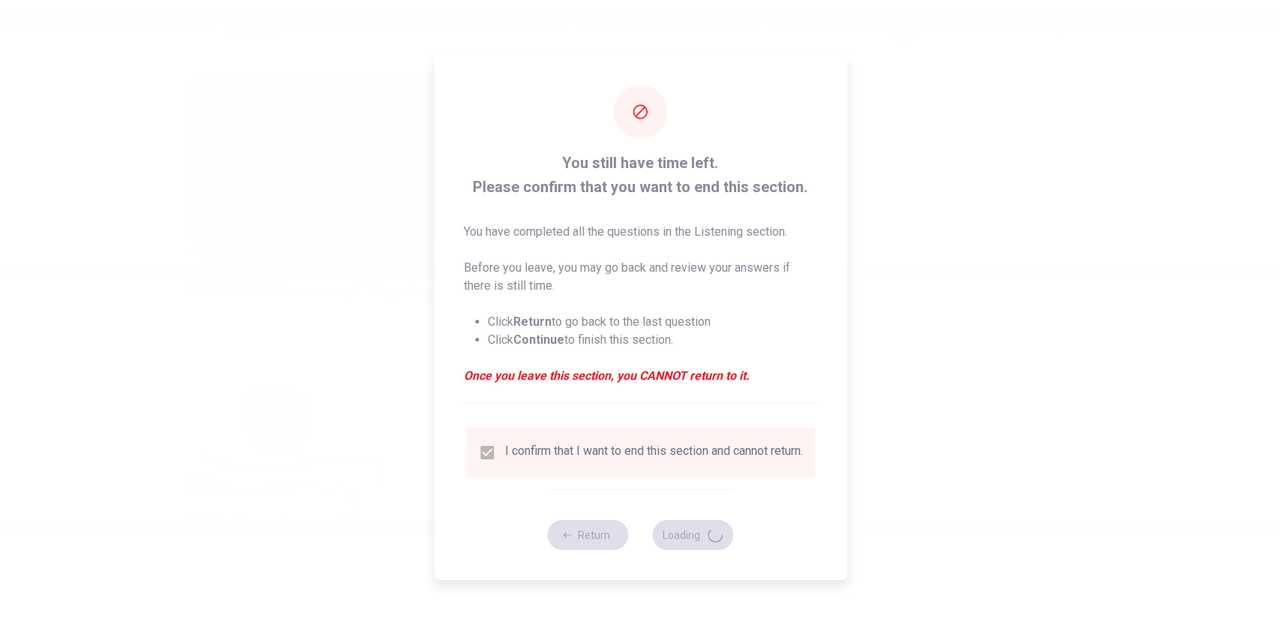
type input "66"
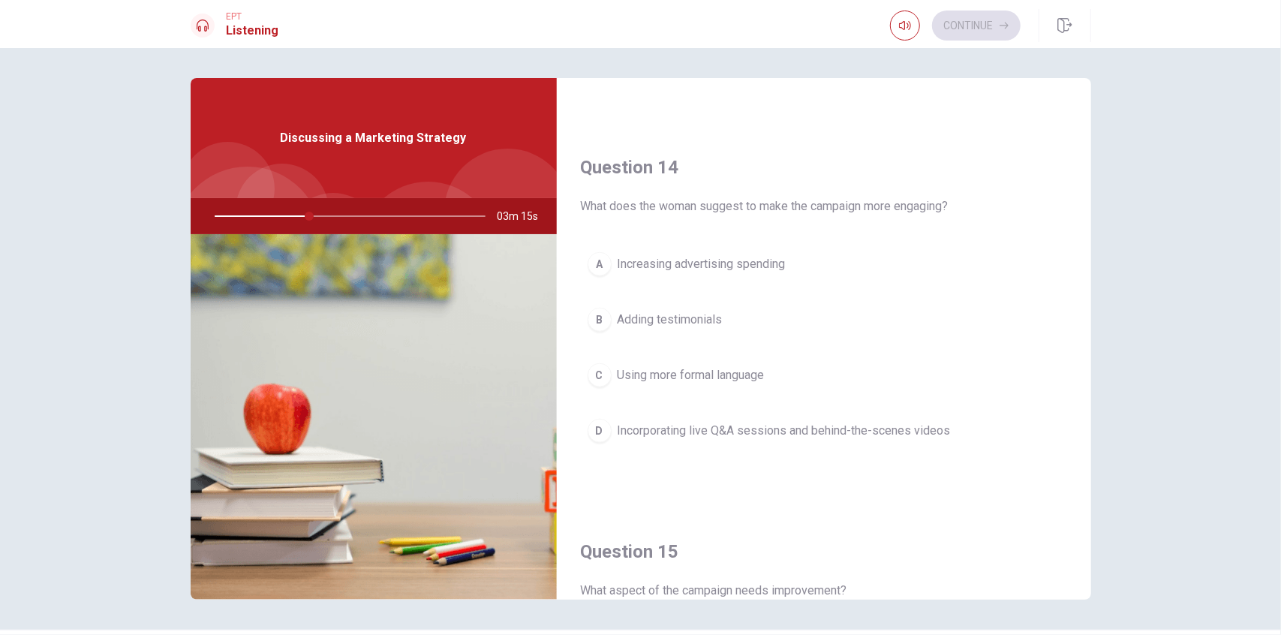
scroll to position [1089, 0]
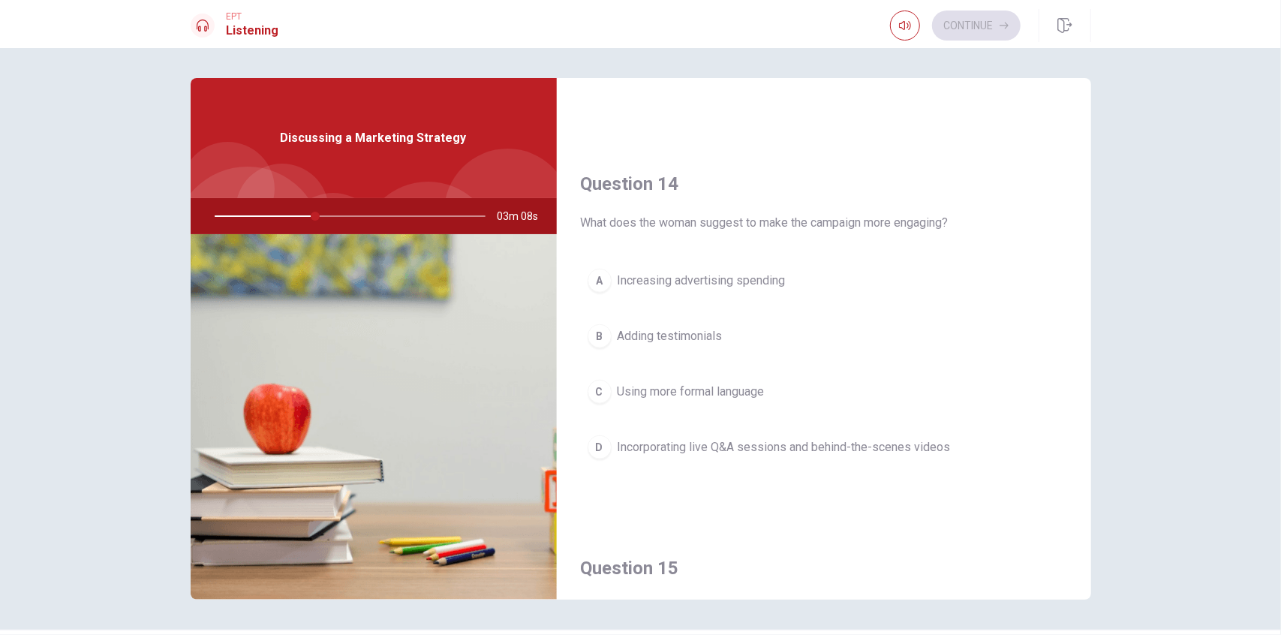
click at [766, 442] on span "Incorporating live Q&A sessions and behind-the-scenes videos" at bounding box center [783, 447] width 333 height 18
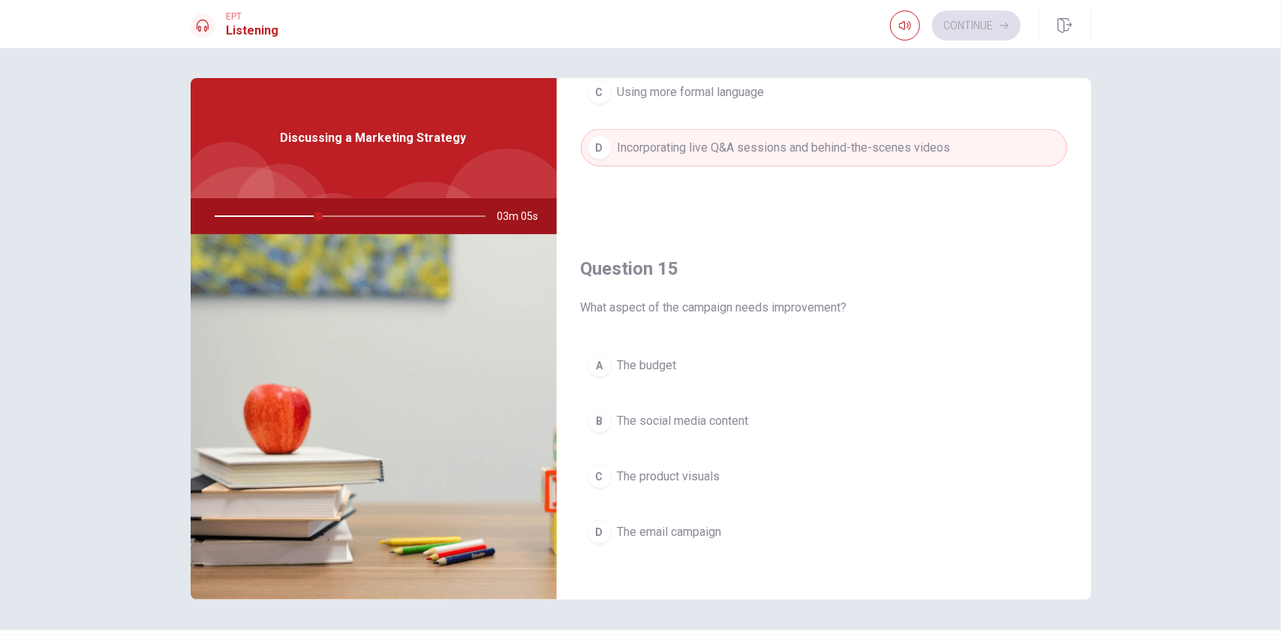
scroll to position [1389, 0]
click at [747, 429] on button "B The social media content" at bounding box center [824, 420] width 486 height 38
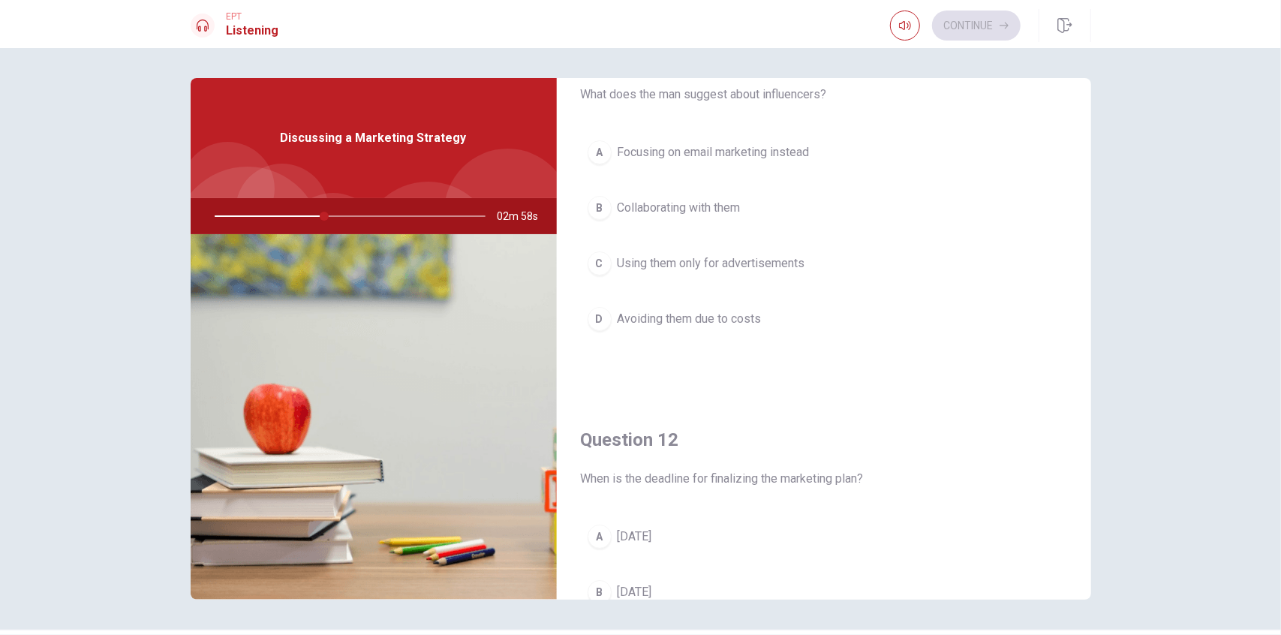
scroll to position [0, 0]
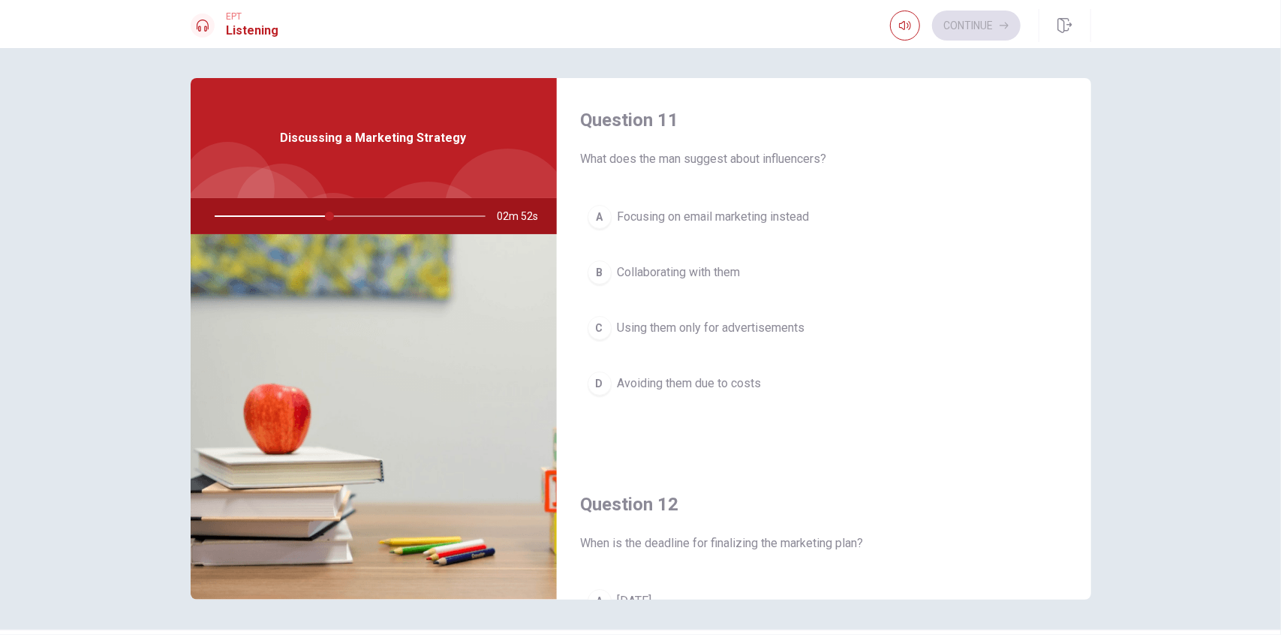
click at [687, 268] on span "Collaborating with them" at bounding box center [678, 272] width 123 height 18
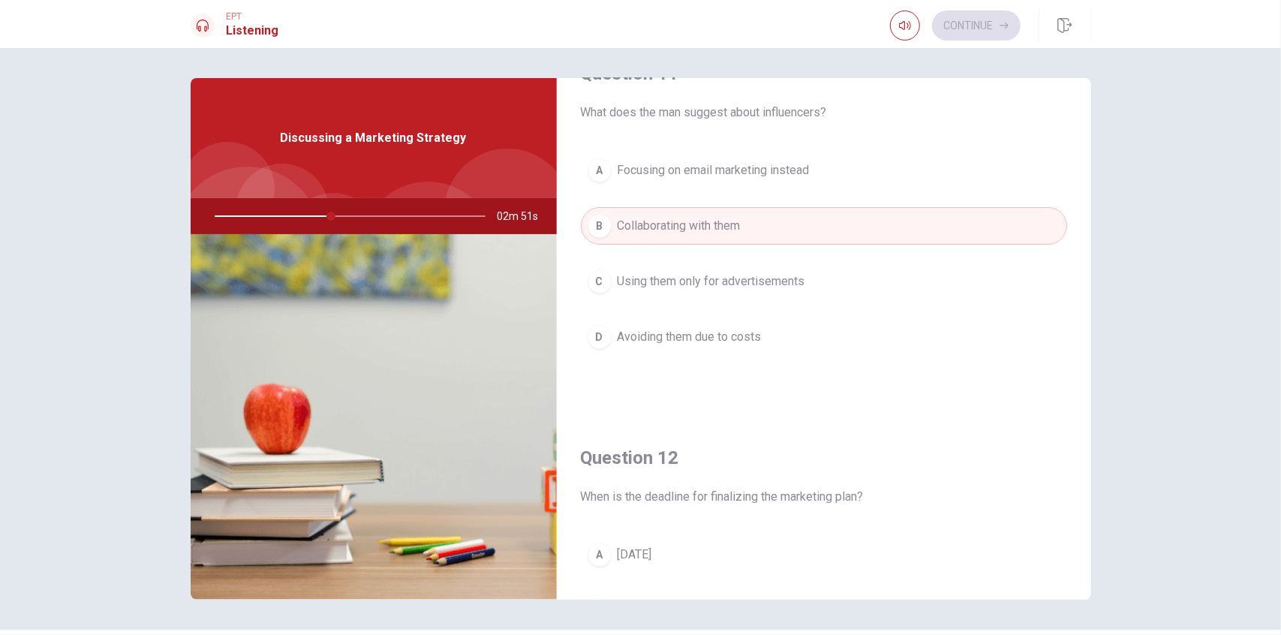
scroll to position [300, 0]
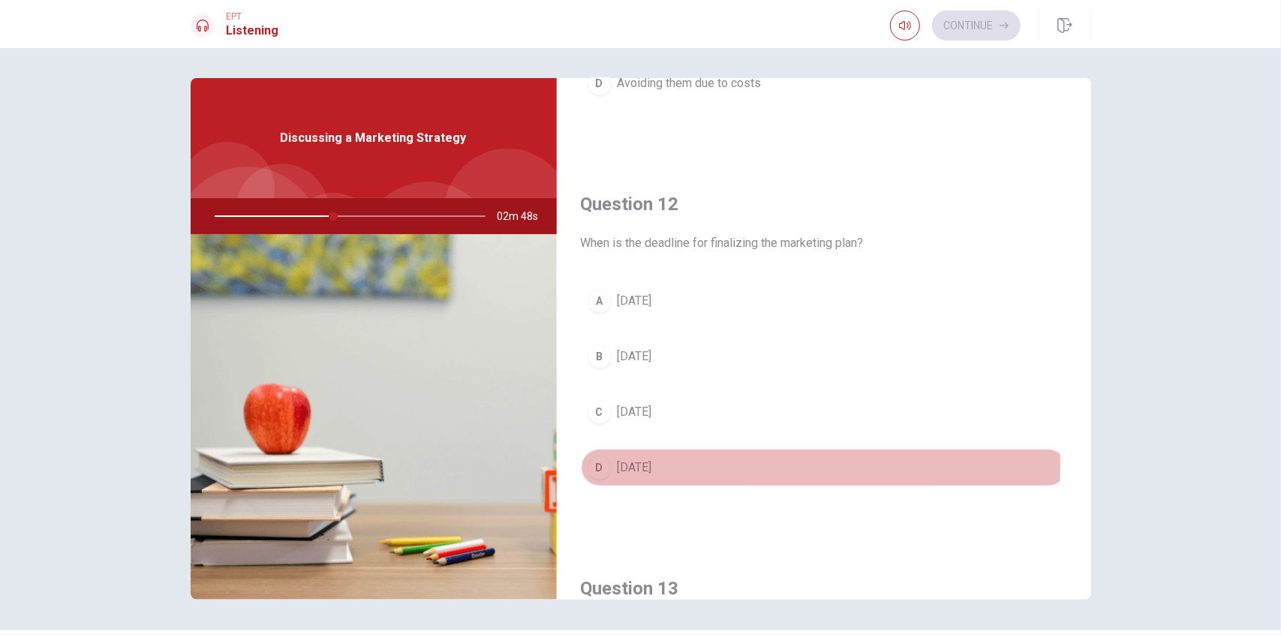
click at [645, 460] on span "[DATE]" at bounding box center [634, 467] width 35 height 18
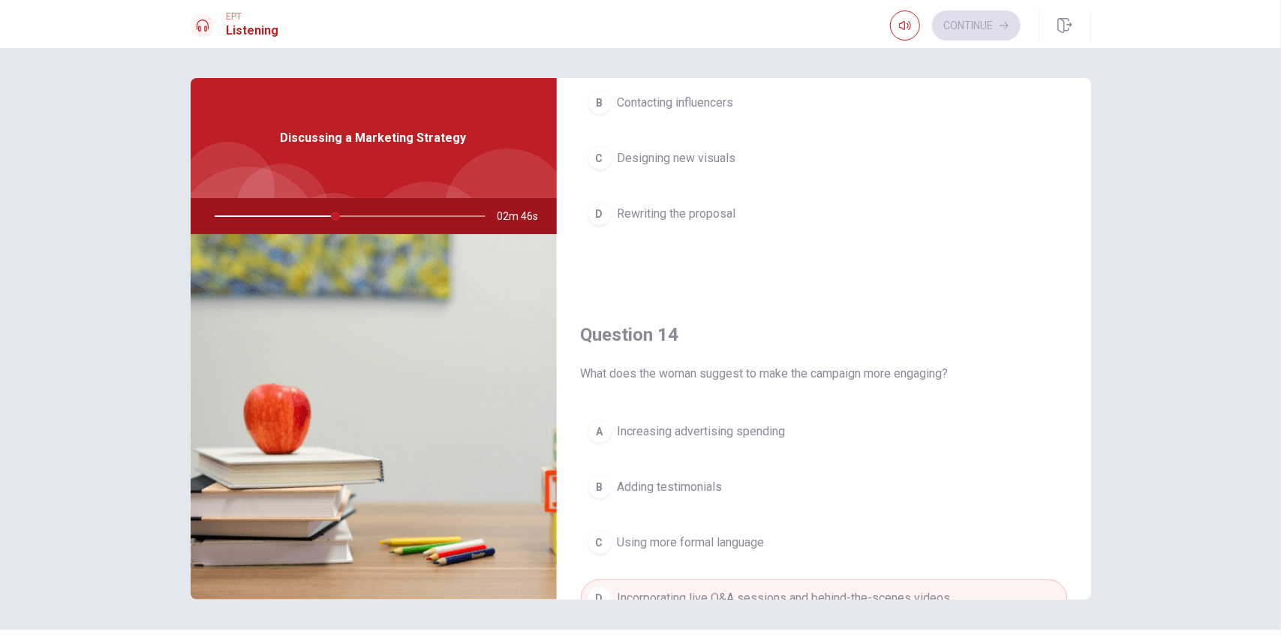
scroll to position [750, 0]
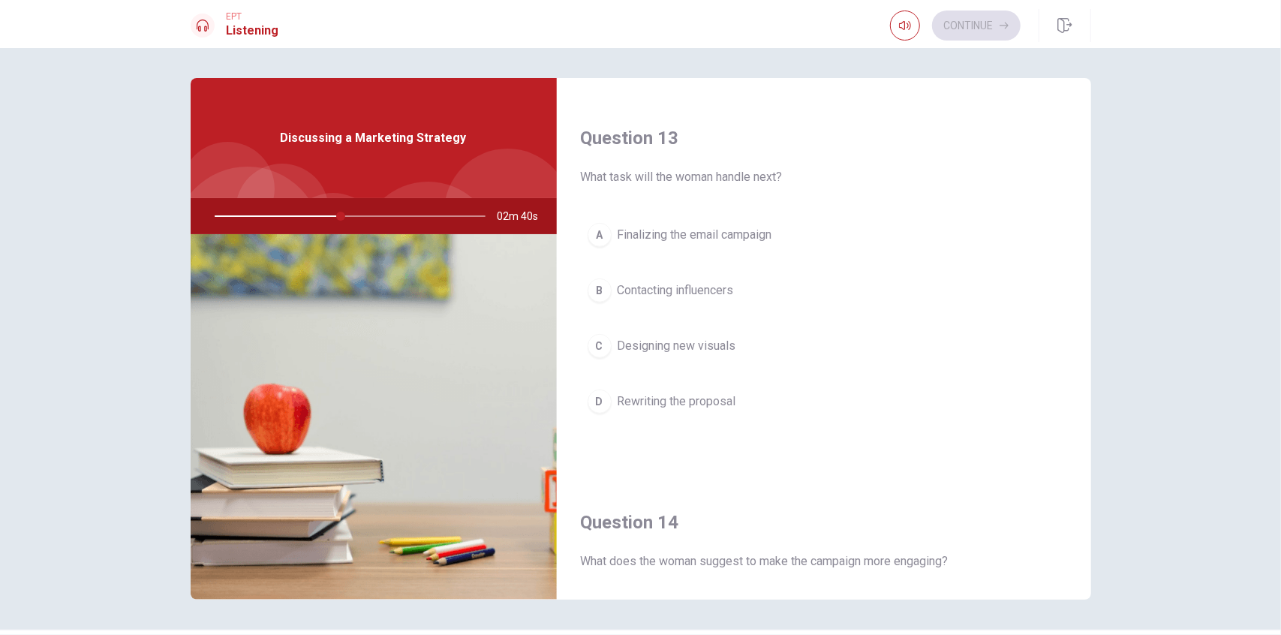
click at [734, 277] on button "B Contacting influencers" at bounding box center [824, 291] width 486 height 38
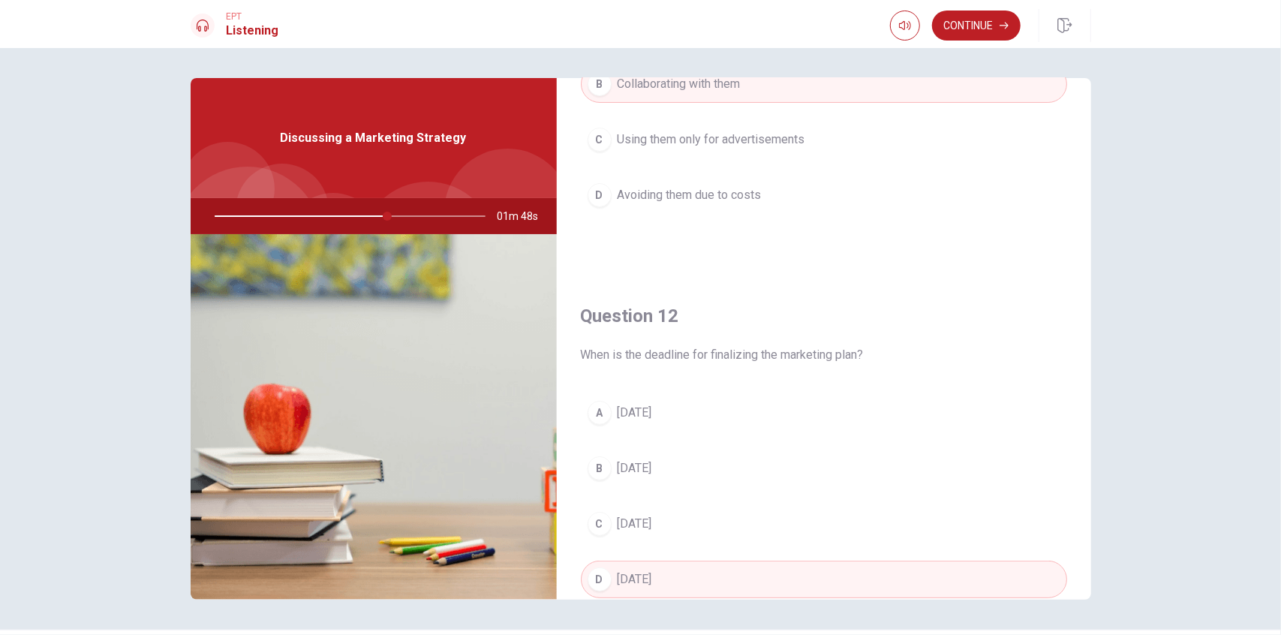
scroll to position [0, 0]
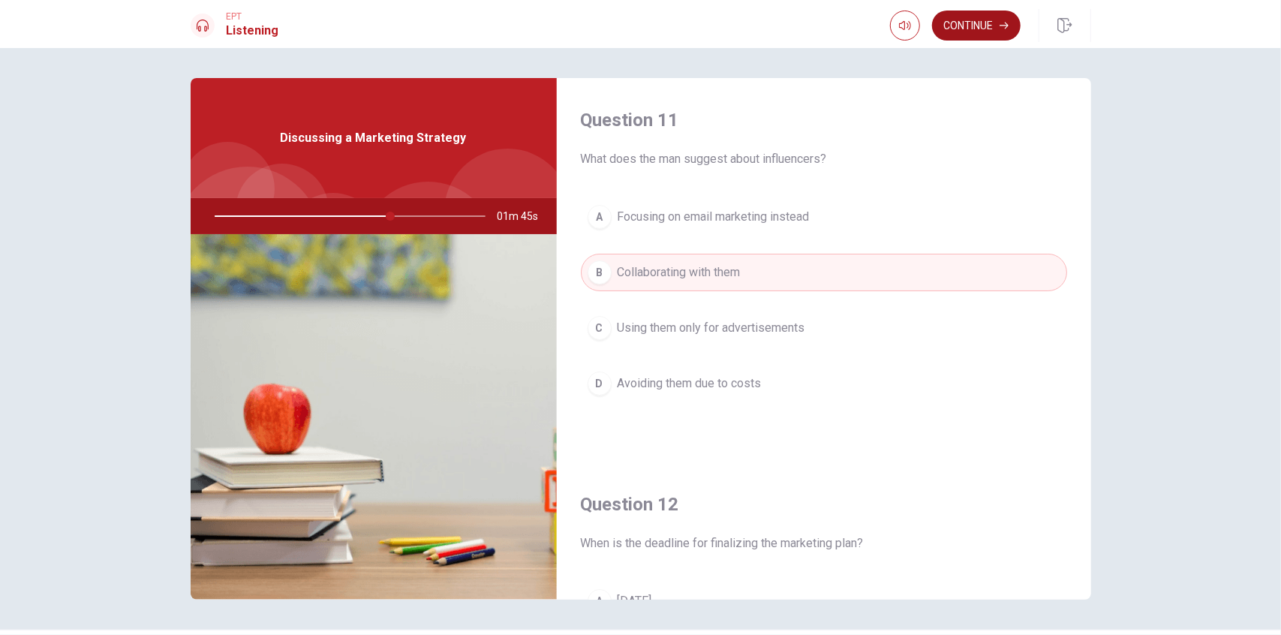
click at [778, 32] on button "Continue" at bounding box center [976, 26] width 89 height 30
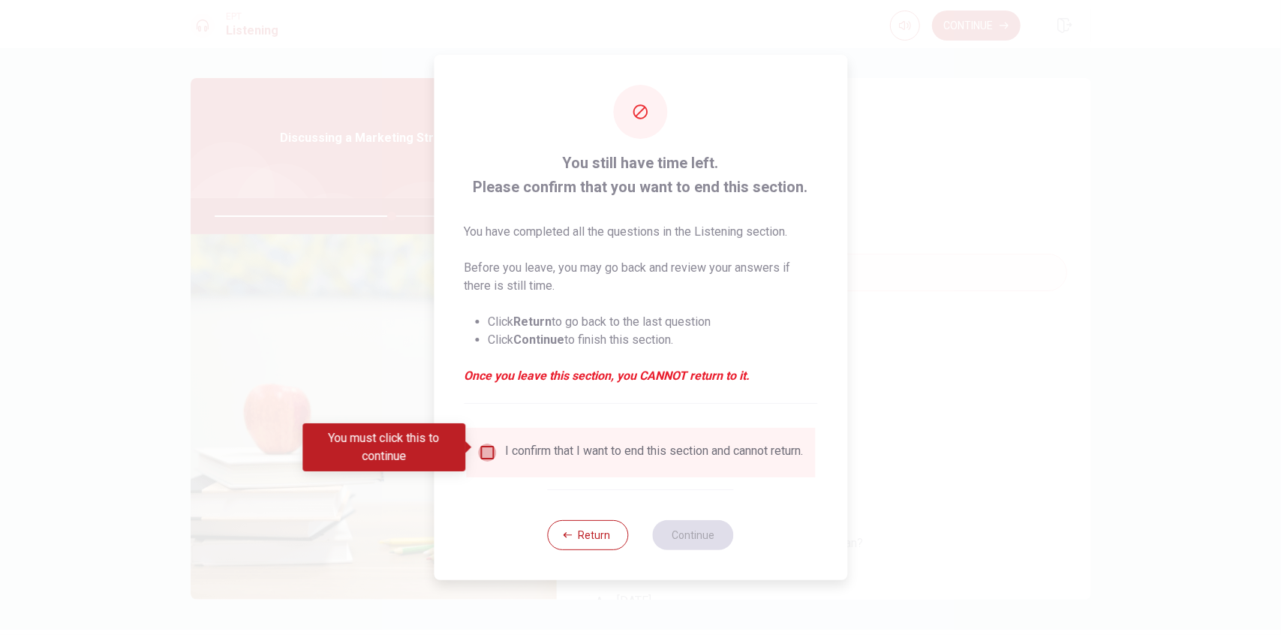
click at [489, 451] on input "You must click this to continue" at bounding box center [487, 452] width 18 height 18
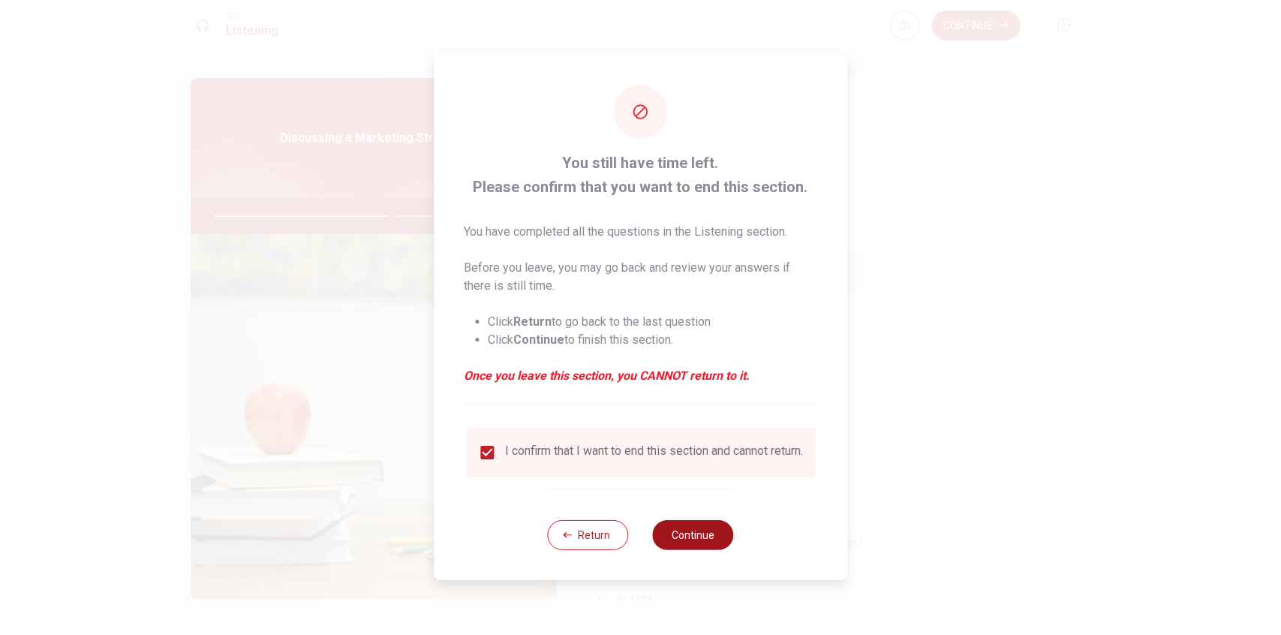
click at [674, 527] on button "Continue" at bounding box center [693, 535] width 81 height 30
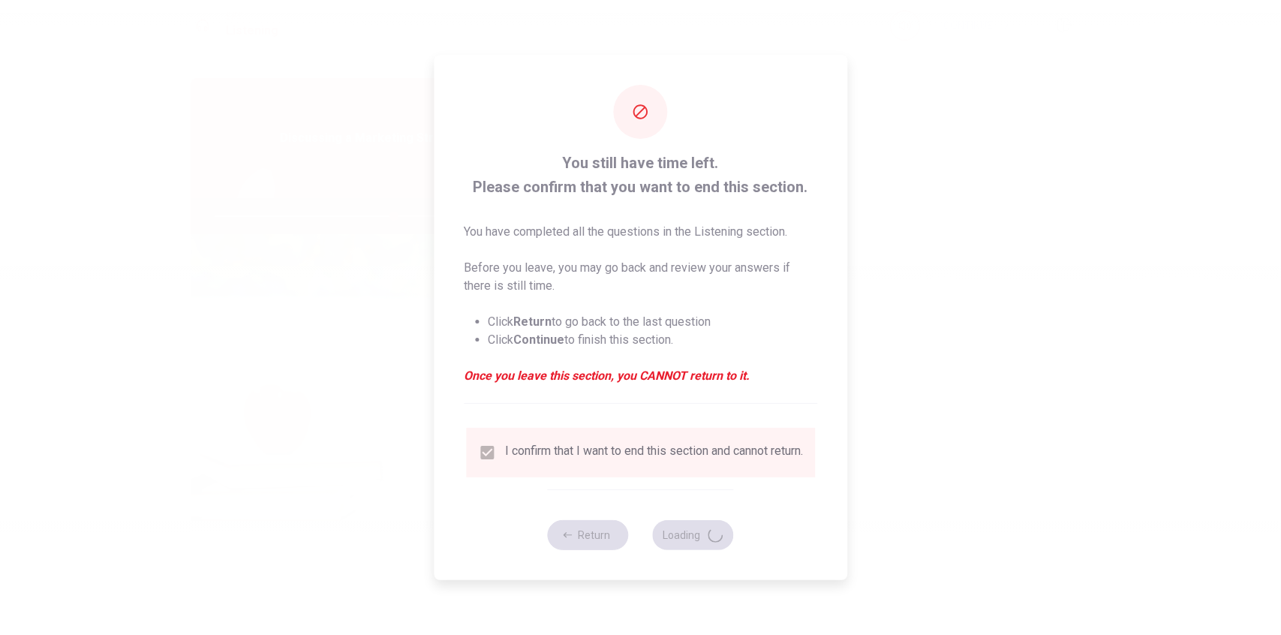
type input "67"
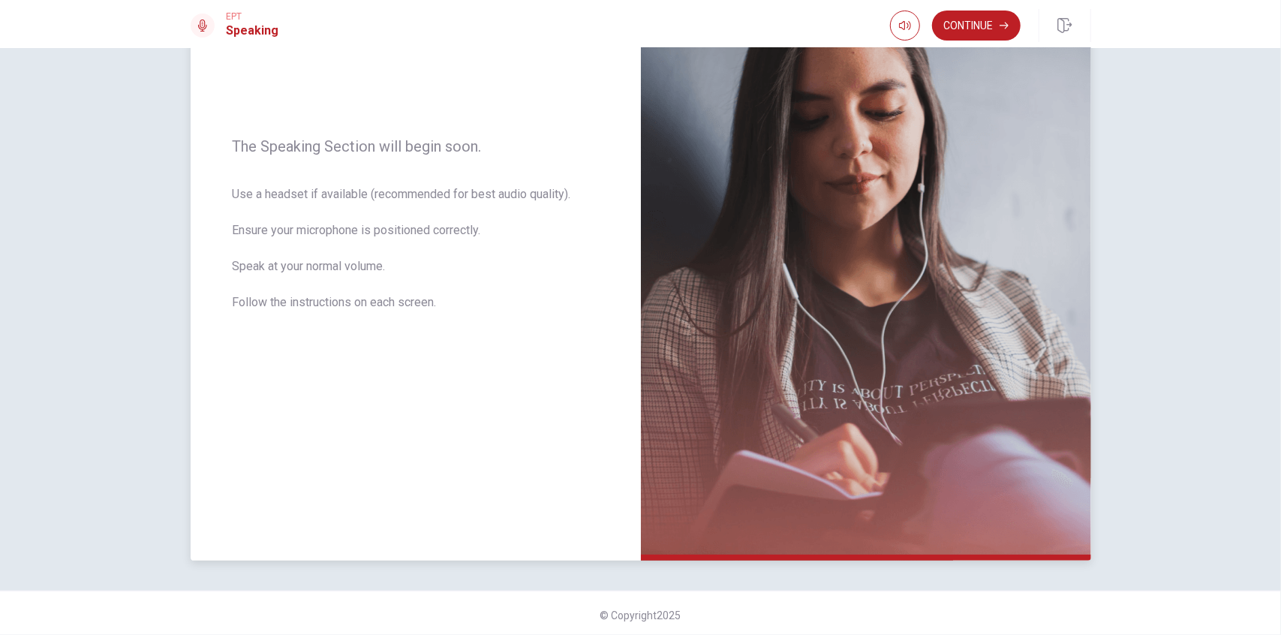
scroll to position [176, 0]
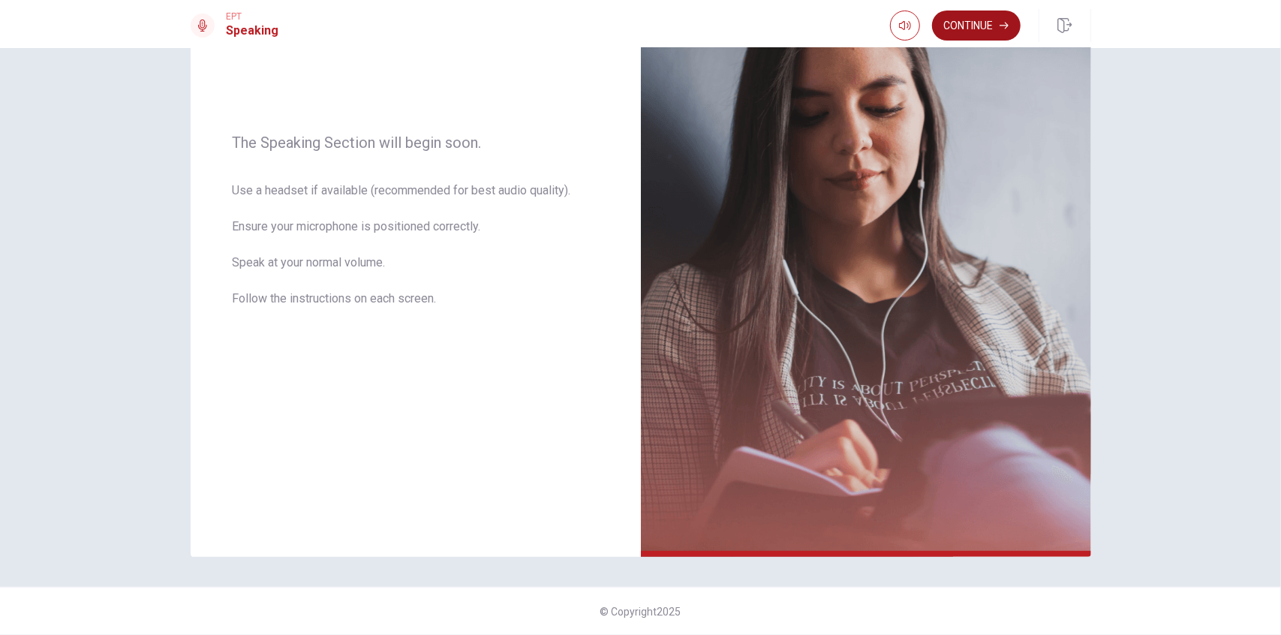
click at [778, 34] on button "Continue" at bounding box center [976, 26] width 89 height 30
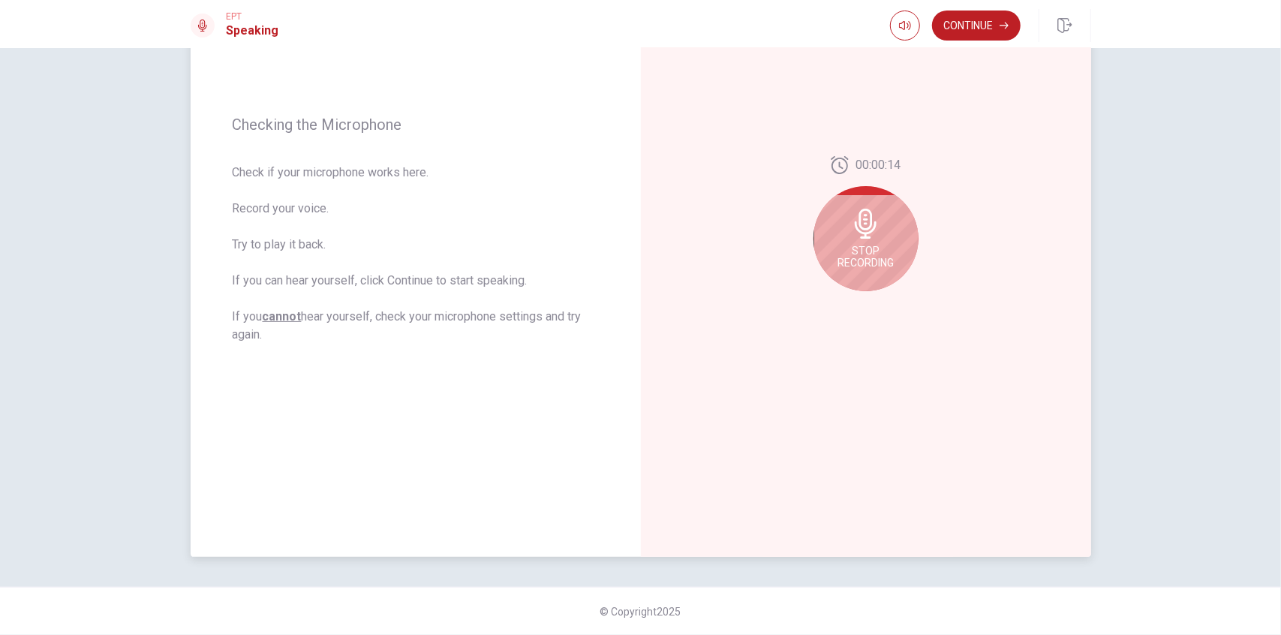
click at [778, 262] on span "Stop Recording" at bounding box center [865, 257] width 56 height 24
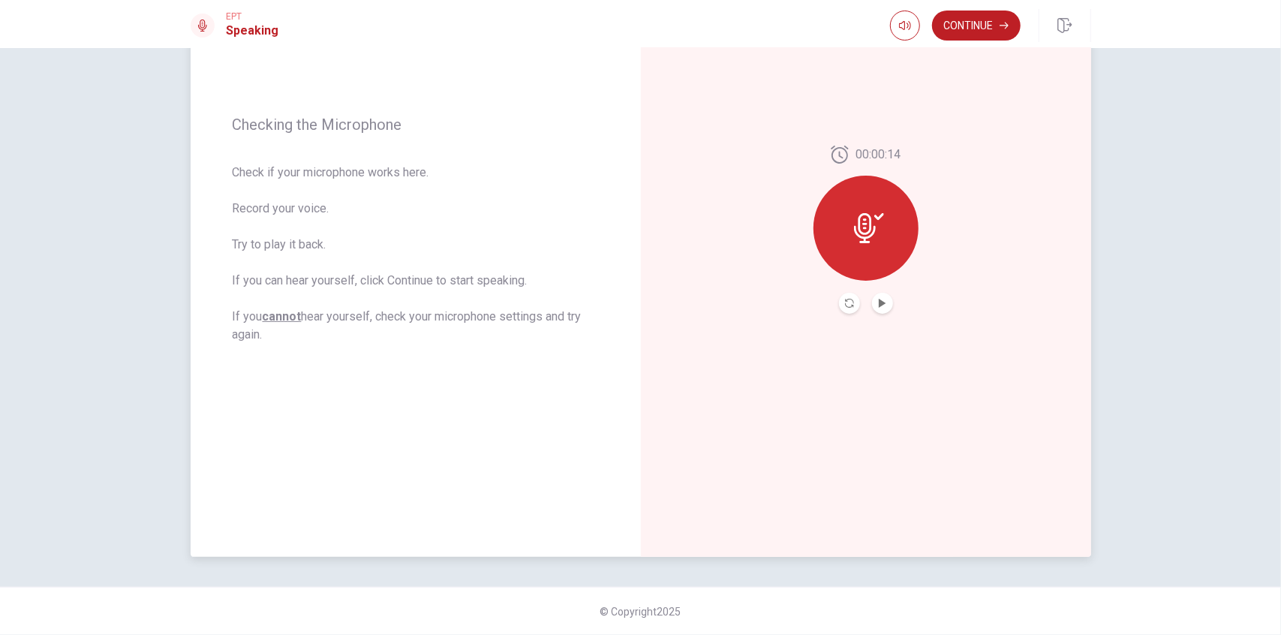
click at [778, 240] on icon at bounding box center [869, 228] width 30 height 30
click at [778, 303] on icon "Play Audio" at bounding box center [881, 303] width 7 height 9
click at [778, 29] on button "Continue" at bounding box center [976, 26] width 89 height 30
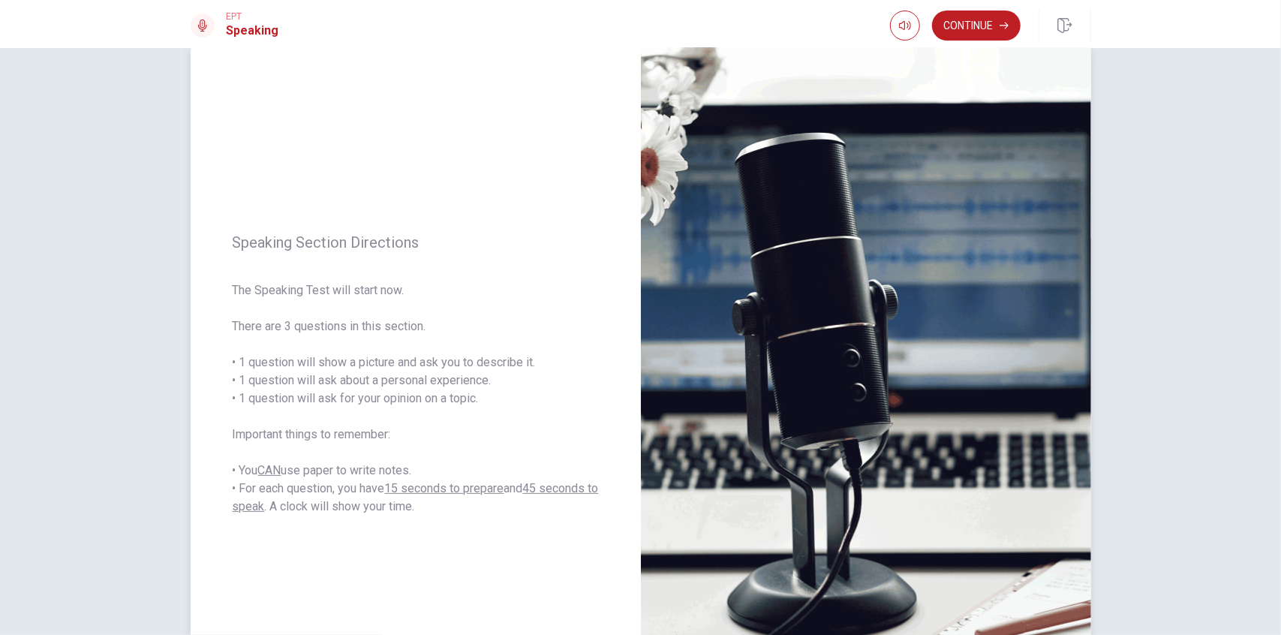
scroll to position [26, 0]
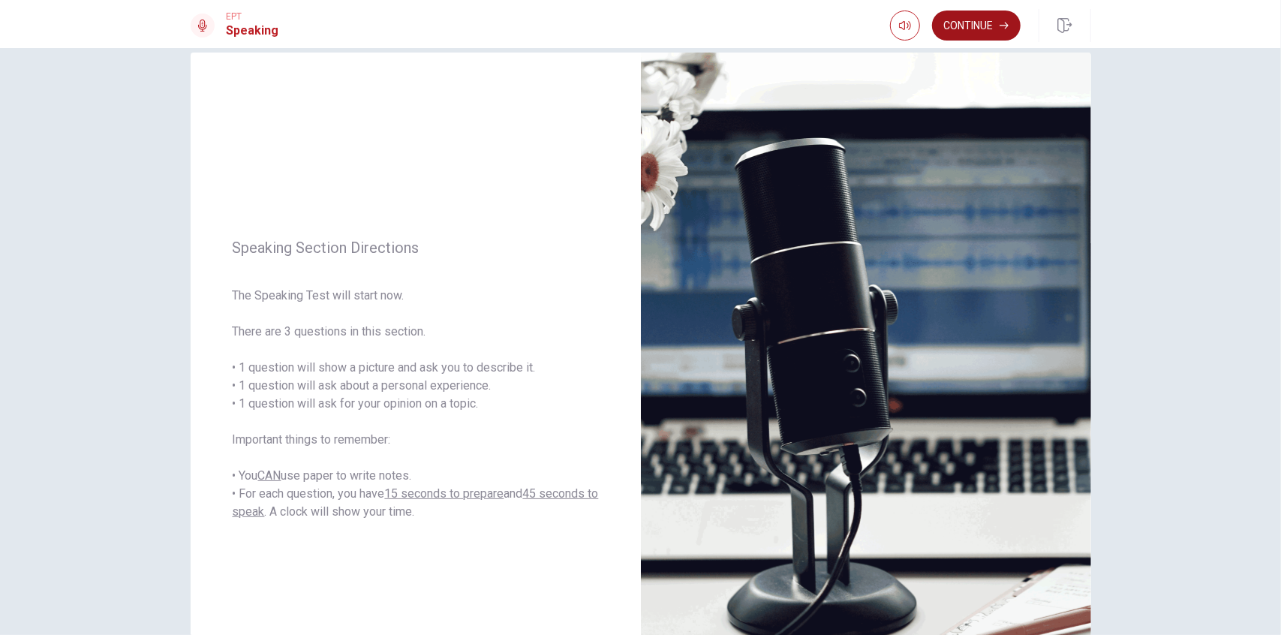
click at [778, 29] on button "Continue" at bounding box center [976, 26] width 89 height 30
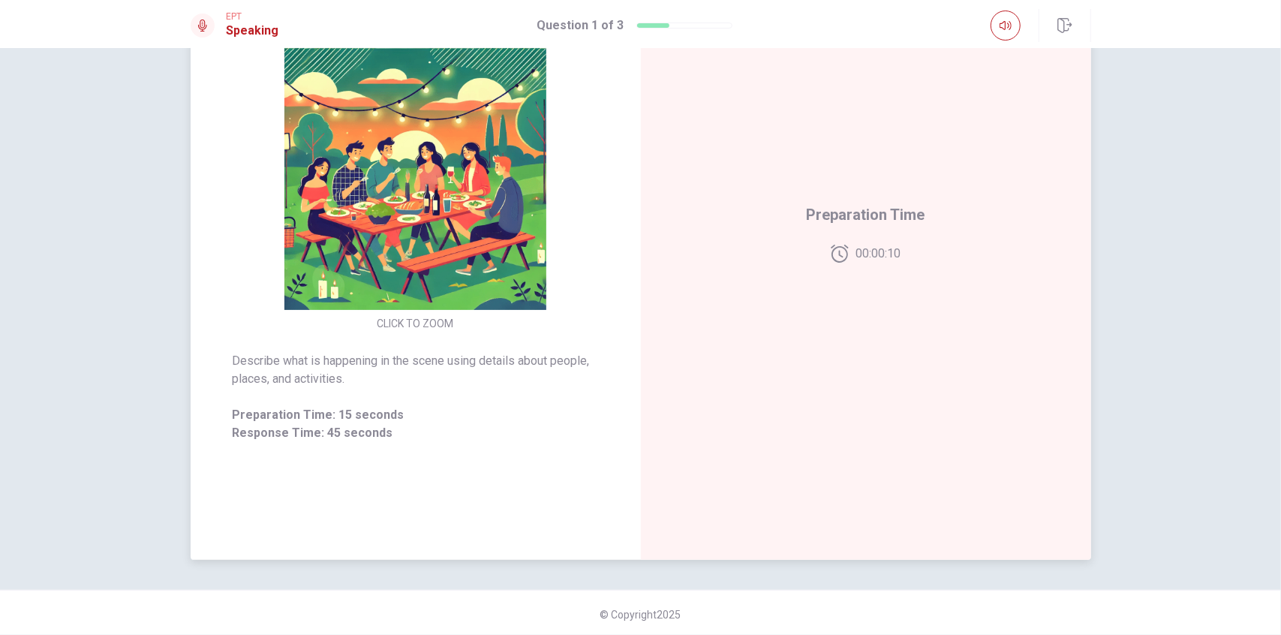
scroll to position [176, 0]
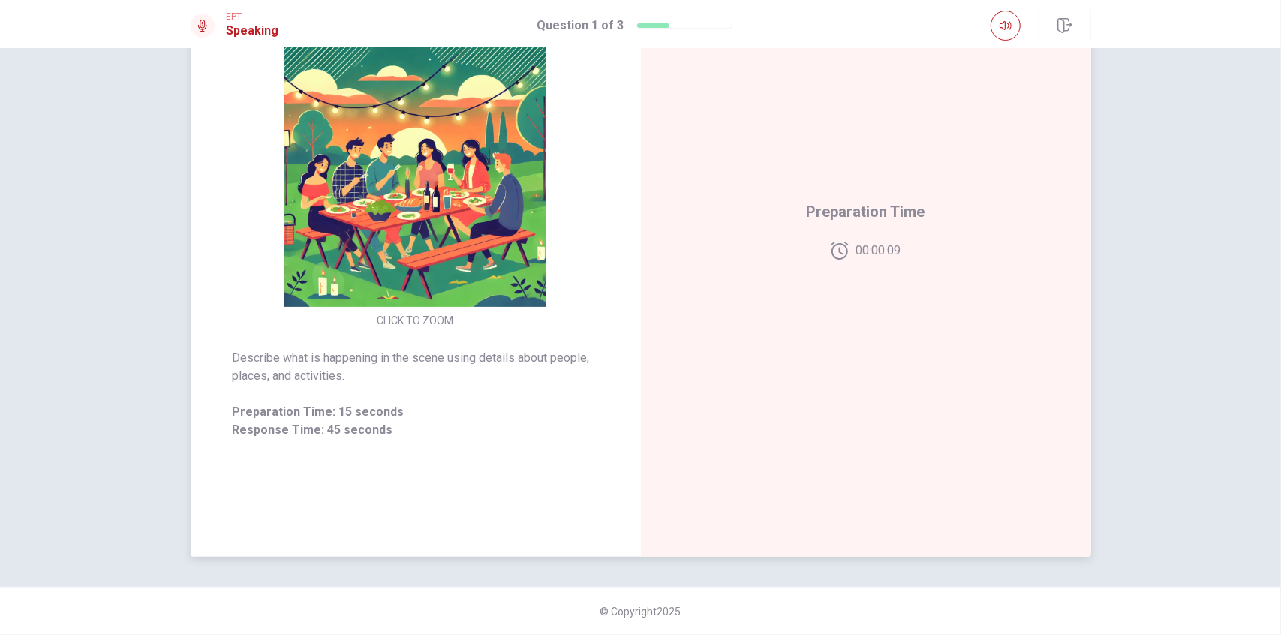
click at [455, 247] on img at bounding box center [416, 176] width 288 height 262
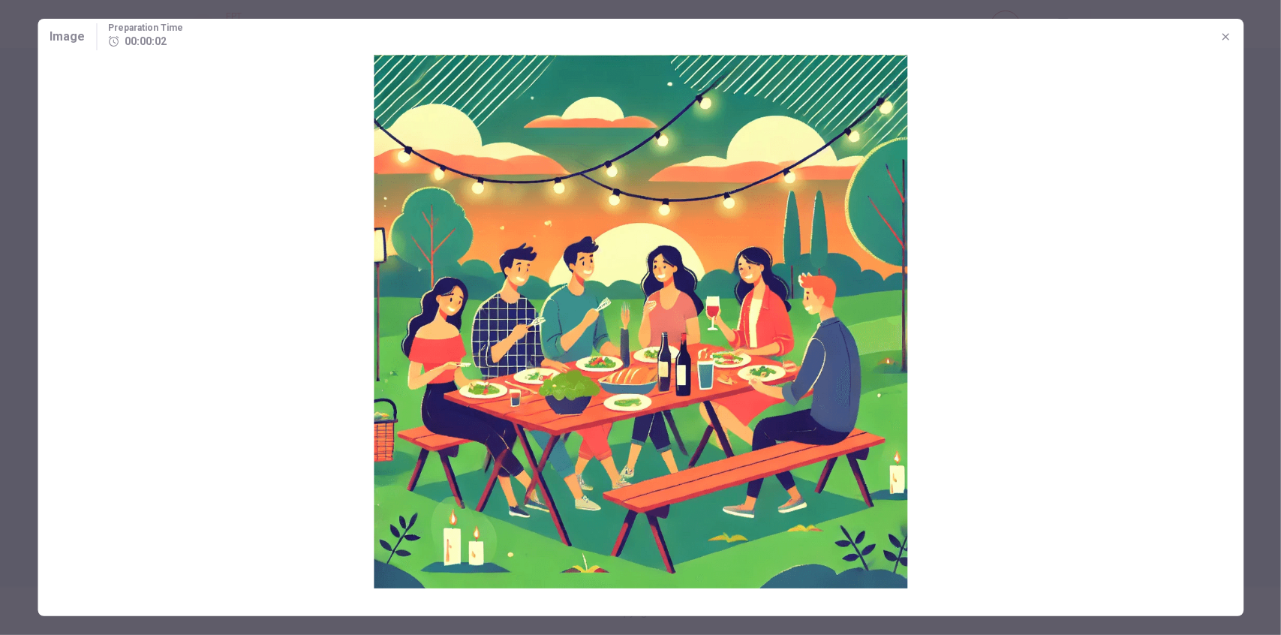
click at [778, 35] on icon "button" at bounding box center [1225, 37] width 12 height 12
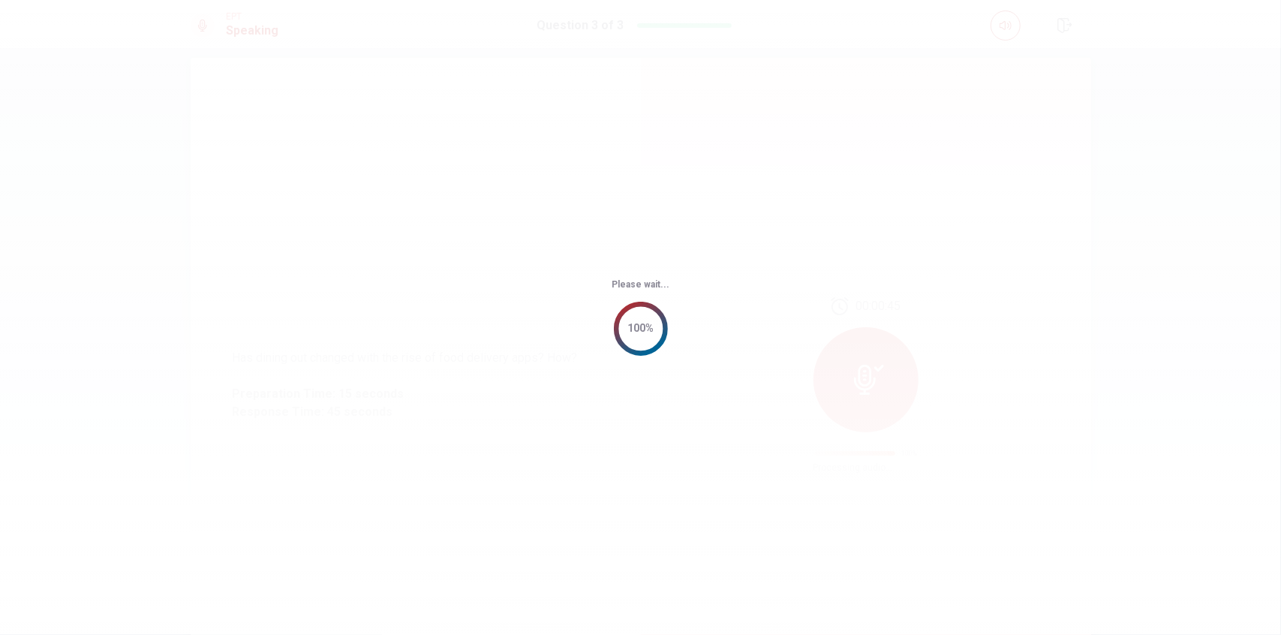
scroll to position [0, 0]
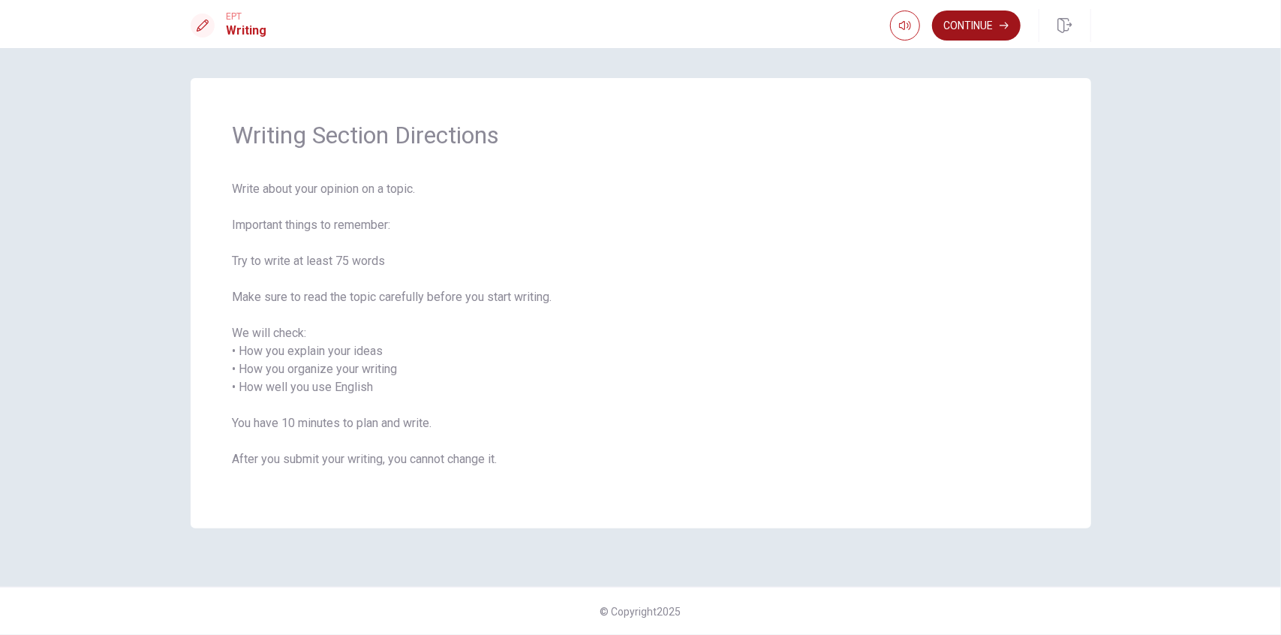
click at [778, 29] on button "Continue" at bounding box center [976, 26] width 89 height 30
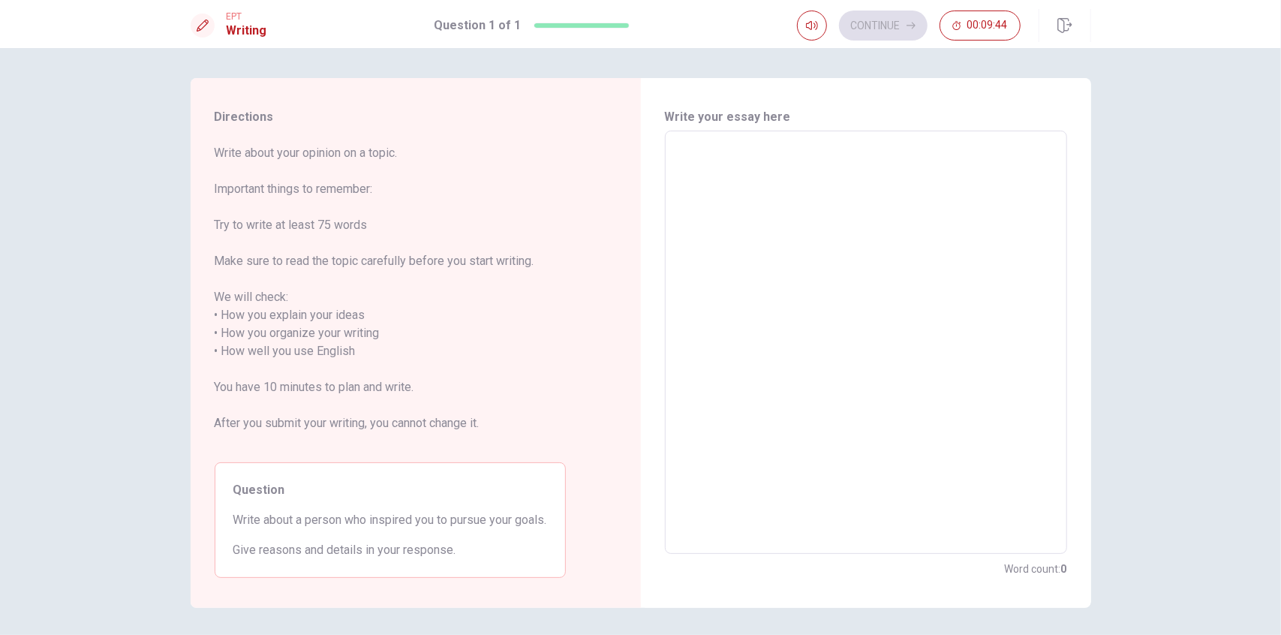
click at [659, 154] on div "Write your essay here x ​ Word count : 0" at bounding box center [866, 343] width 450 height 530
click at [723, 149] on textarea at bounding box center [865, 342] width 381 height 398
type textarea "T"
type textarea "x"
type textarea "Th"
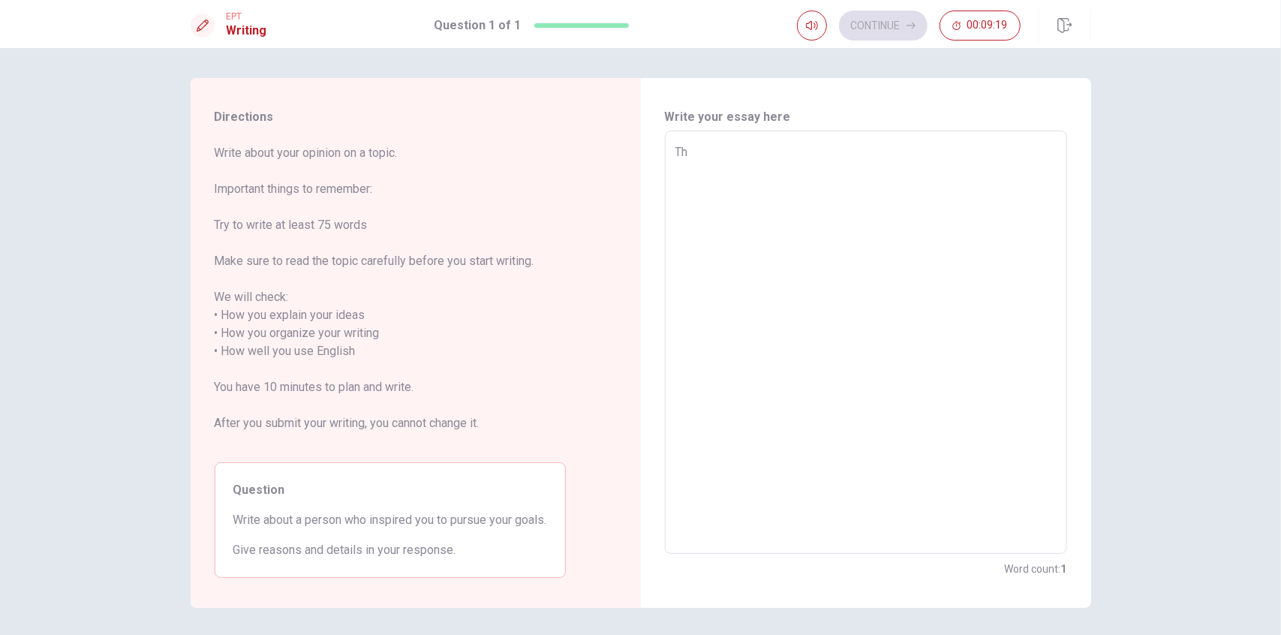
type textarea "x"
type textarea "The"
type textarea "x"
type textarea "The"
type textarea "x"
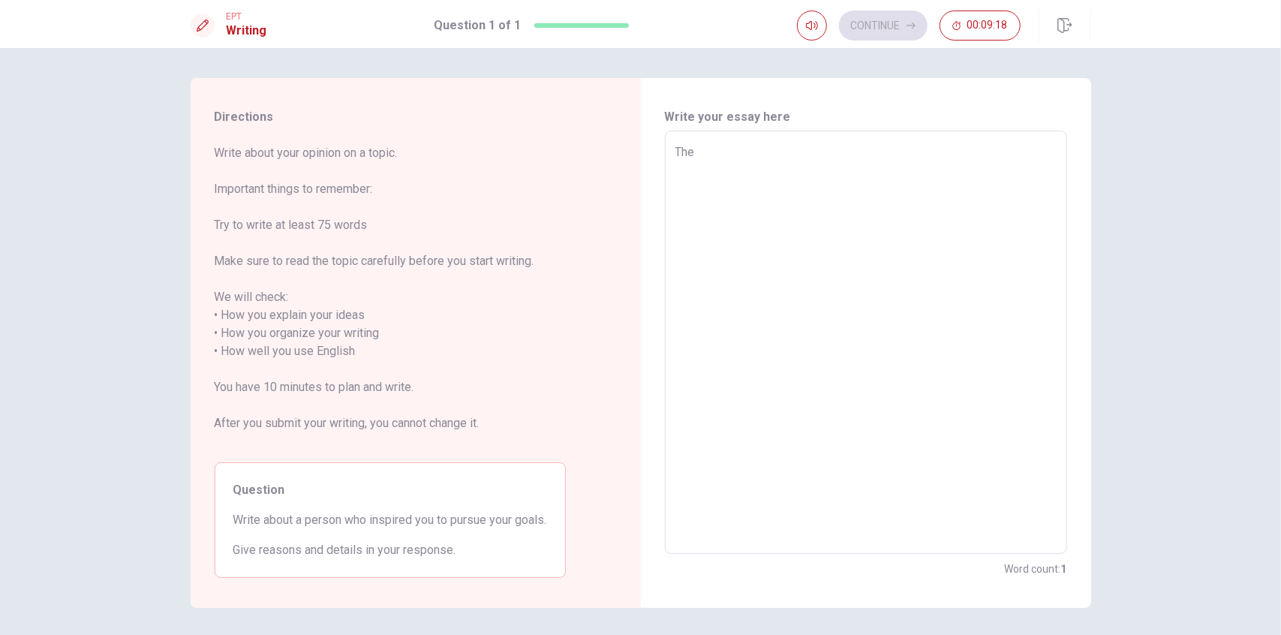
type textarea "The p"
type textarea "x"
type textarea "The pe"
type textarea "x"
type textarea "The per"
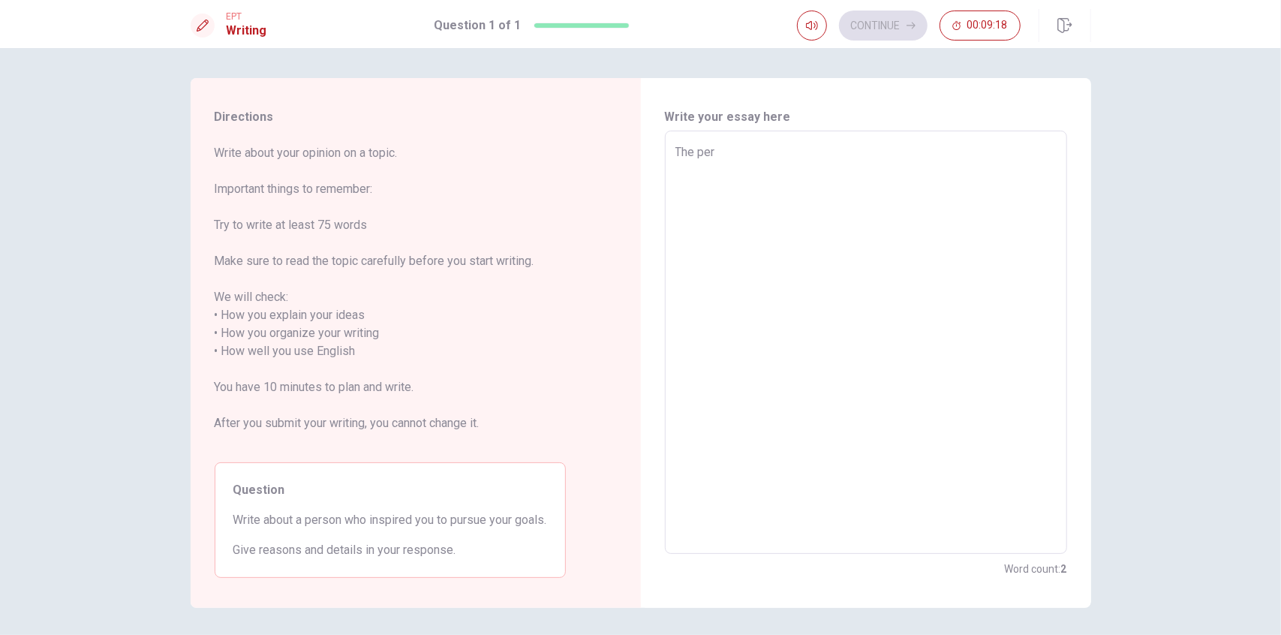
type textarea "x"
type textarea "The pers"
type textarea "x"
type textarea "The perso"
type textarea "x"
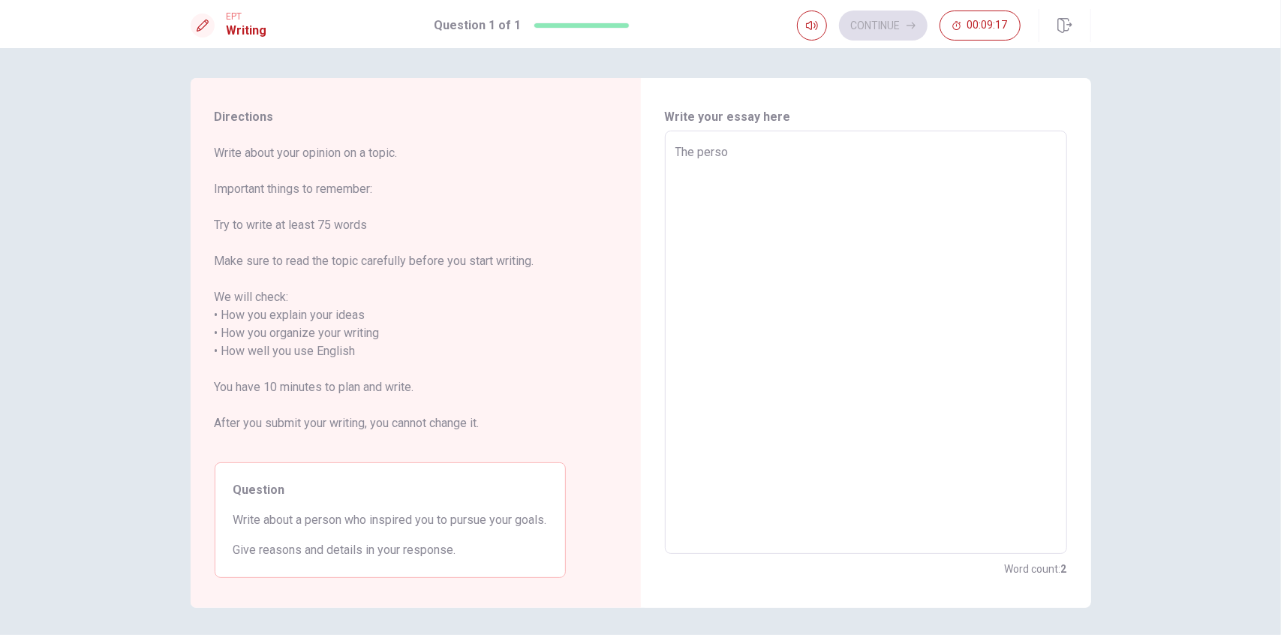
type textarea "The person"
type textarea "x"
type textarea "The person"
type textarea "x"
type textarea "The person w"
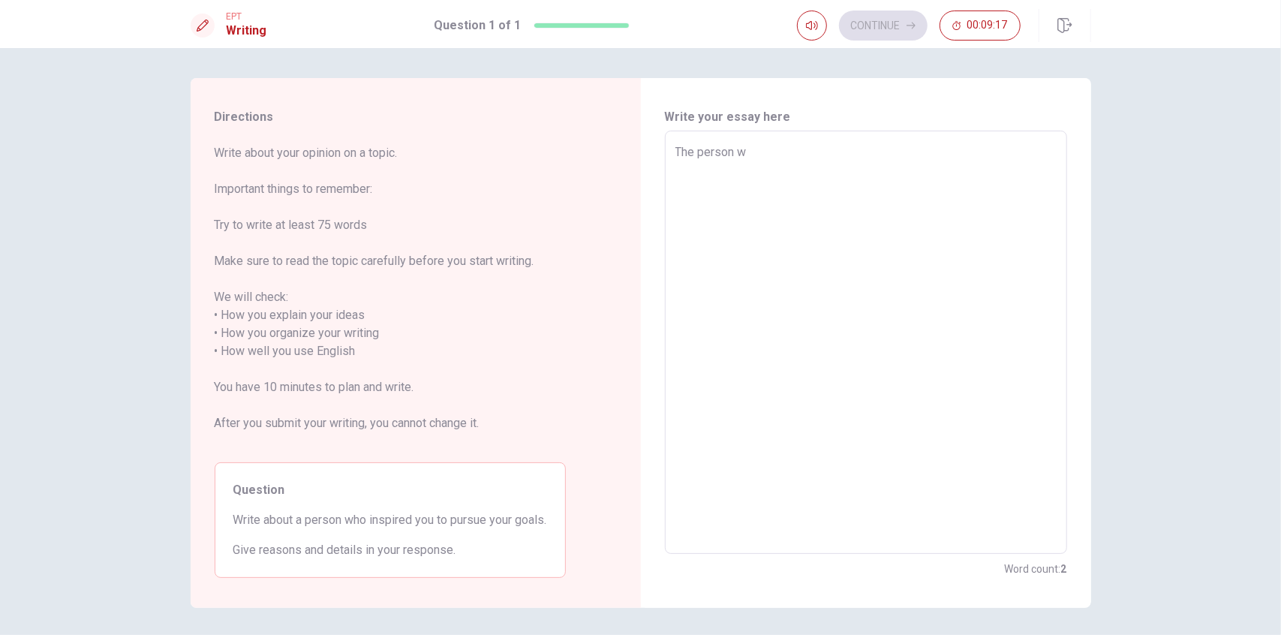
type textarea "x"
type textarea "The person wh"
type textarea "x"
type textarea "The person who"
type textarea "x"
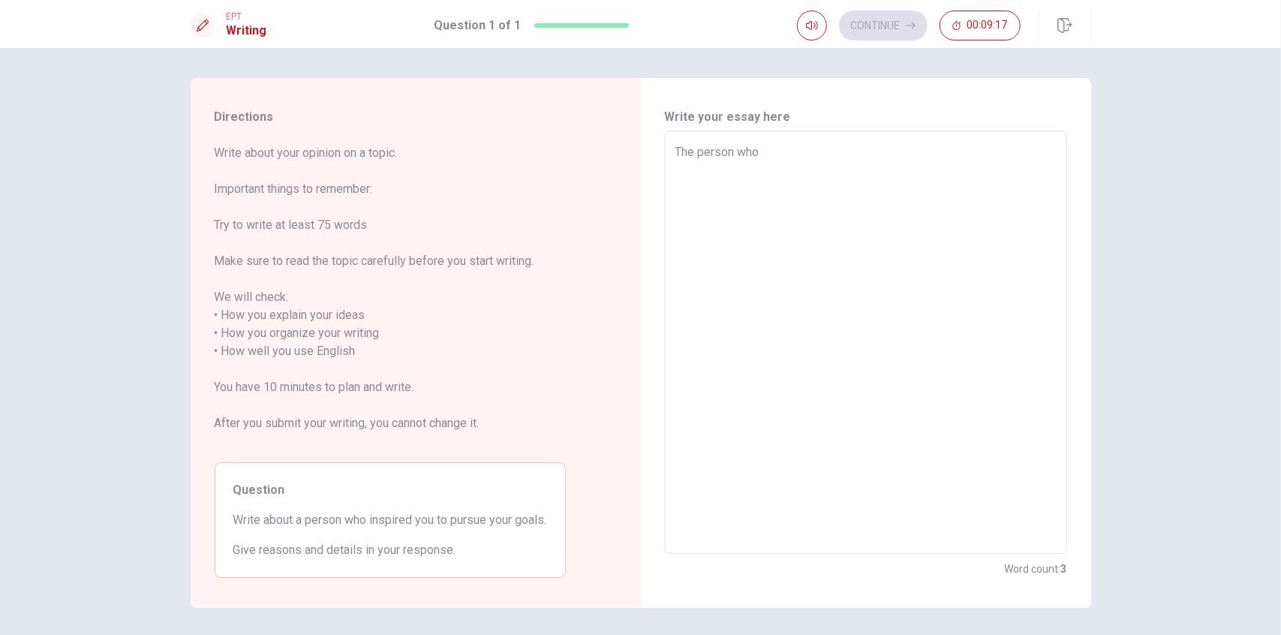
type textarea "The person who"
type textarea "x"
type textarea "The person who m"
type textarea "x"
type textarea "The person who mo"
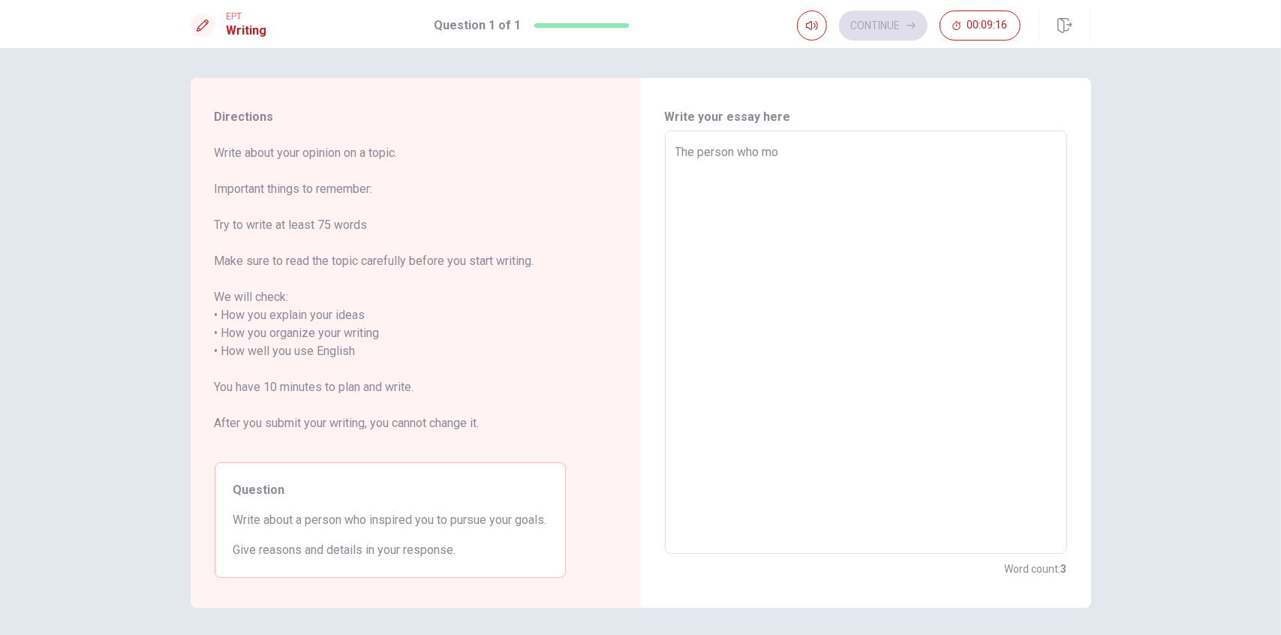
type textarea "x"
type textarea "The person who mos"
type textarea "x"
type textarea "The person who most"
type textarea "x"
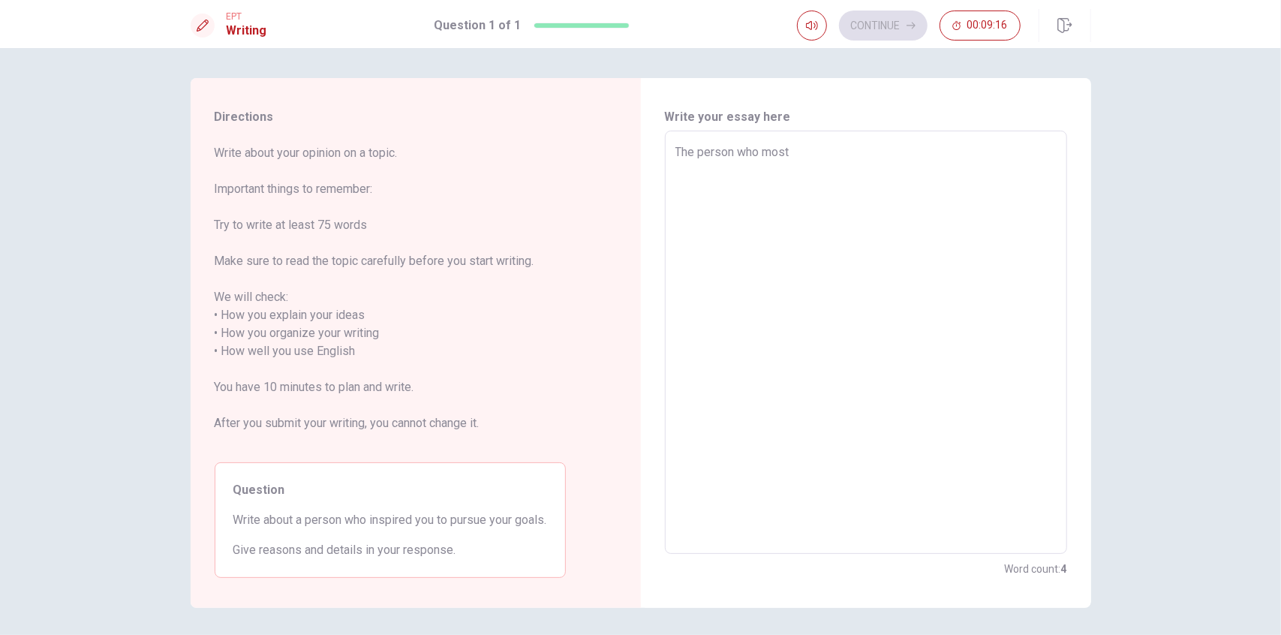
type textarea "The person who most"
type textarea "x"
type textarea "The person who most i"
type textarea "x"
type textarea "The person who most in"
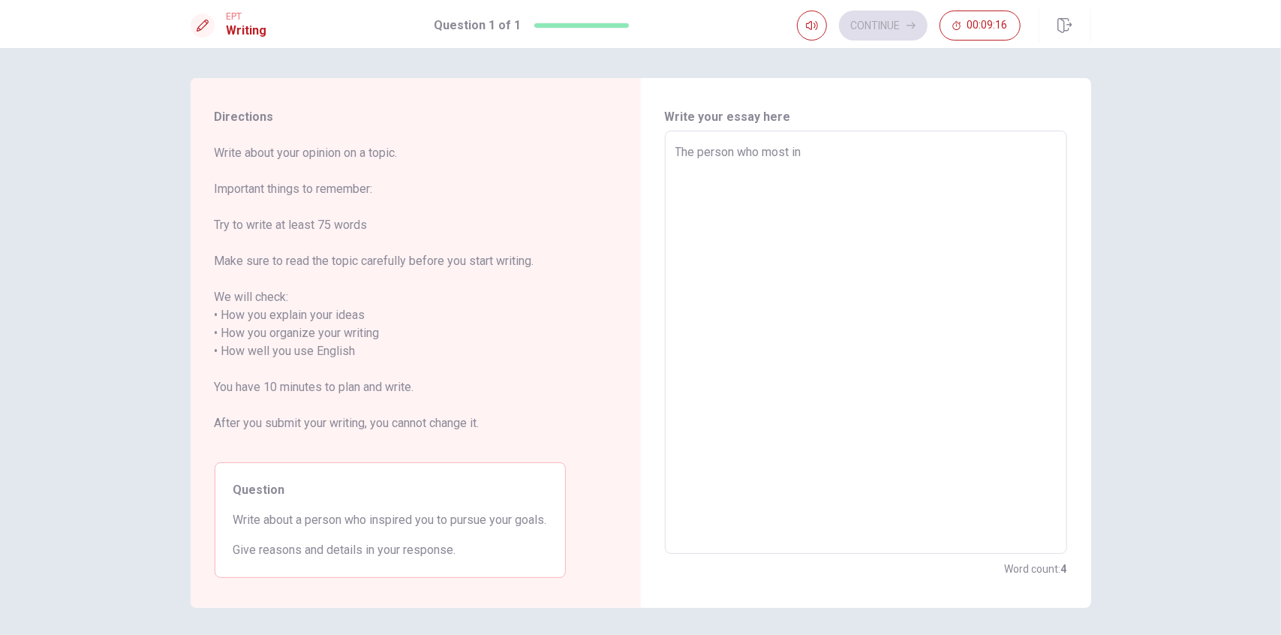
type textarea "x"
type textarea "The person who most ins"
type textarea "x"
type textarea "The person who most insp"
type textarea "x"
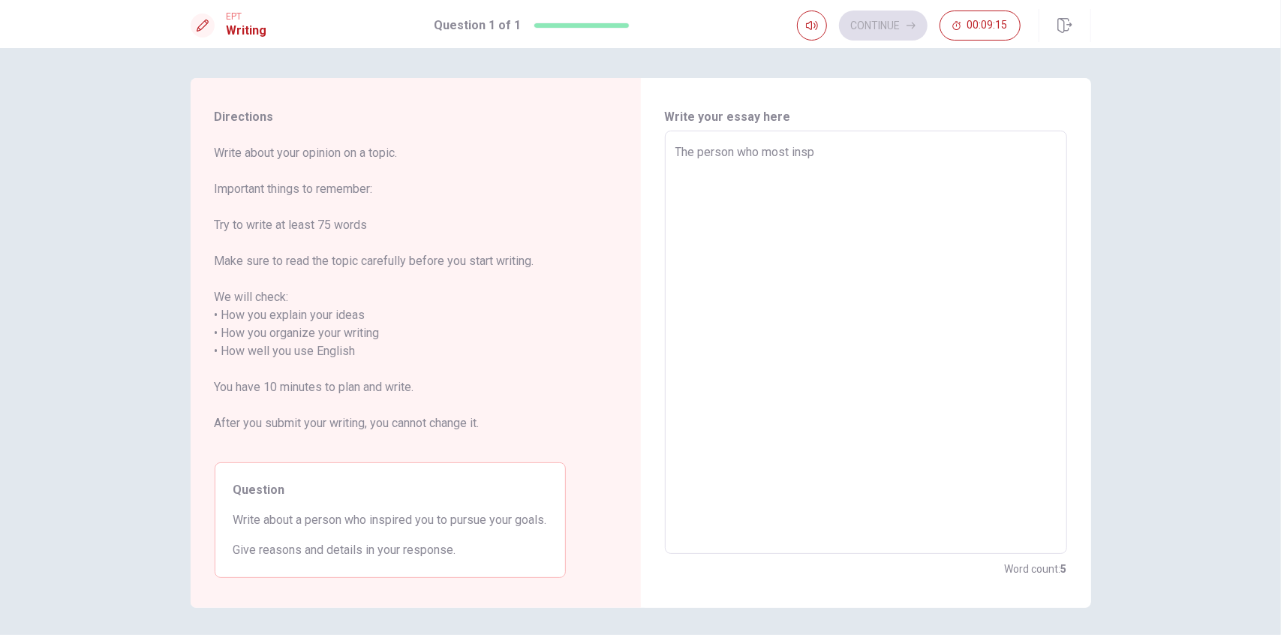
type textarea "The person who most inspi"
type textarea "x"
type textarea "The person who most inspir"
type textarea "x"
type textarea "The person who most inspire"
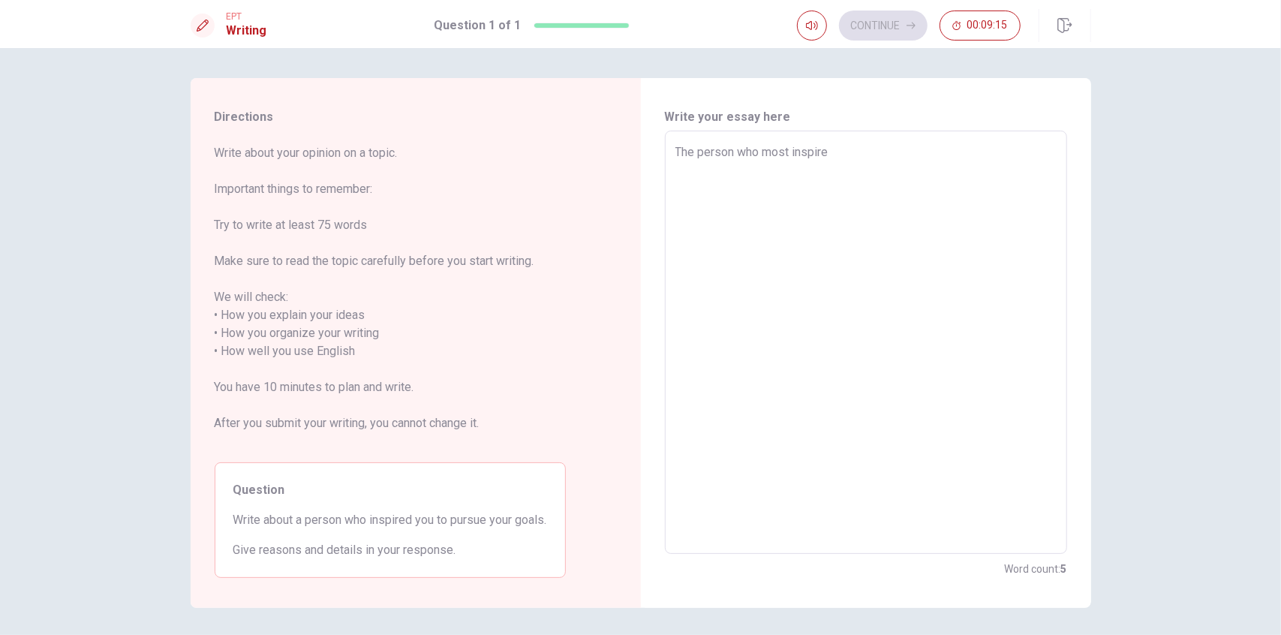
type textarea "x"
type textarea "The person who most inspired"
type textarea "x"
type textarea "The person who most inspired"
type textarea "x"
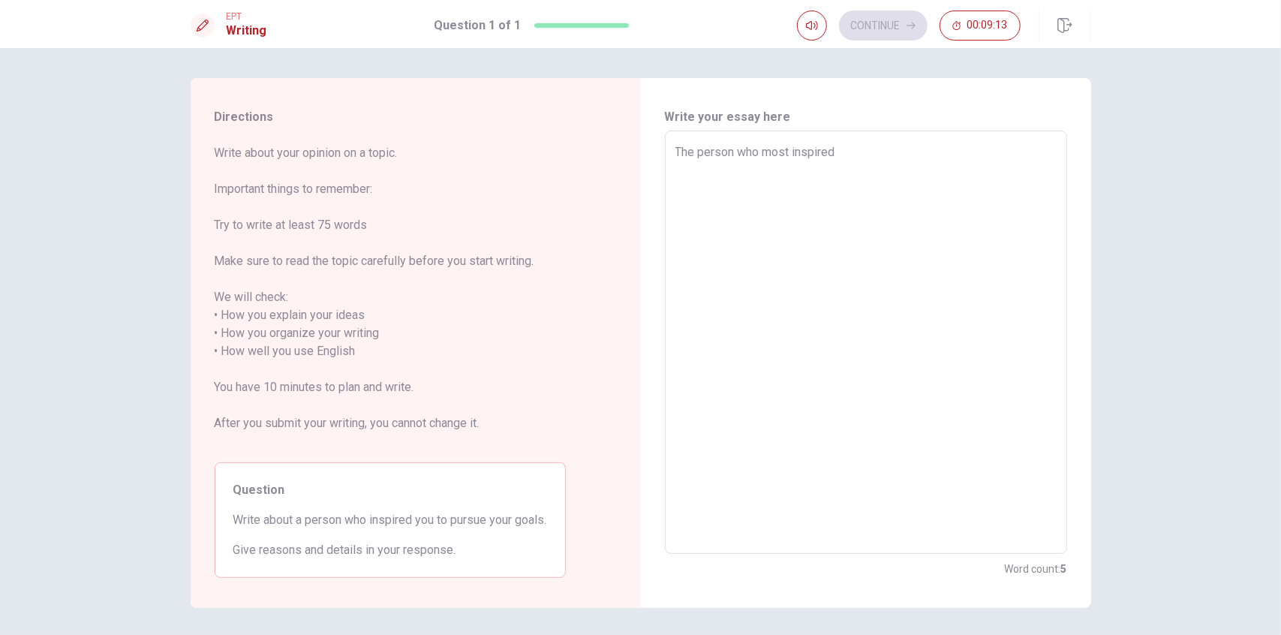
type textarea "The person who most inspired m"
type textarea "x"
type textarea "The person who most inspired me"
type textarea "x"
type textarea "The person who most inspired me"
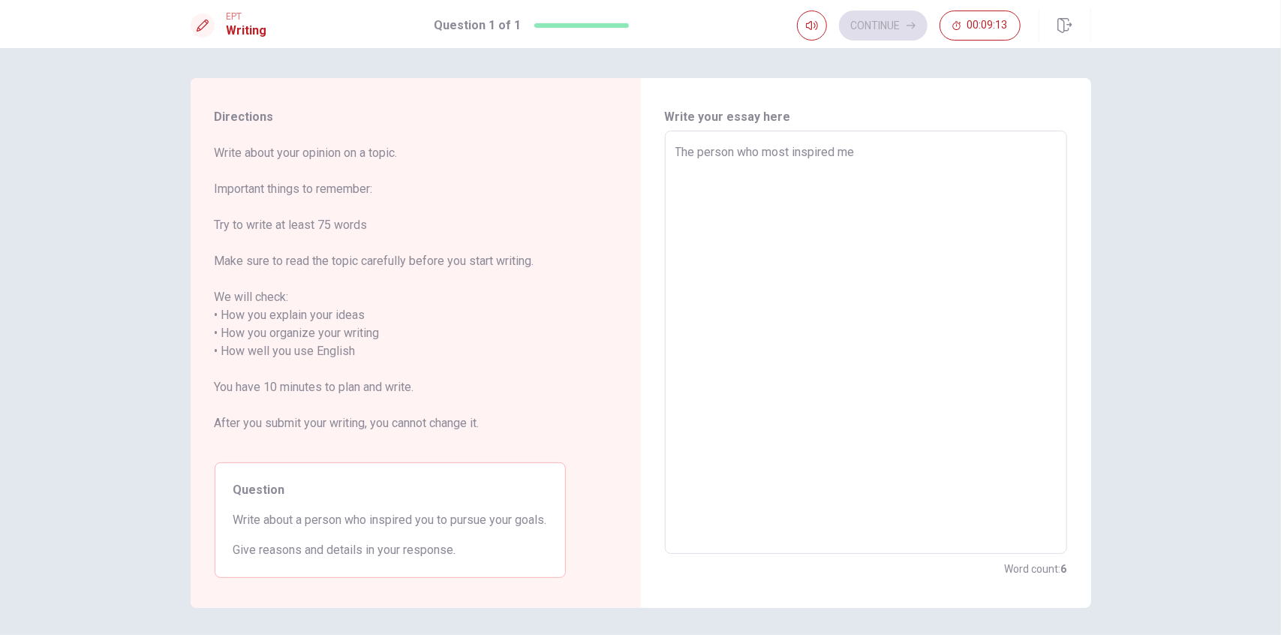
type textarea "x"
type textarea "The person who most inspired me t"
type textarea "x"
type textarea "The person who most inspired me to"
type textarea "x"
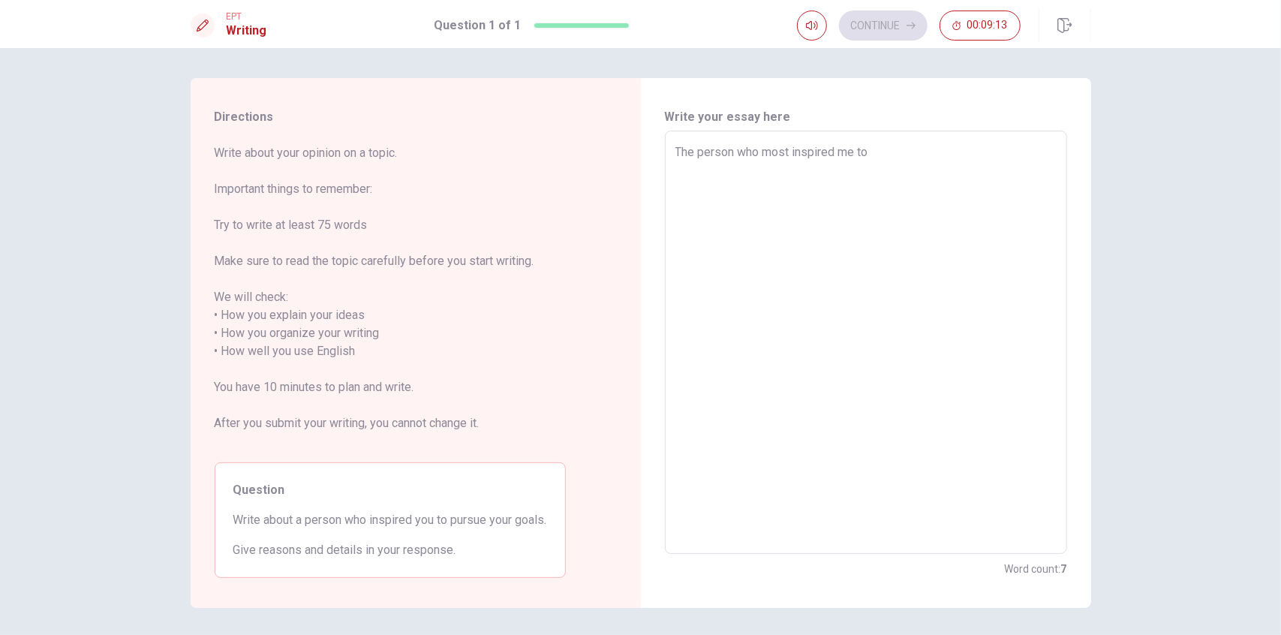
type textarea "The person who most inspired me to"
type textarea "x"
type textarea "The person who most inspired me to p"
type textarea "x"
type textarea "The person who most inspired me to pu"
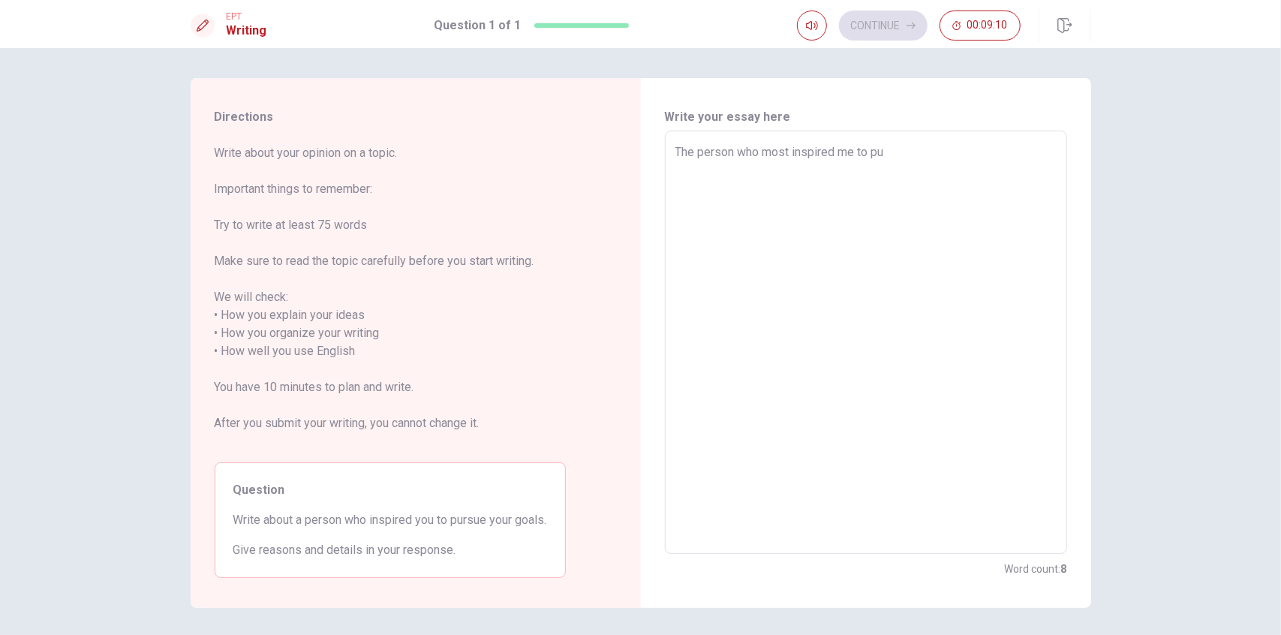
type textarea "x"
type textarea "The person who most inspired me to pus"
type textarea "x"
type textarea "The person who most inspired me to pusu"
type textarea "x"
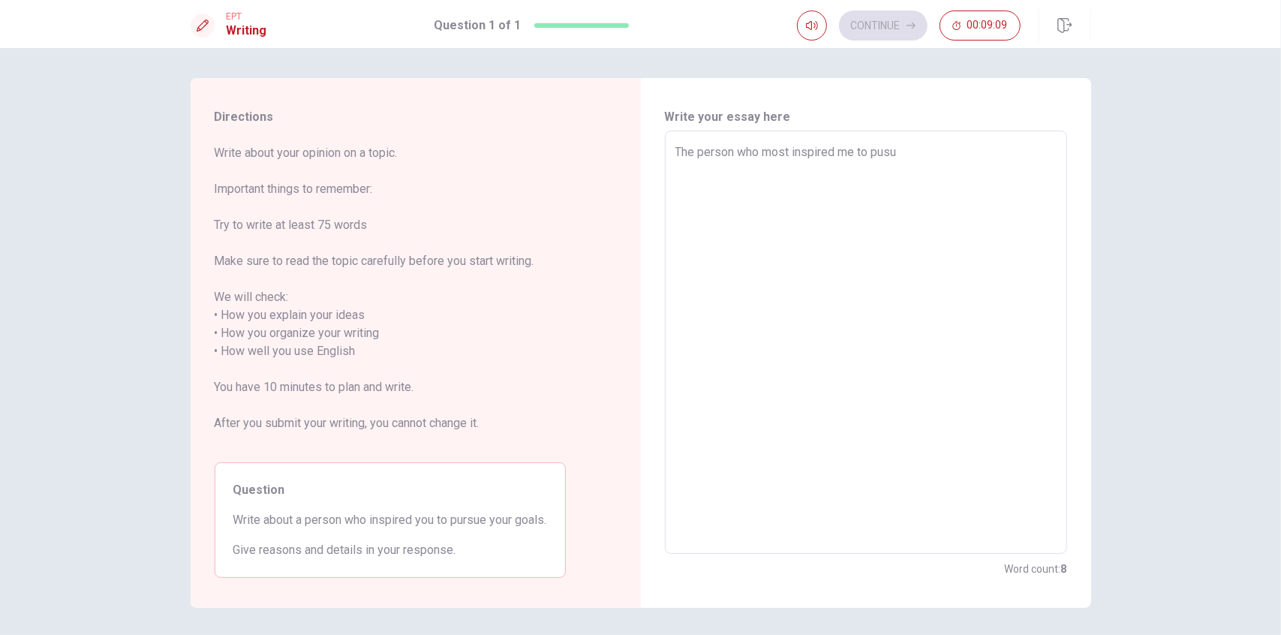
type textarea "The person who most inspired me to pusue"
type textarea "x"
type textarea "The person who most inspired me to pusue"
type textarea "x"
type textarea "The person who most inspired me to pusue m"
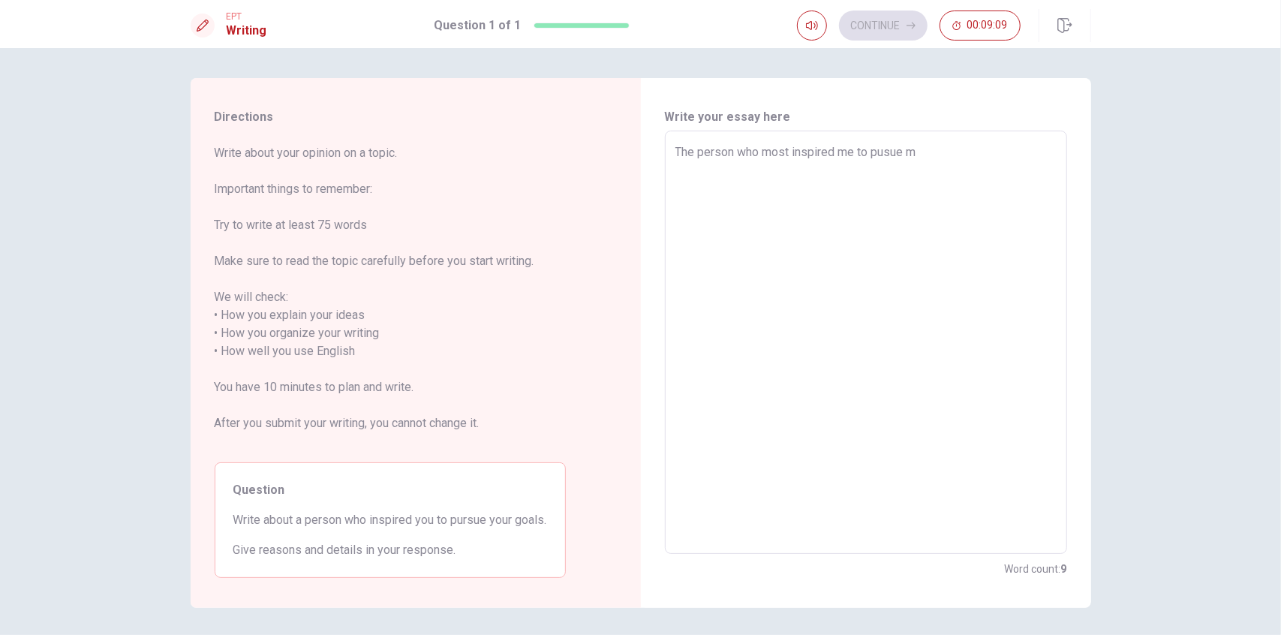
type textarea "x"
type textarea "The person who most inspired me to pusue my"
type textarea "x"
type textarea "The person who most inspired me to pusue my"
type textarea "x"
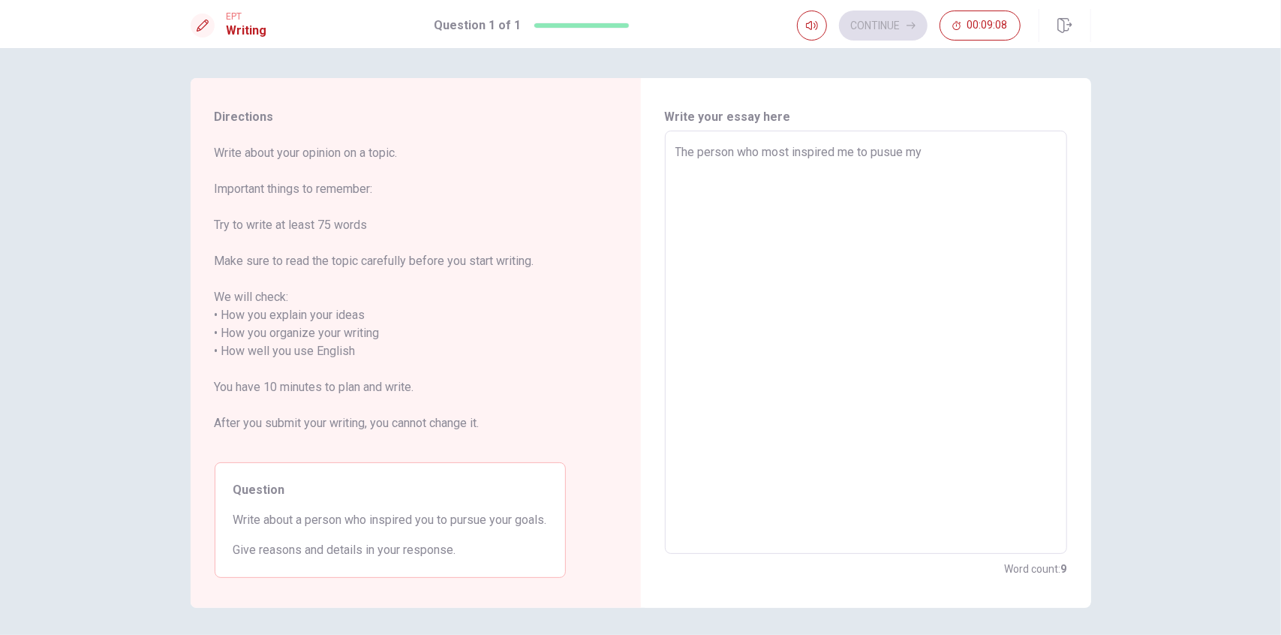
type textarea "The person who most inspired me to pusue my g"
type textarea "x"
type textarea "The person who most inspired me to pusue my go"
type textarea "x"
type textarea "The person who most inspired me to pusue my goa"
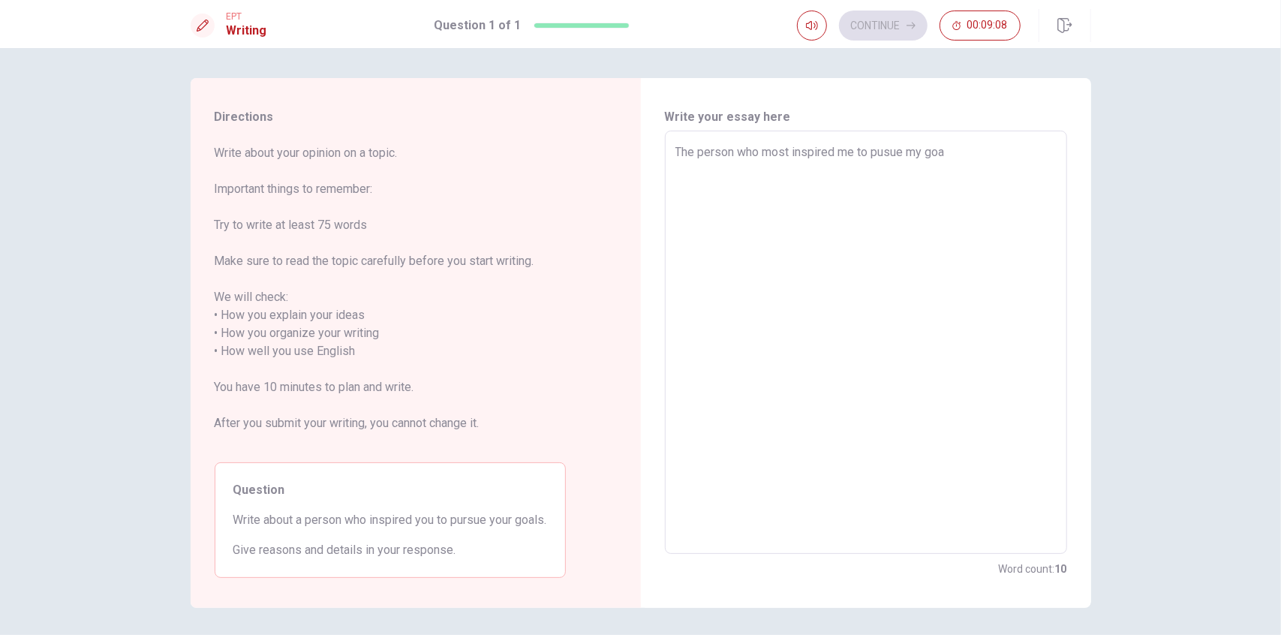
type textarea "x"
type textarea "The person who most inspired me to pusue my goal"
type textarea "x"
type textarea "The person who most inspired me to pusue my goals"
type textarea "x"
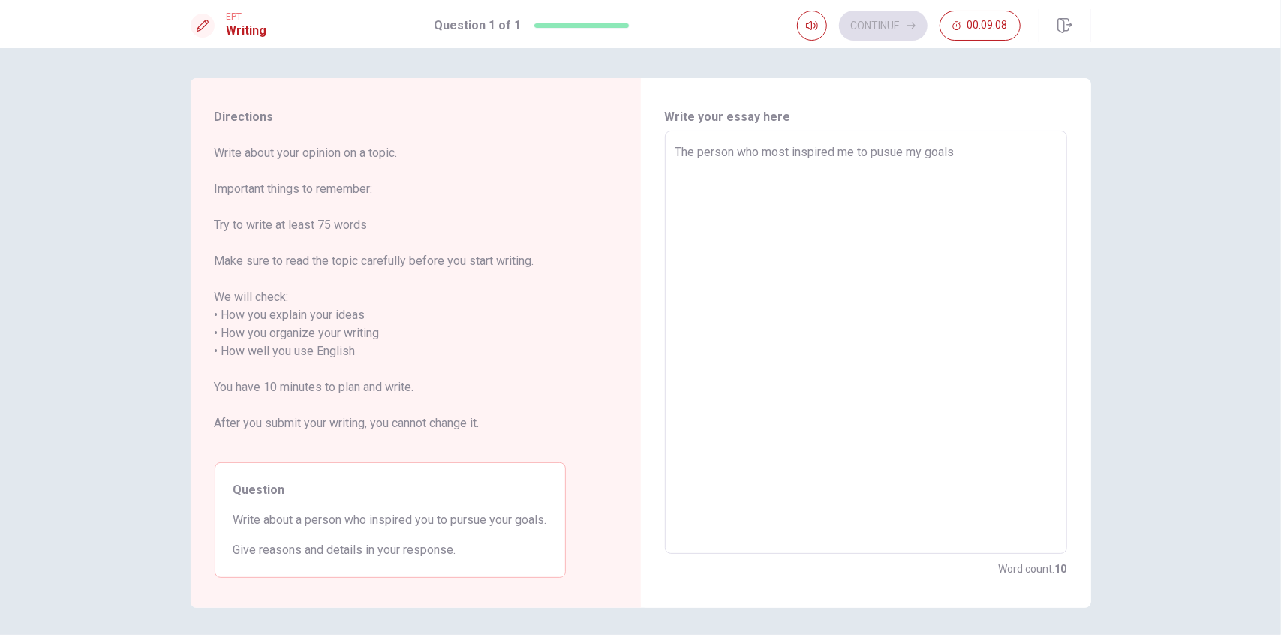
type textarea "The person who most inspired me to pusue my goals"
type textarea "x"
type textarea "The person who most inspired me to pusue my goals i"
type textarea "x"
type textarea "The person who most inspired me to pusue my goals is"
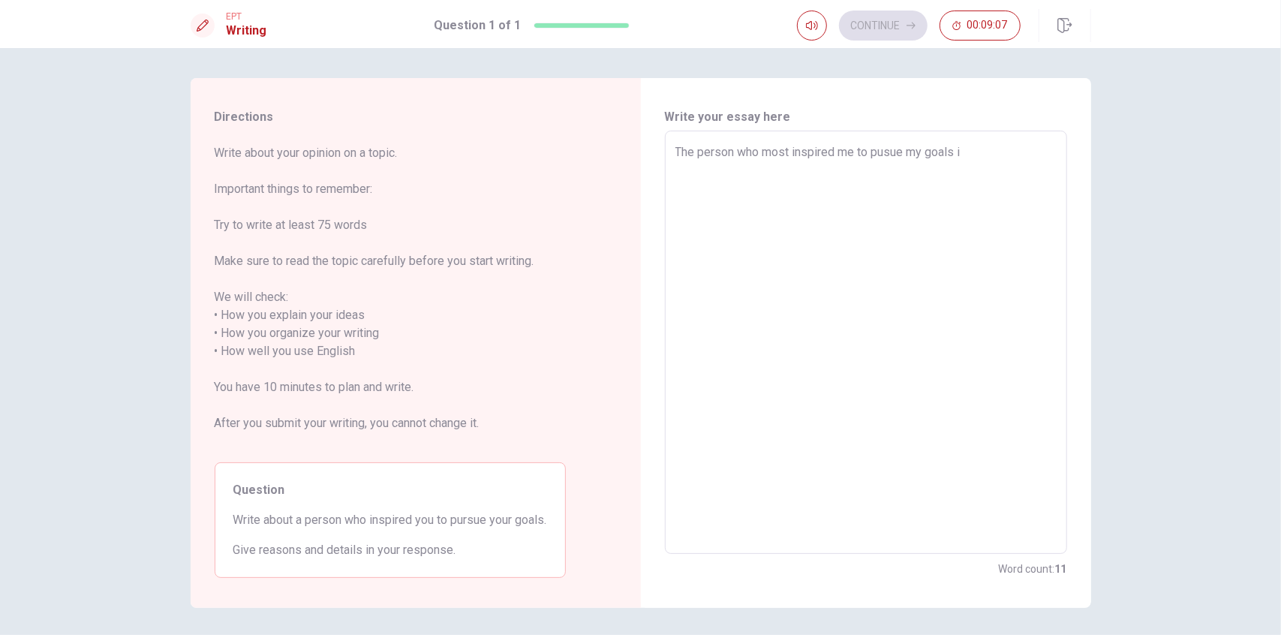
type textarea "x"
type textarea "The person who most inspired me to pusue my goals is"
type textarea "x"
type textarea "The person who most inspired me to pusue my goals is m"
type textarea "x"
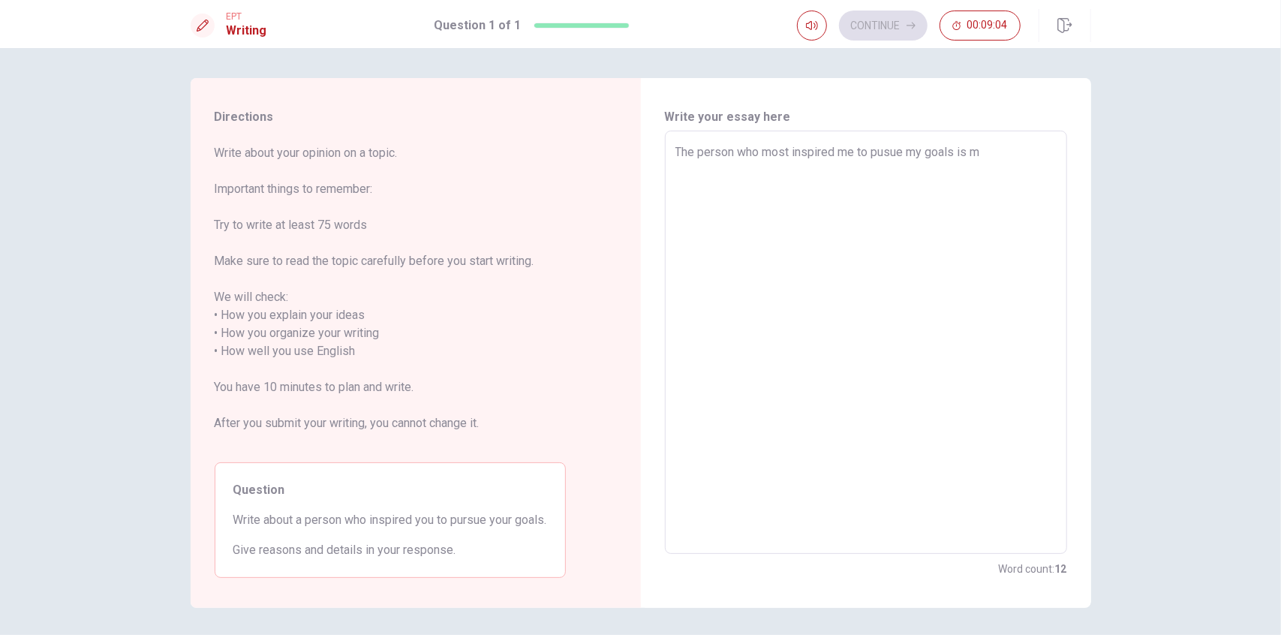
type textarea "The person who most inspired me to pusue my goals is my"
type textarea "x"
type textarea "The person who most inspired me to pusue my goals is my"
type textarea "x"
type textarea "The person who most inspired me to pusue my goals is my b"
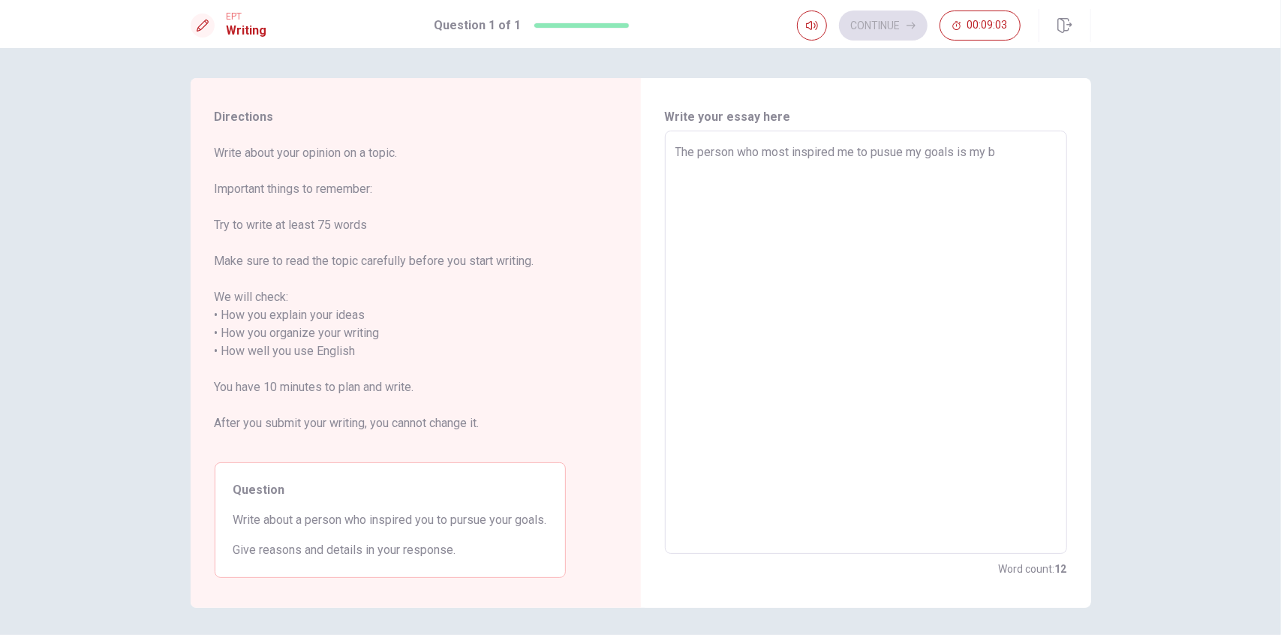
type textarea "x"
type textarea "The person who most inspired me to pusue my goals is my br"
type textarea "x"
type textarea "The person who most inspired me to pusue my goals is my bro"
type textarea "x"
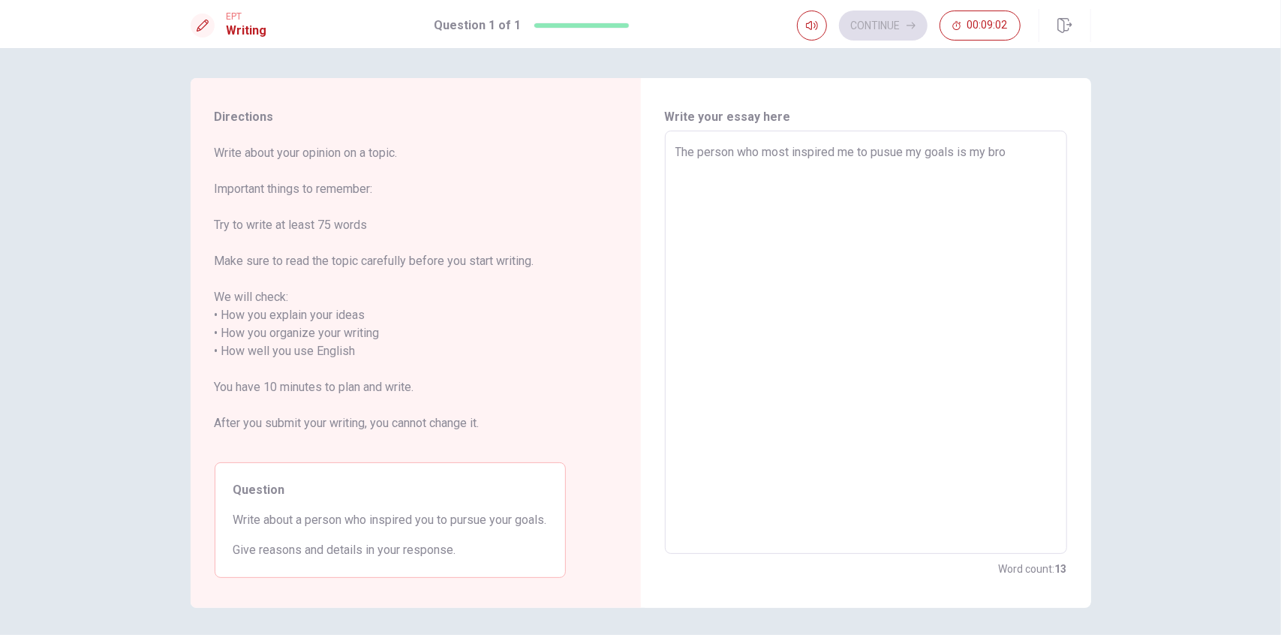
type textarea "The person who most inspired me to pusue my goals is my brot"
type textarea "x"
type textarea "The person who most inspired me to pusue my goals is my broth"
type textarea "x"
type textarea "The person who most inspired me to pusue my goals is my brothe"
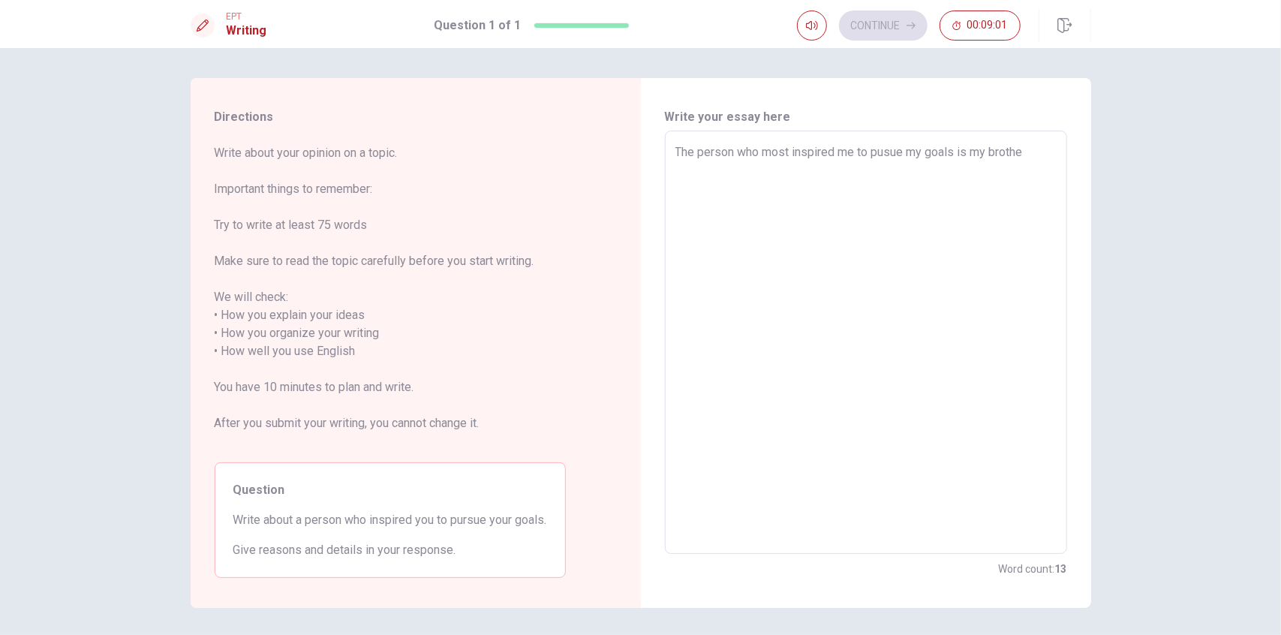
type textarea "x"
type textarea "The person who most inspired me to pusue my goals is my brother"
type textarea "x"
type textarea "The person who most inspired me to pusue my goals is my brothers"
type textarea "x"
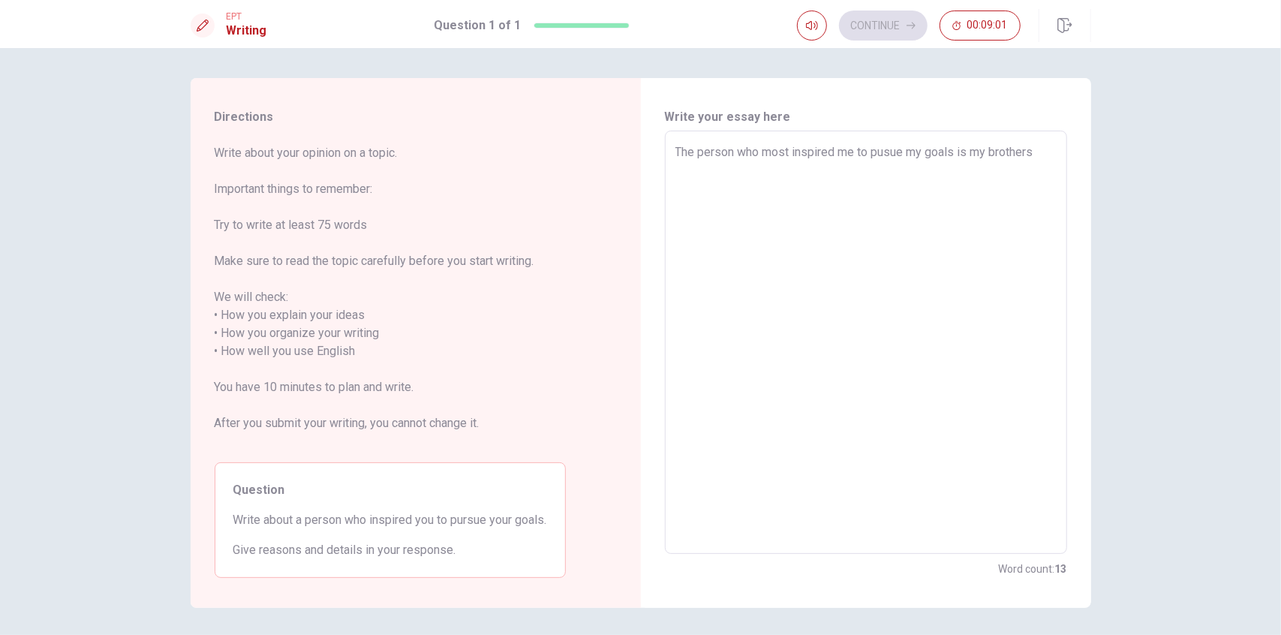
type textarea "The person who most inspired me to pusue my goals is my brothers"
type textarea "x"
type textarea "The person who most inspired me to pusue my goals is my brothers"
type textarea "x"
type textarea "The person who most inspired me to pusue my goals is my brother"
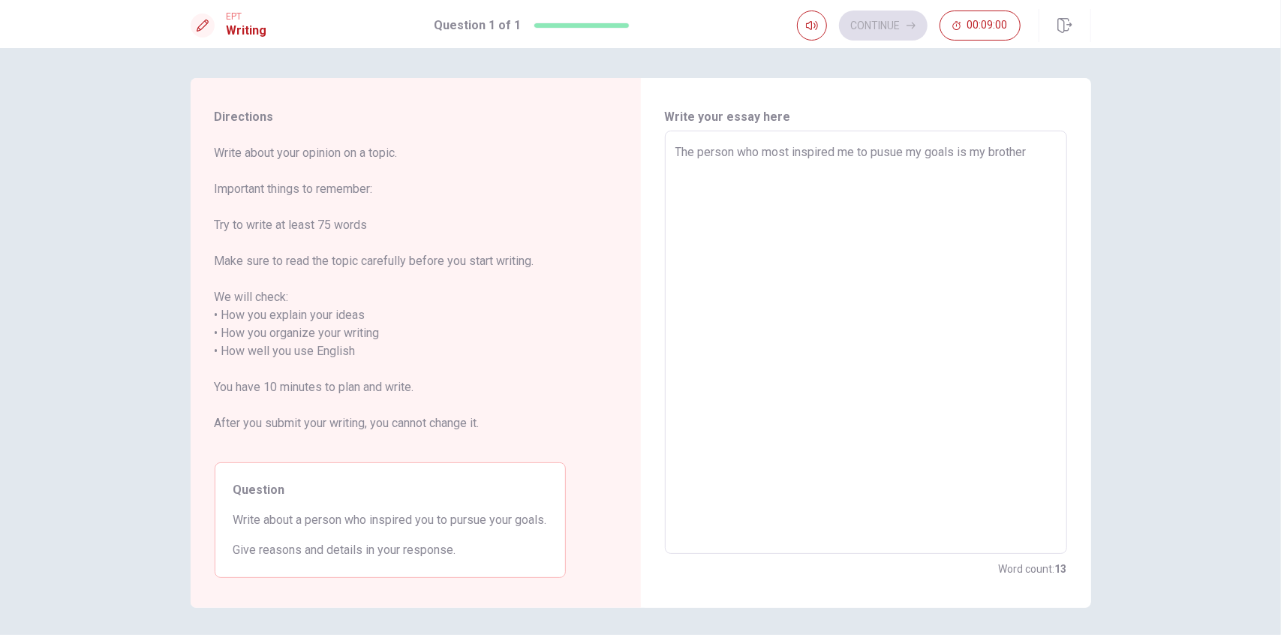
type textarea "x"
type textarea "The person who most inspired me to pusue my goals is my brother"
type textarea "x"
type textarea "The person who most inspired me to pusue my goals is my brother"
type textarea "x"
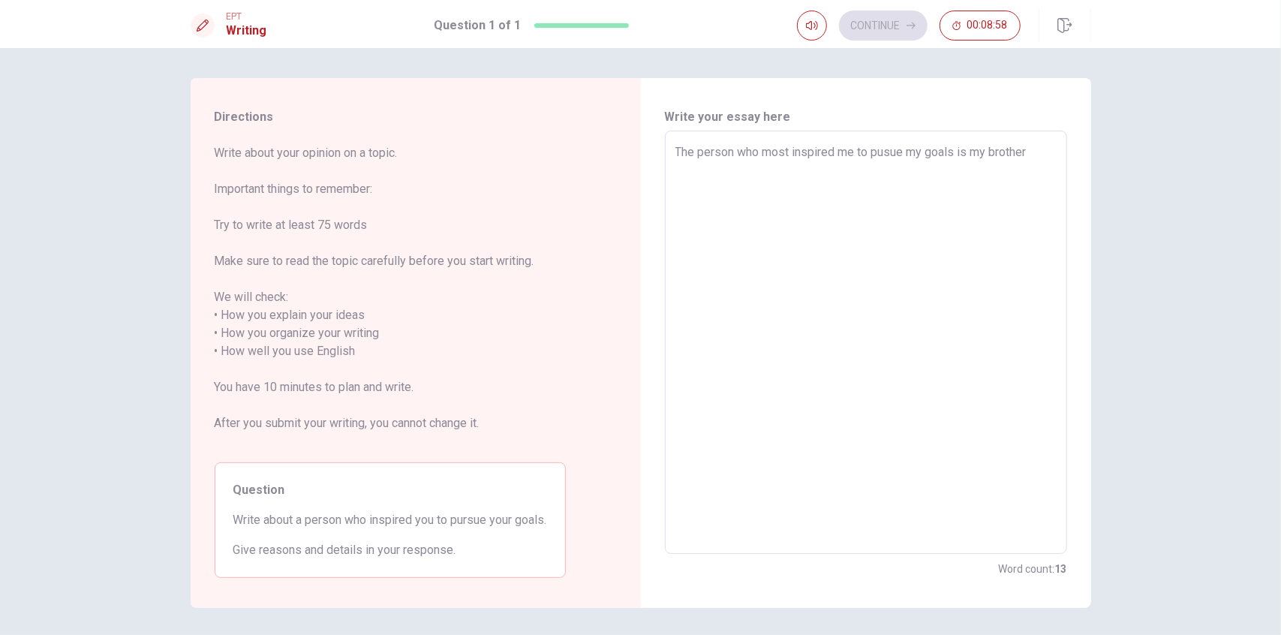
type textarea "The person who most inspired me to pusue my goals is my brother."
type textarea "x"
type textarea "The person who most inspired me to pusue my goals is my brother."
type textarea "x"
type textarea "The person who most inspired me to pusue my goals is my brother. h"
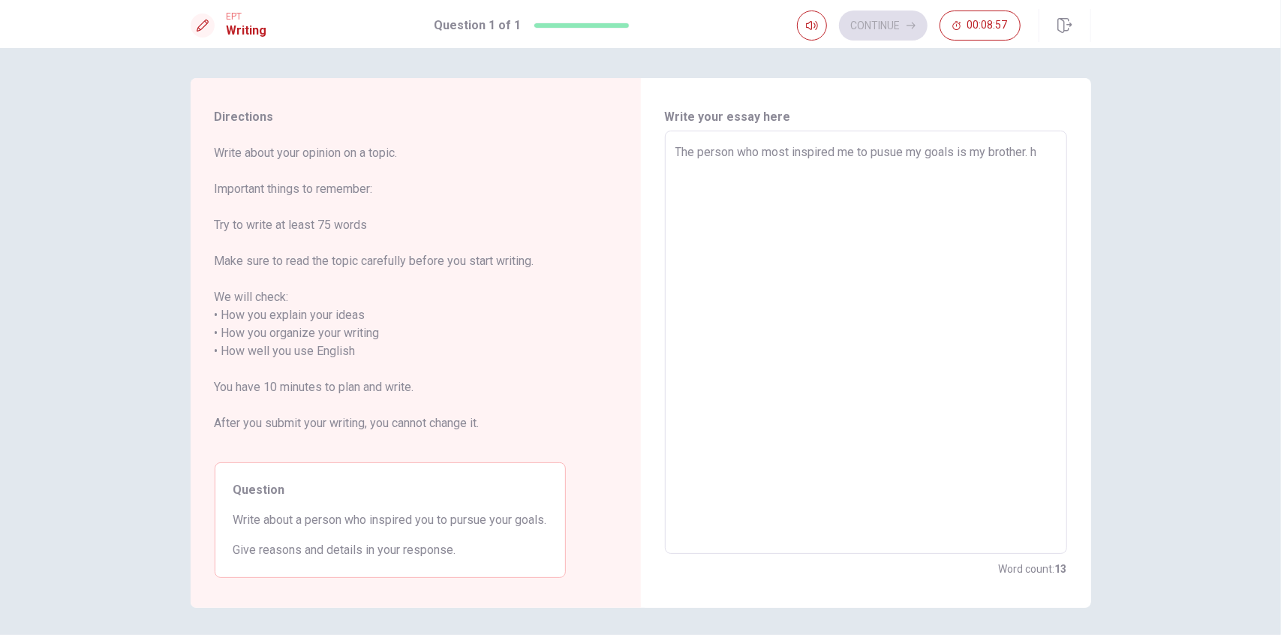
type textarea "x"
type textarea "The person who most inspired me to pusue my goals is my brother. he"
type textarea "x"
type textarea "The person who most inspired me to pusue my goals is my brother. he"
type textarea "x"
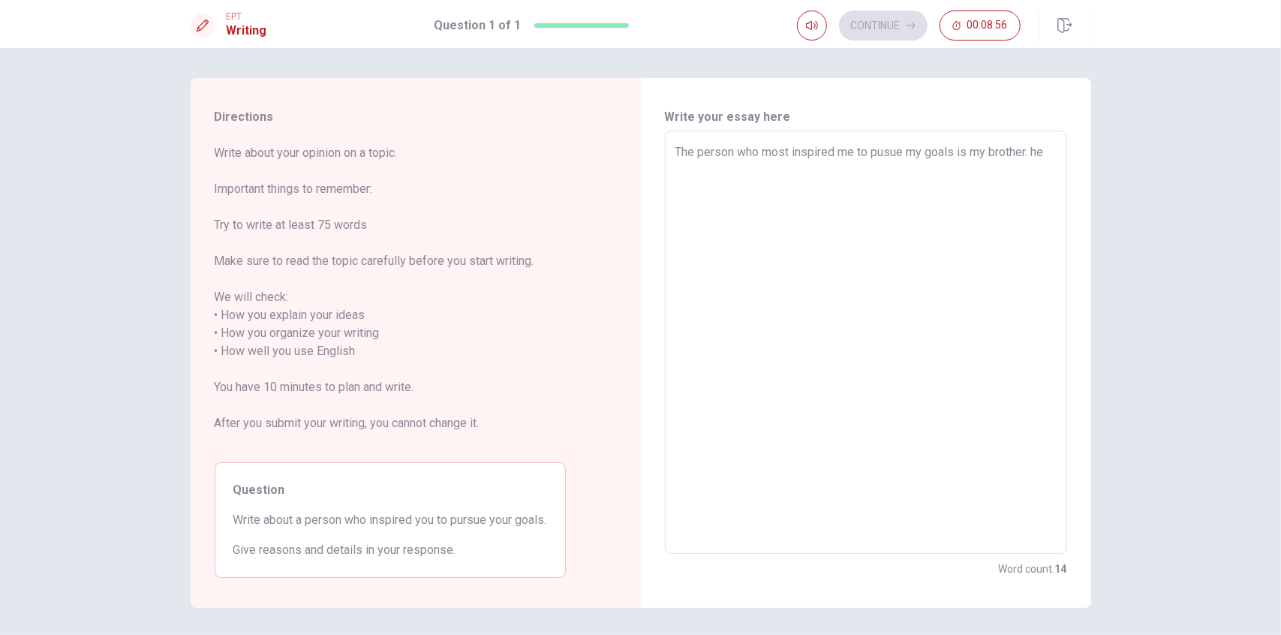
type textarea "The person who most inspired me to pusue my goals is my brother. he g"
type textarea "x"
type textarea "The person who most inspired me to pusue my goals is my brother. he ga"
type textarea "x"
type textarea "The person who most inspired me to pusue my goals is my brother. he gas"
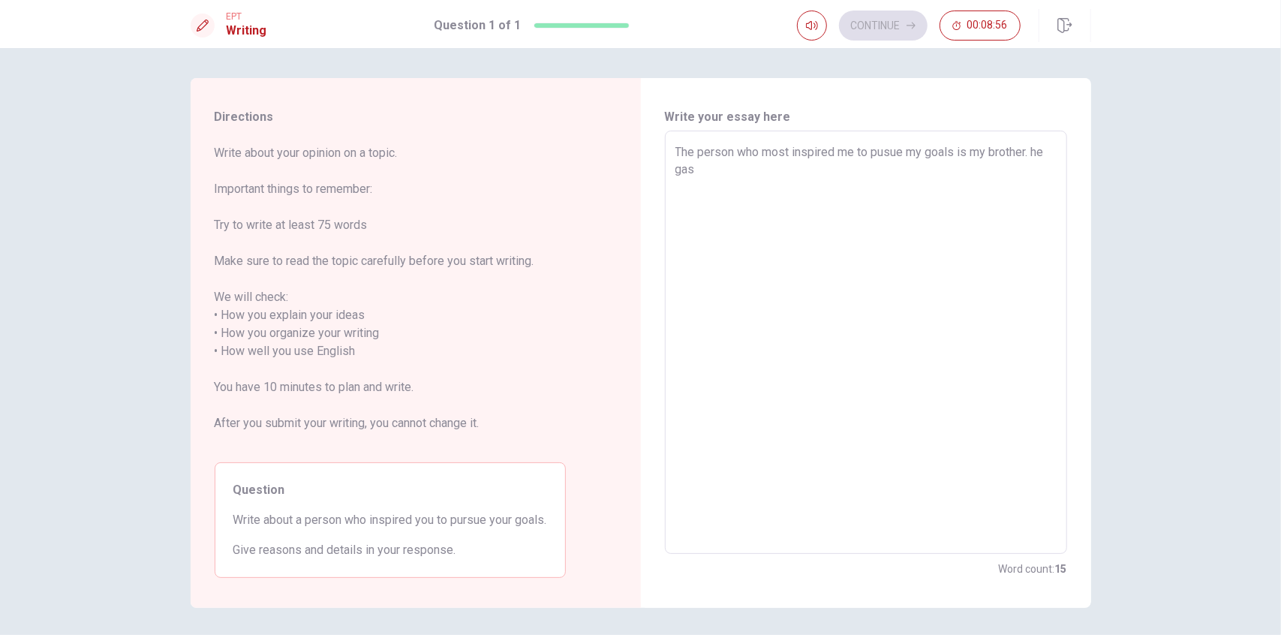
type textarea "x"
type textarea "The person who most inspired me to pusue my goals is my brother. he gas"
type textarea "x"
type textarea "The person who most inspired me to pusue my goals is my brother. he gas"
type textarea "x"
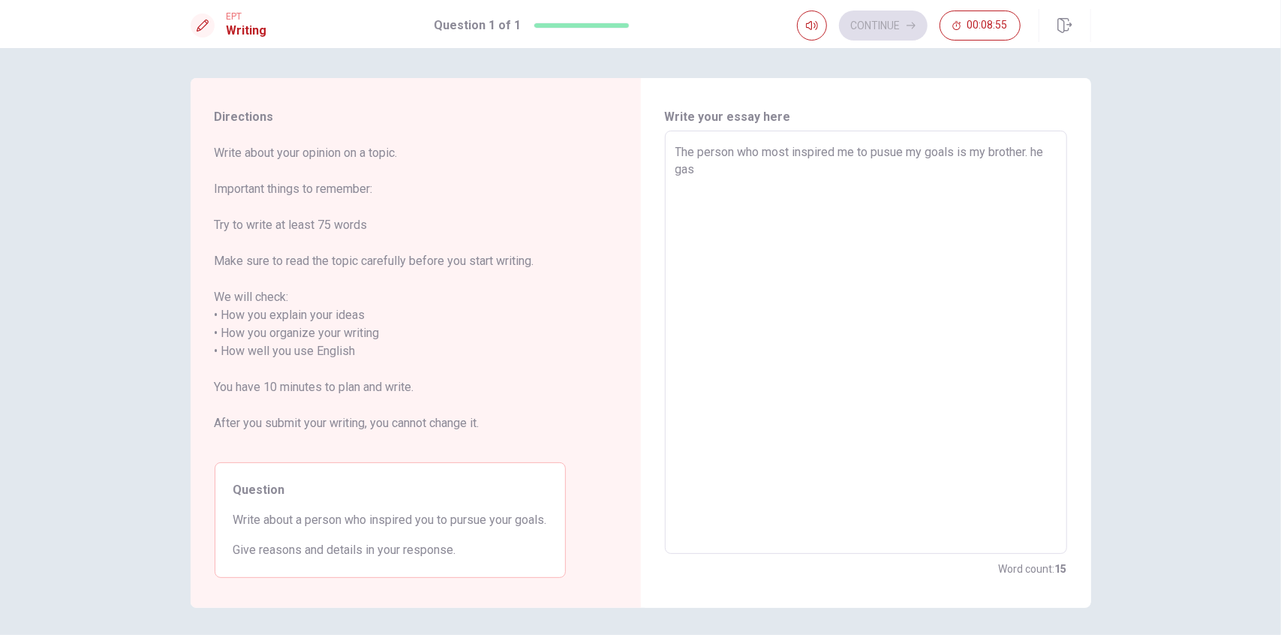
type textarea "The person who most inspired me to pusue my goals is my brother. he ga"
type textarea "x"
type textarea "The person who most inspired me to pusue my goals is my brother. he g"
type textarea "x"
type textarea "The person who most inspired me to pusue my goals is my brother. he"
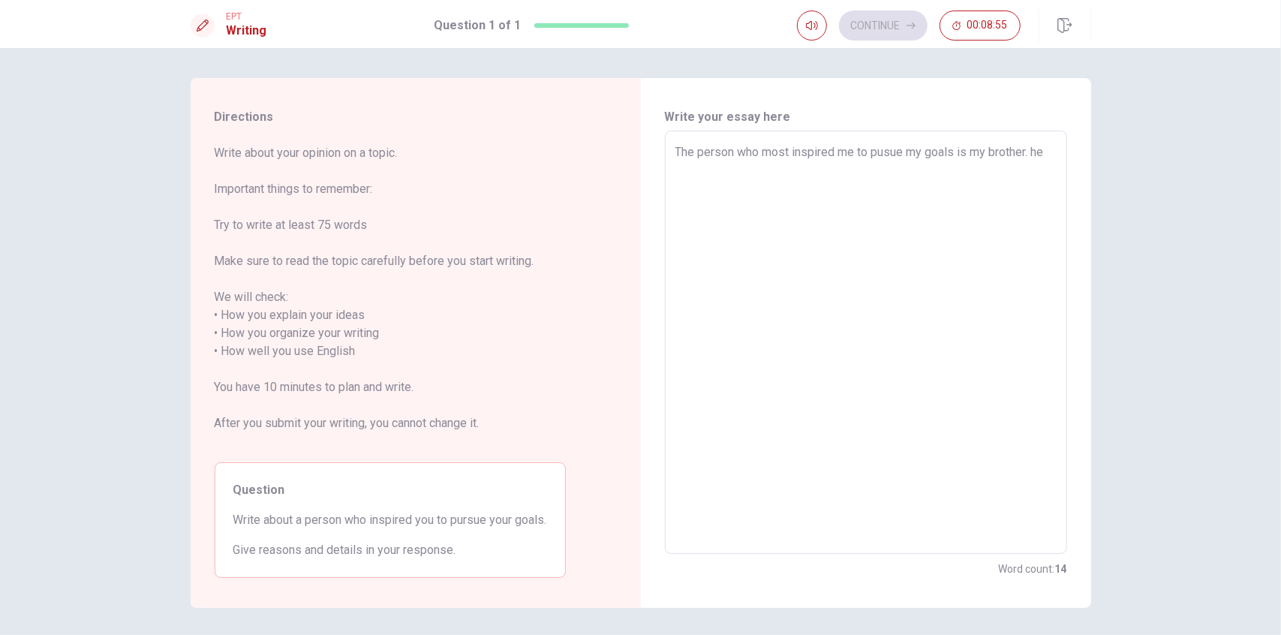
type textarea "x"
type textarea "The person who most inspired me to pusue my goals is my brother. he h"
type textarea "x"
type textarea "The person who most inspired me to pusue my goals is my brother. he ha"
type textarea "x"
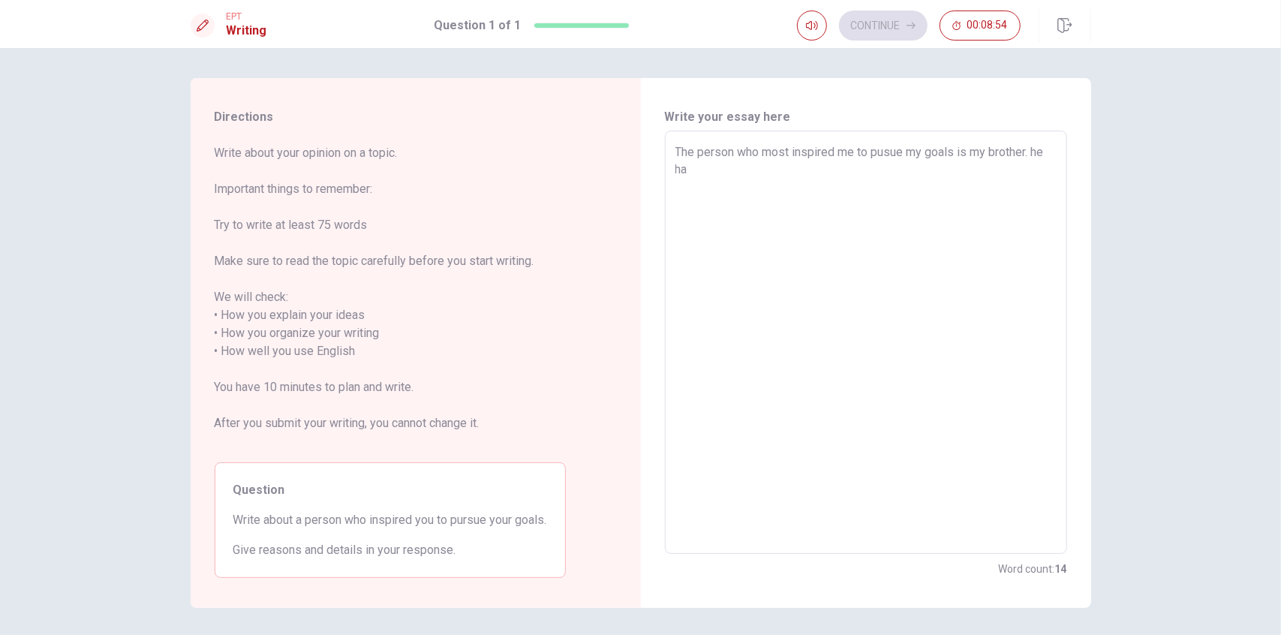
type textarea "The person who most inspired me to pusue my goals is my brother. he has"
type textarea "x"
type textarea "The person who most inspired me to pusue my goals is my brother. he has"
type textarea "x"
type textarea "The person who most inspired me to pusue my goals is my brother. he has a"
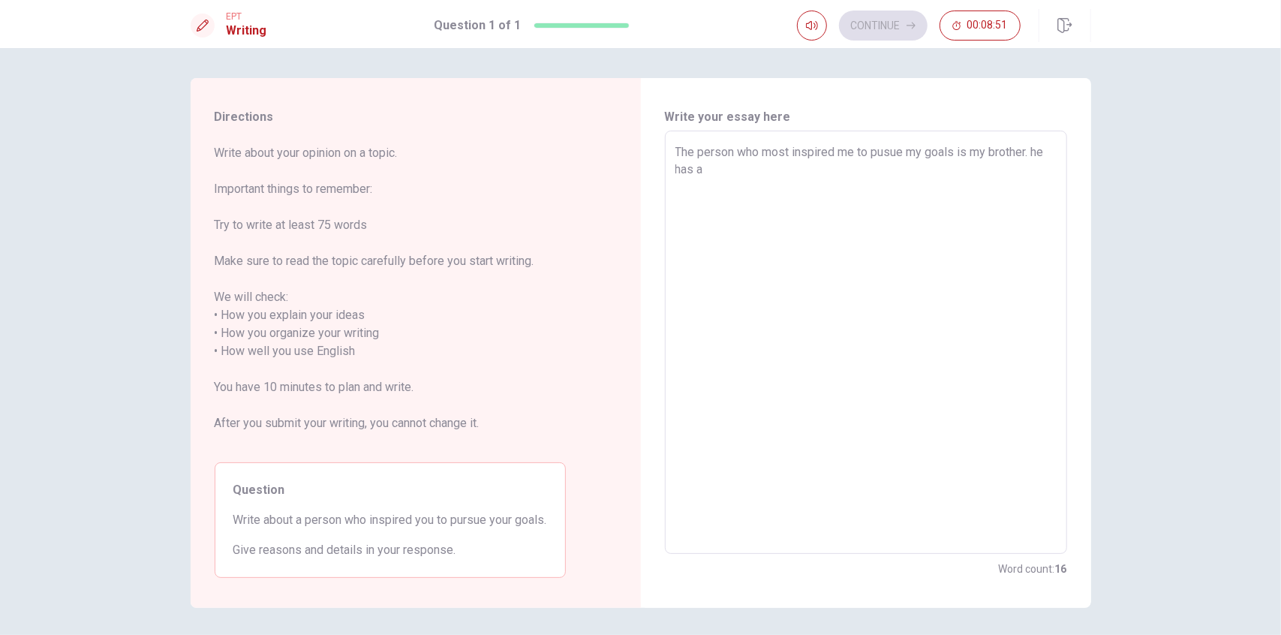
type textarea "x"
type textarea "The person who most inspired me to pusue my goals is my brother. he has al"
type textarea "x"
type textarea "The person who most inspired me to pusue my goals is my brother. he has alw"
type textarea "x"
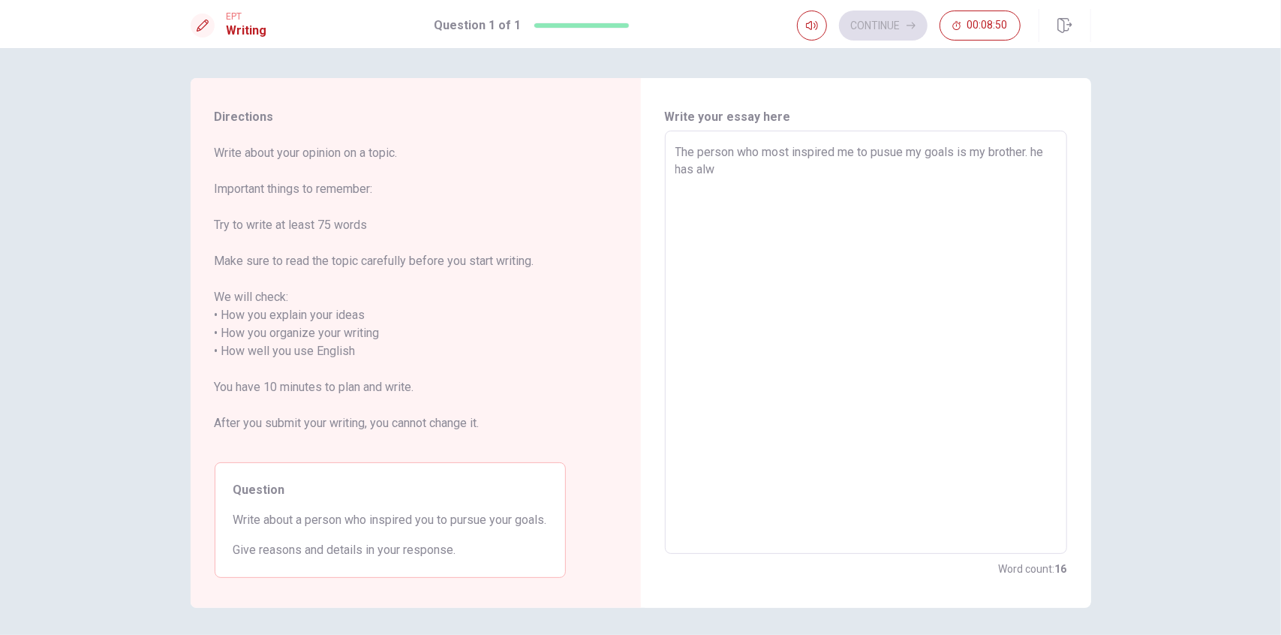
type textarea "The person who most inspired me to pusue my goals is my brother. he has alwa"
type textarea "x"
type textarea "The person who most inspired me to pusue my goals is my brother. he has alway"
type textarea "x"
type textarea "The person who most inspired me to pusue my goals is my brother. he has always"
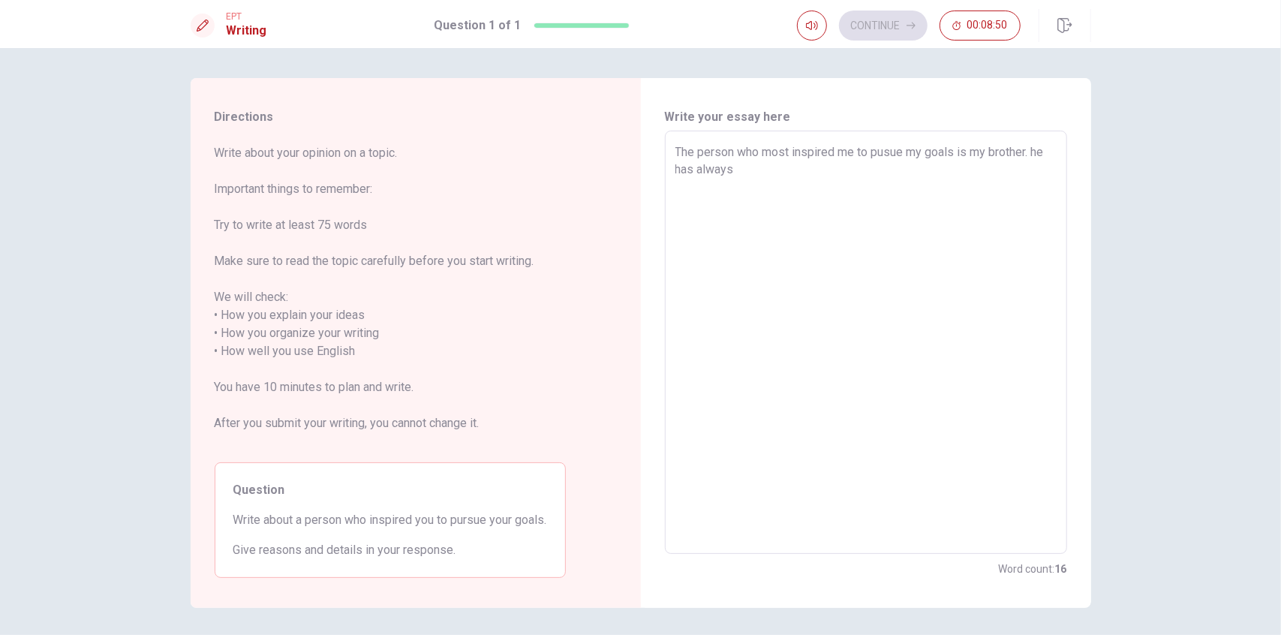
type textarea "x"
type textarea "The person who most inspired me to pusue my goals is my brother. he has always"
type textarea "x"
type textarea "The person who most inspired me to pusue my goals is my brother. he has always b"
type textarea "x"
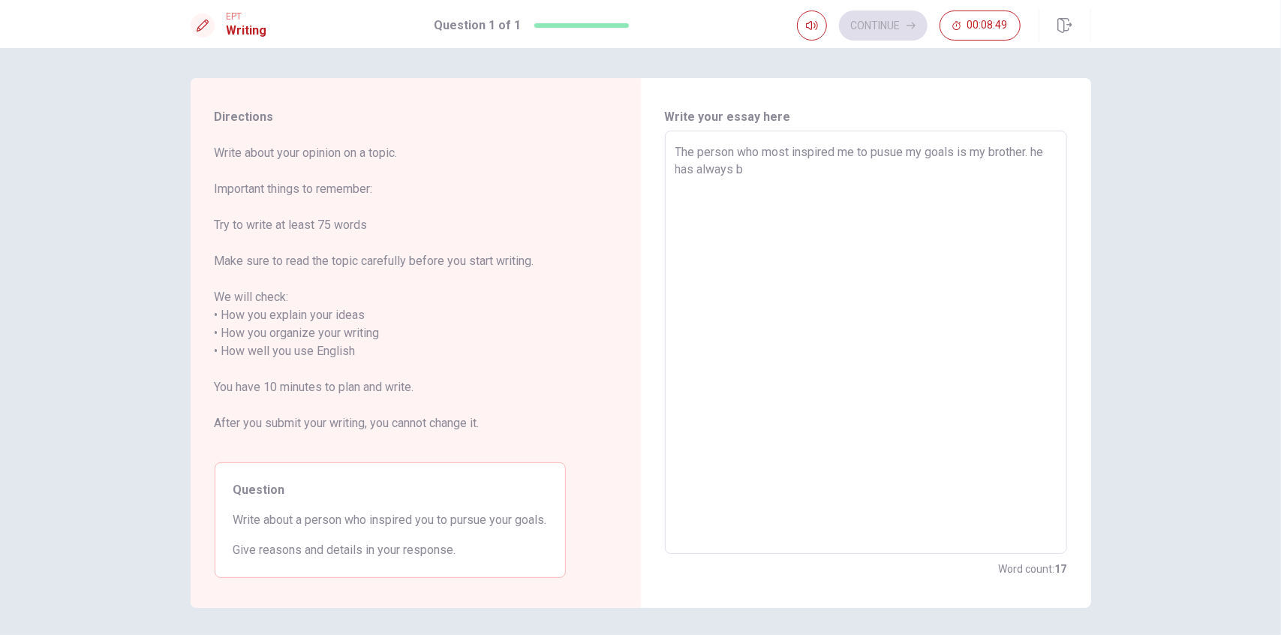
type textarea "The person who most inspired me to pusue my goals is my brother. he has always …"
type textarea "x"
type textarea "The person who most inspired me to pusue my goals is my brother. he has always …"
type textarea "x"
type textarea "The person who most inspired me to pusue my goals is my brother. he has always …"
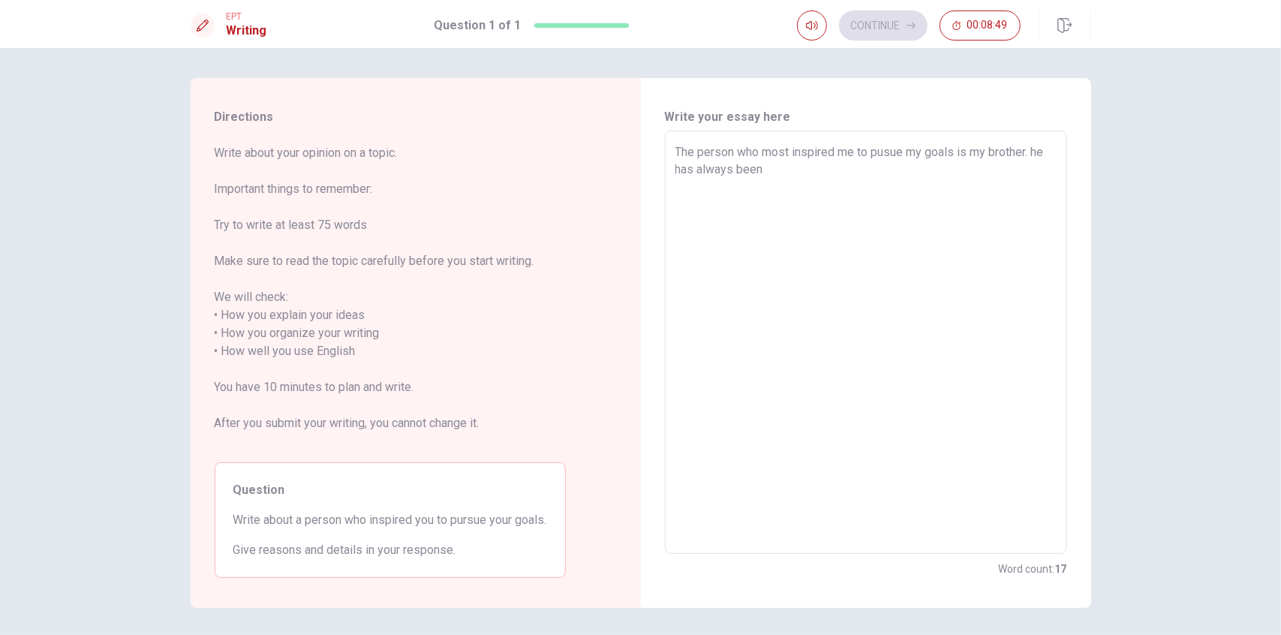
type textarea "x"
type textarea "The person who most inspired me to pusue my goals is my brother. he has always …"
type textarea "x"
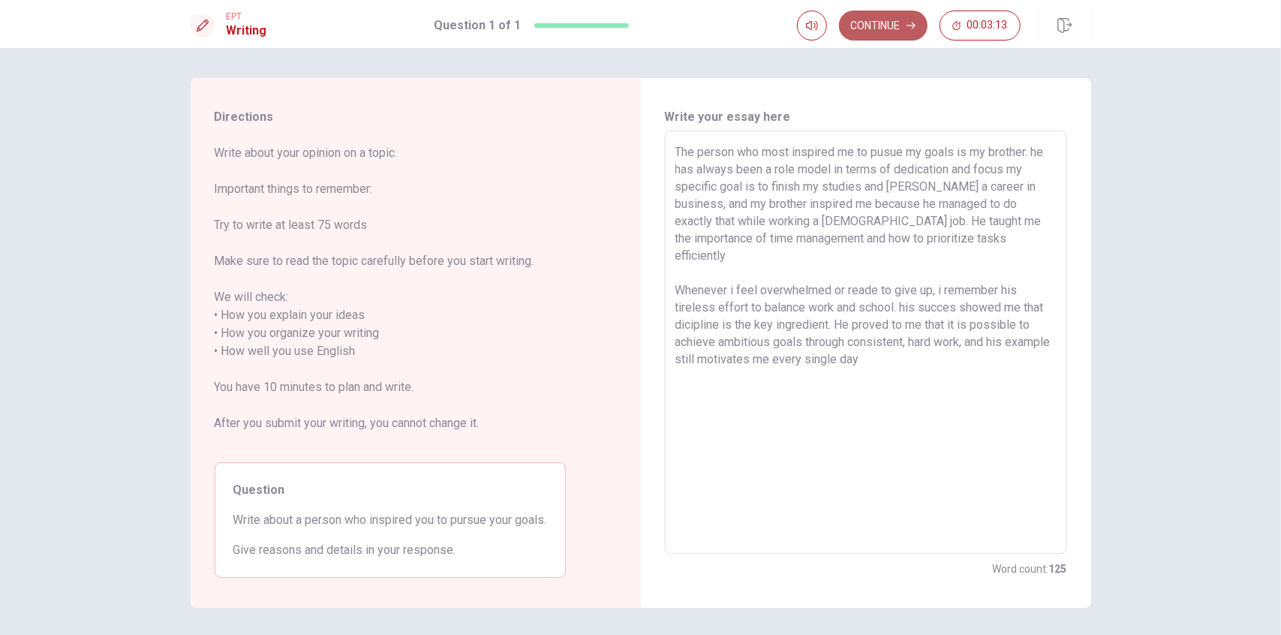
click at [778, 38] on button "Continue" at bounding box center [883, 26] width 89 height 30
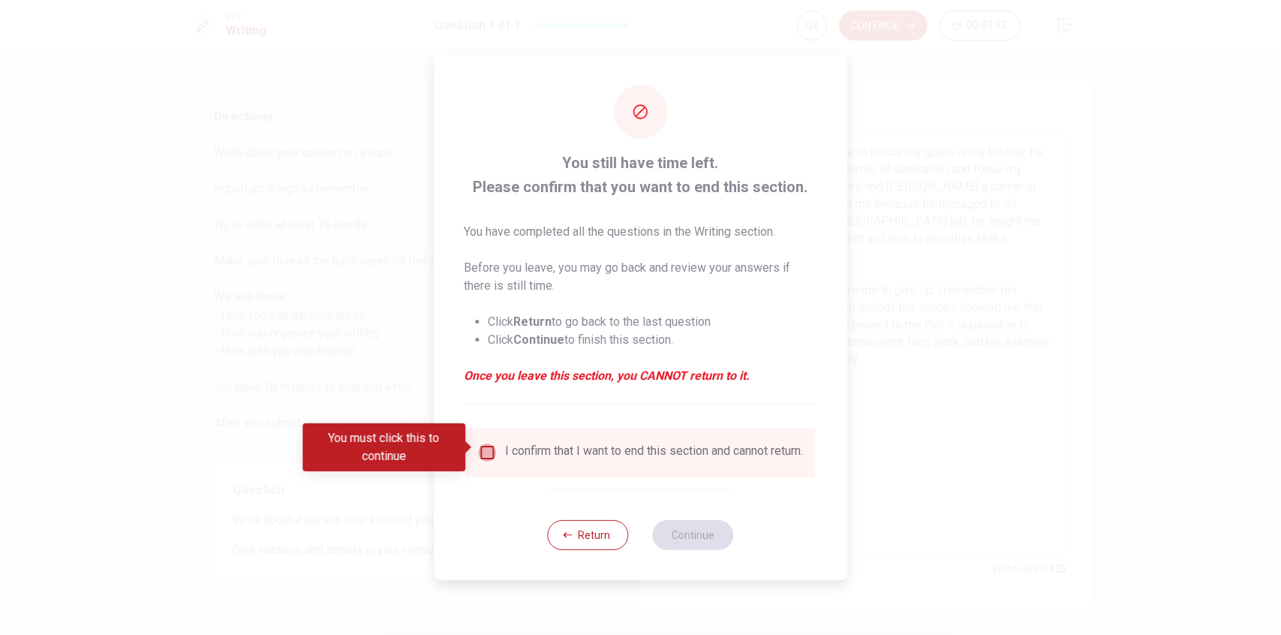
click at [482, 446] on input "You must click this to continue" at bounding box center [487, 452] width 18 height 18
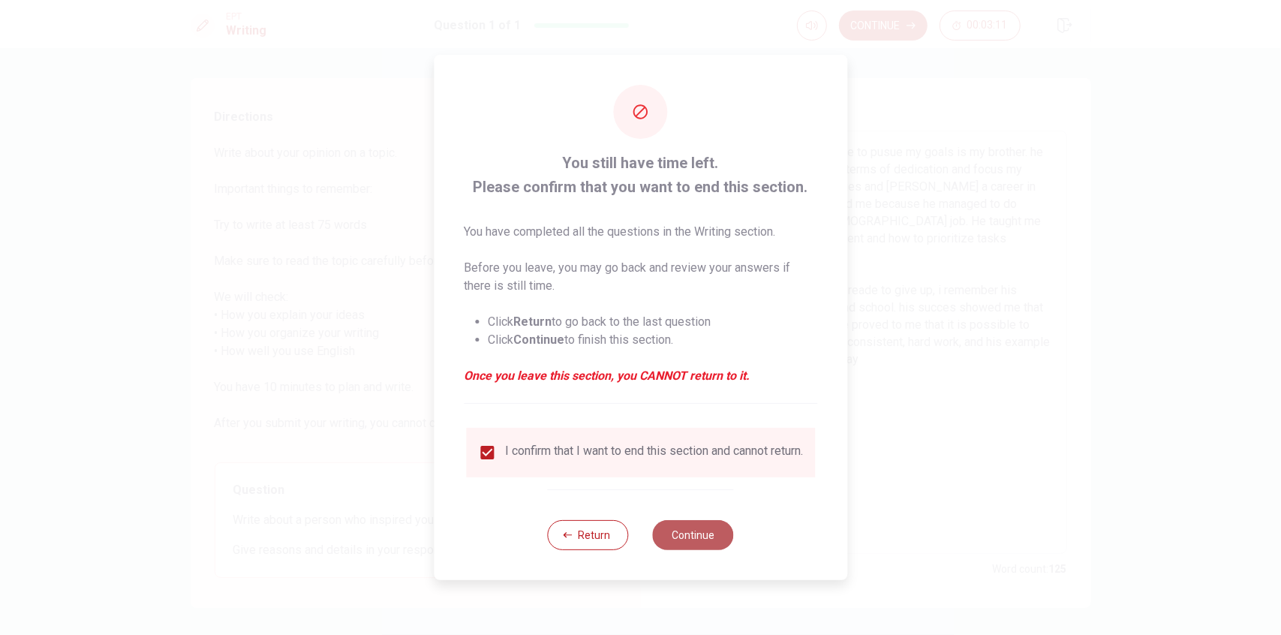
click at [696, 544] on button "Continue" at bounding box center [693, 535] width 81 height 30
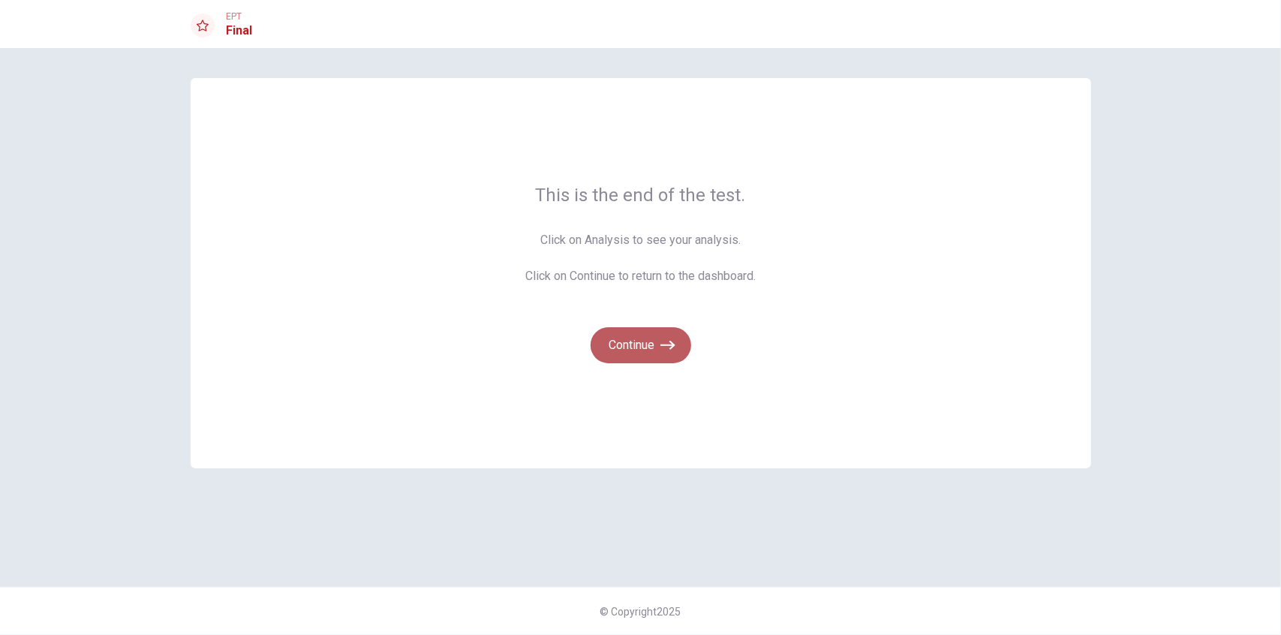
click at [638, 355] on button "Continue" at bounding box center [640, 345] width 101 height 36
